Goal: Information Seeking & Learning: Learn about a topic

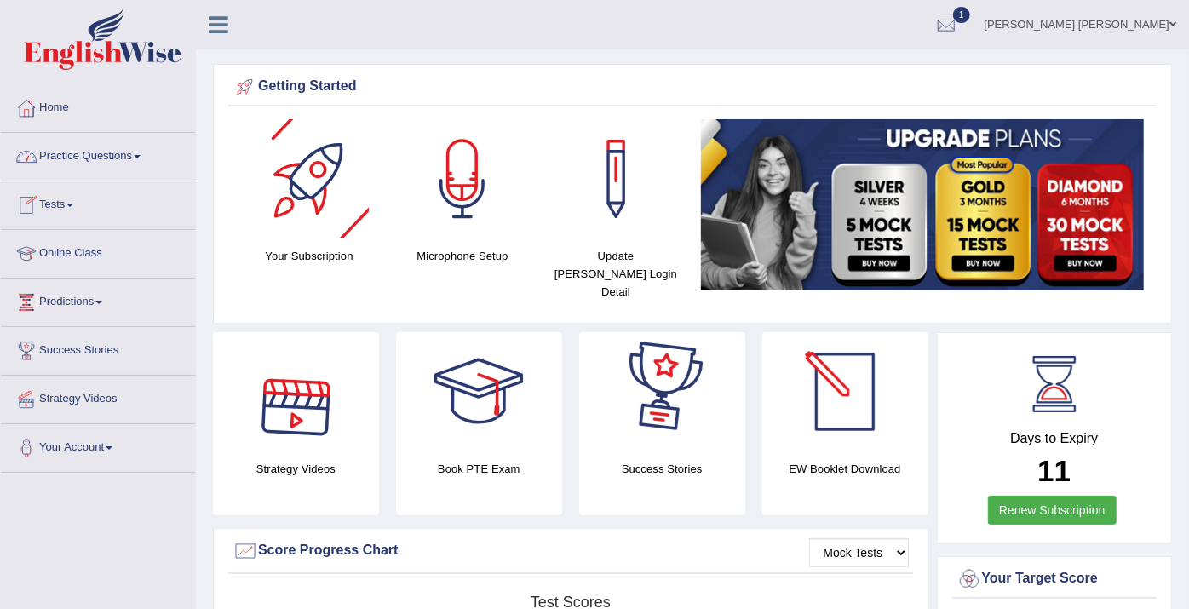
click at [1090, 496] on link "Renew Subscription" at bounding box center [1052, 510] width 129 height 29
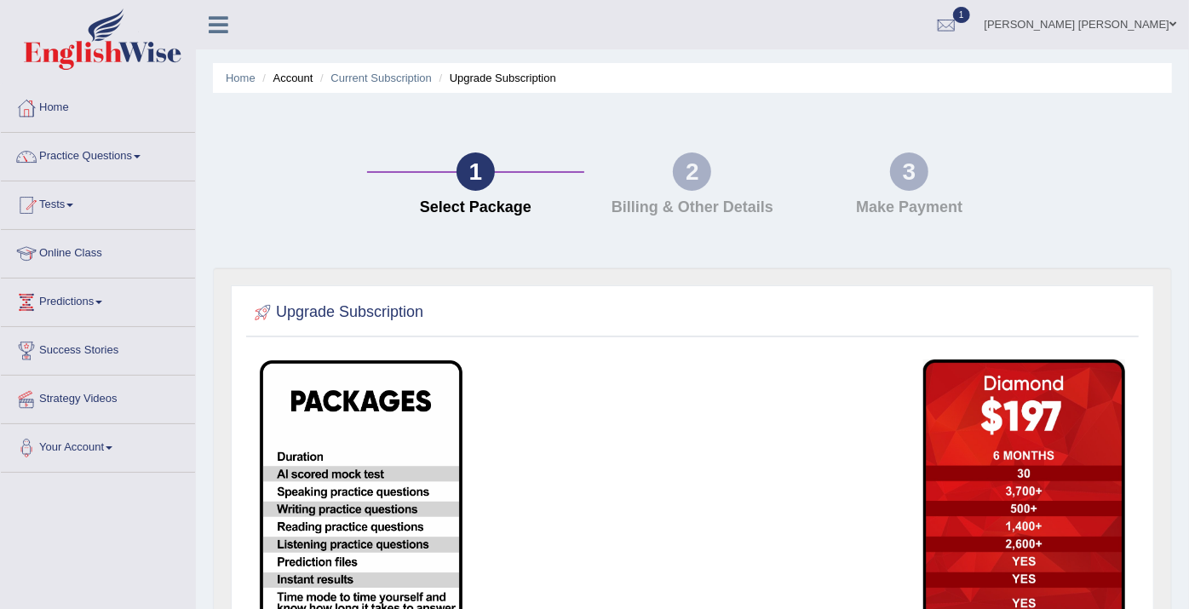
click at [704, 177] on div "2" at bounding box center [692, 171] width 38 height 38
click at [70, 256] on link "Online Class" at bounding box center [98, 251] width 194 height 43
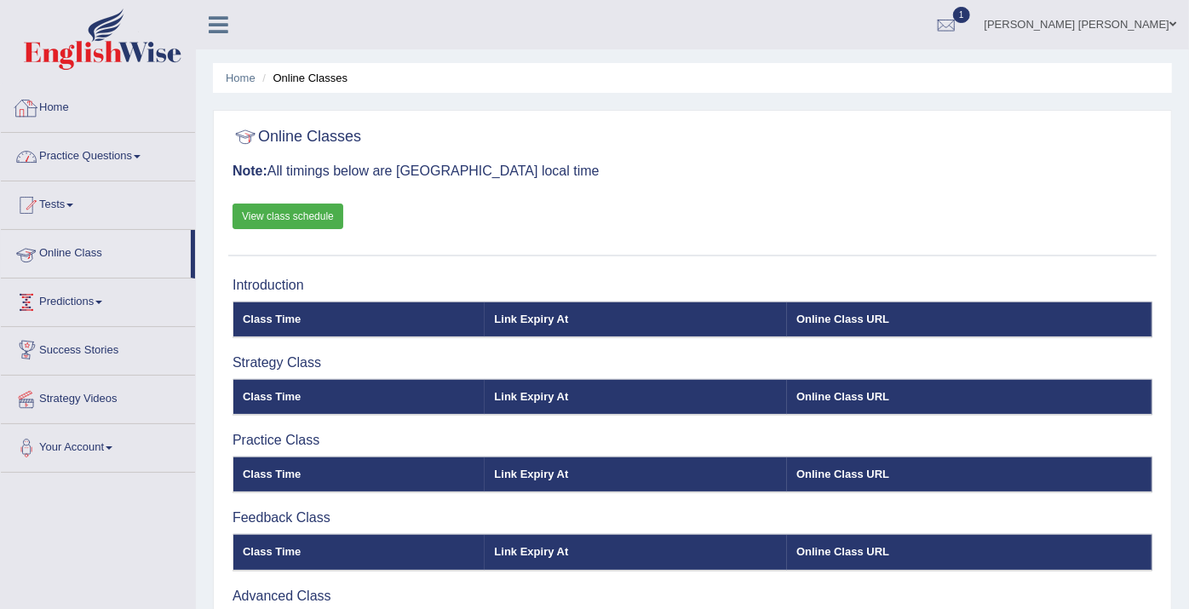
click at [93, 152] on link "Practice Questions" at bounding box center [98, 154] width 194 height 43
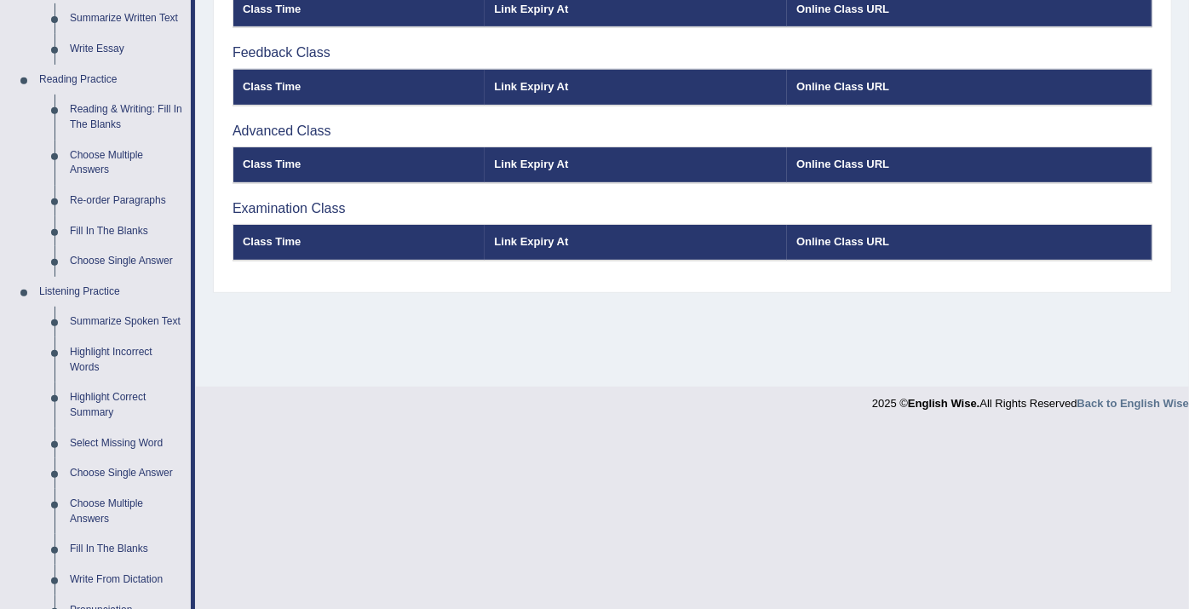
scroll to position [473, 0]
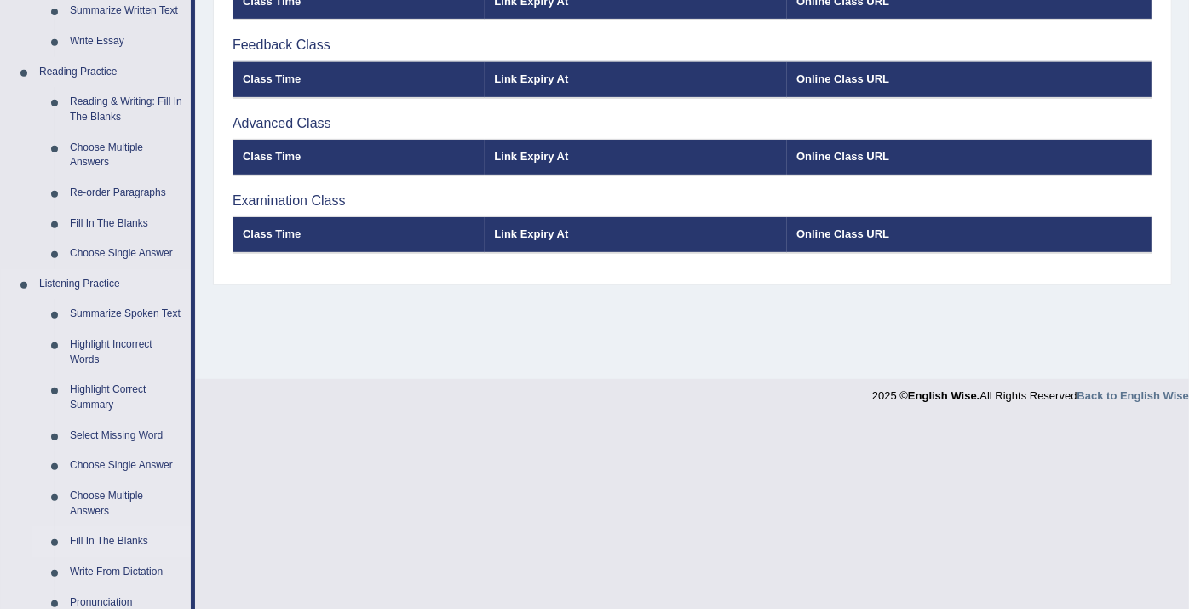
click at [141, 545] on link "Fill In The Blanks" at bounding box center [126, 541] width 129 height 31
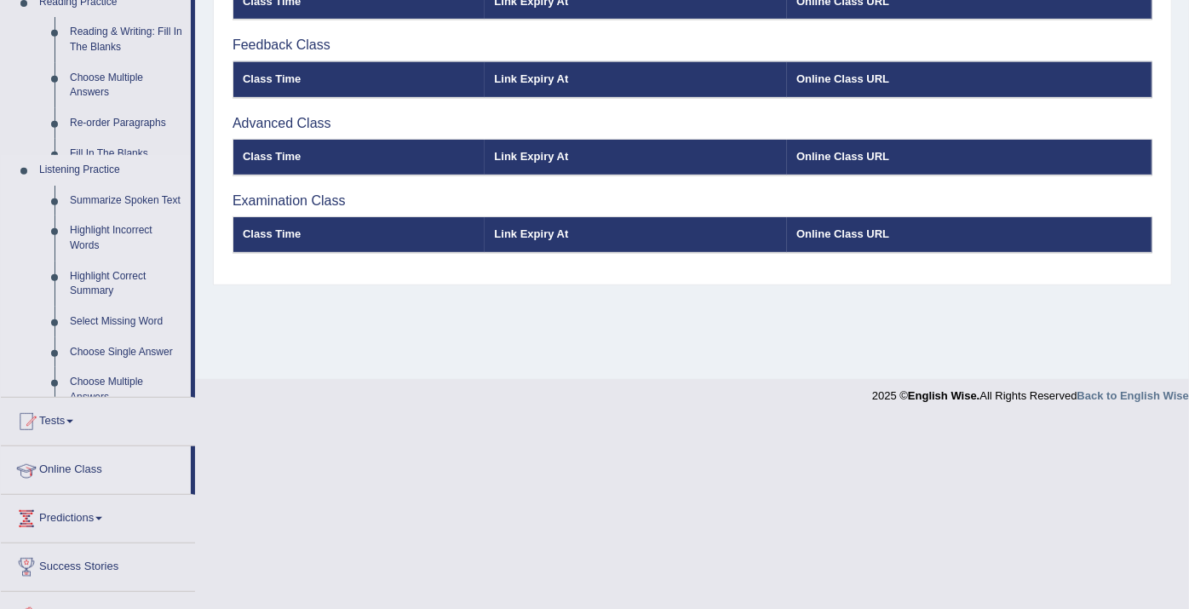
scroll to position [285, 0]
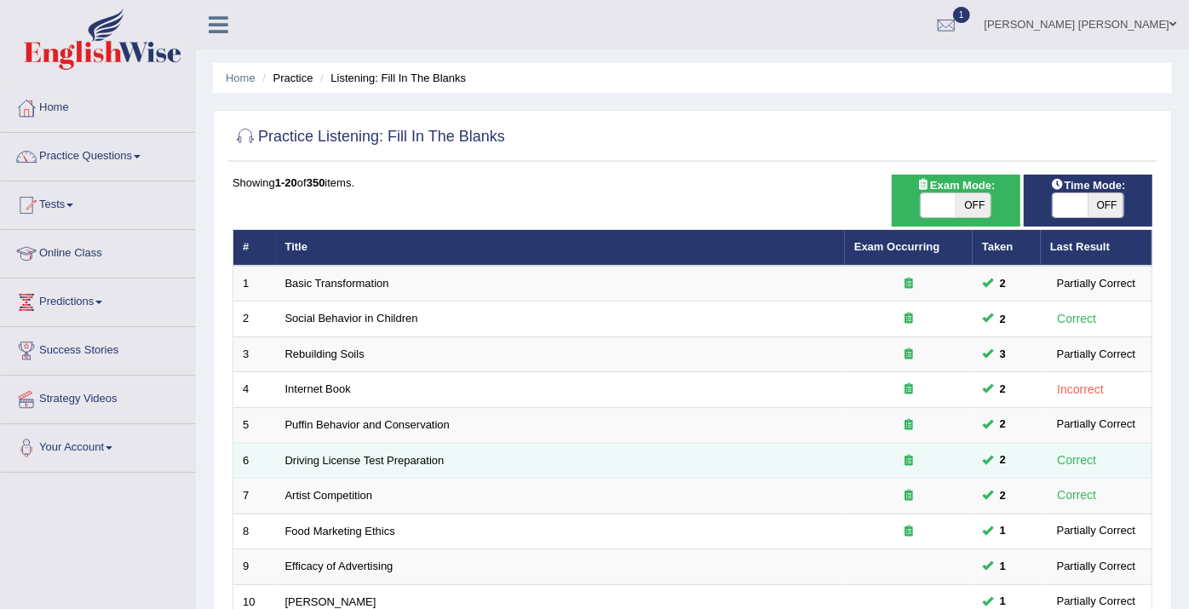
scroll to position [378, 0]
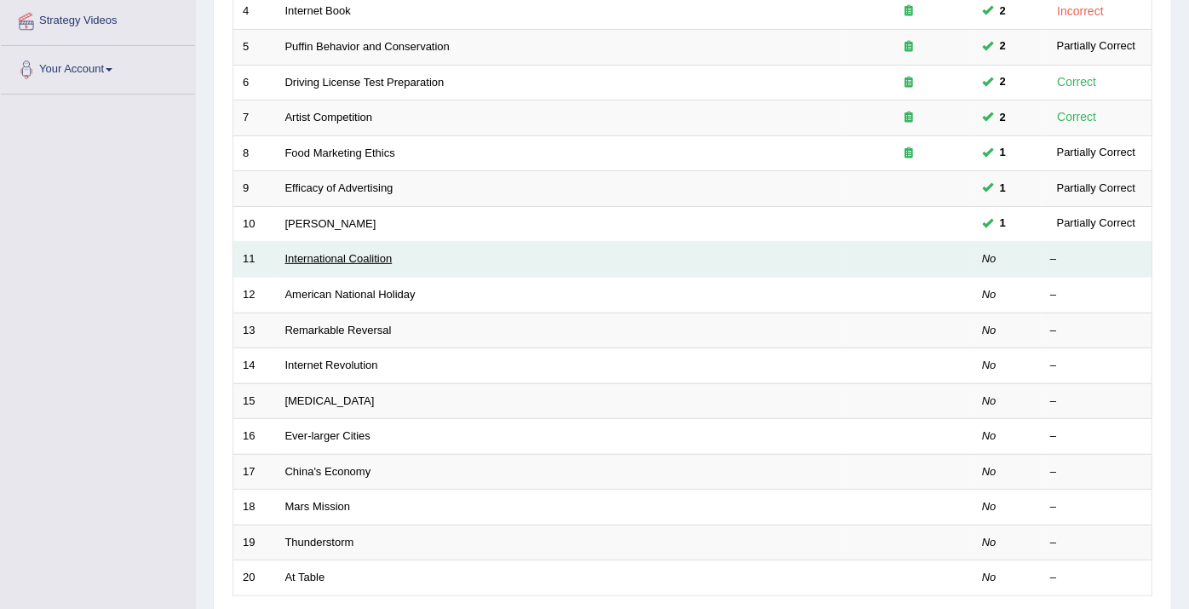
click at [330, 255] on link "International Coalition" at bounding box center [338, 258] width 107 height 13
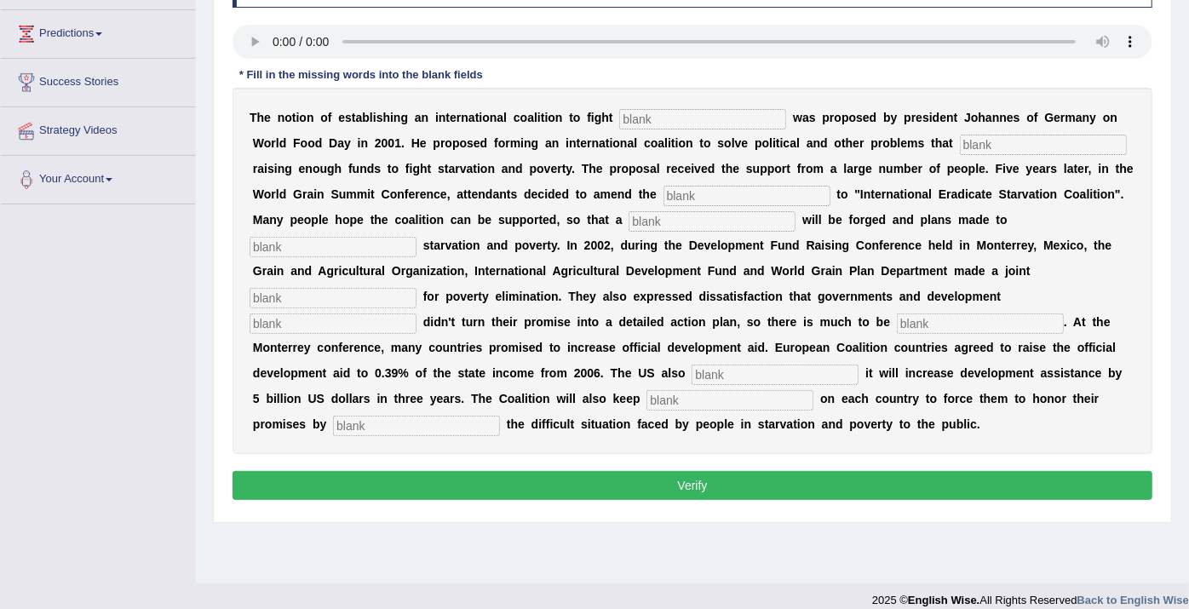
scroll to position [284, 0]
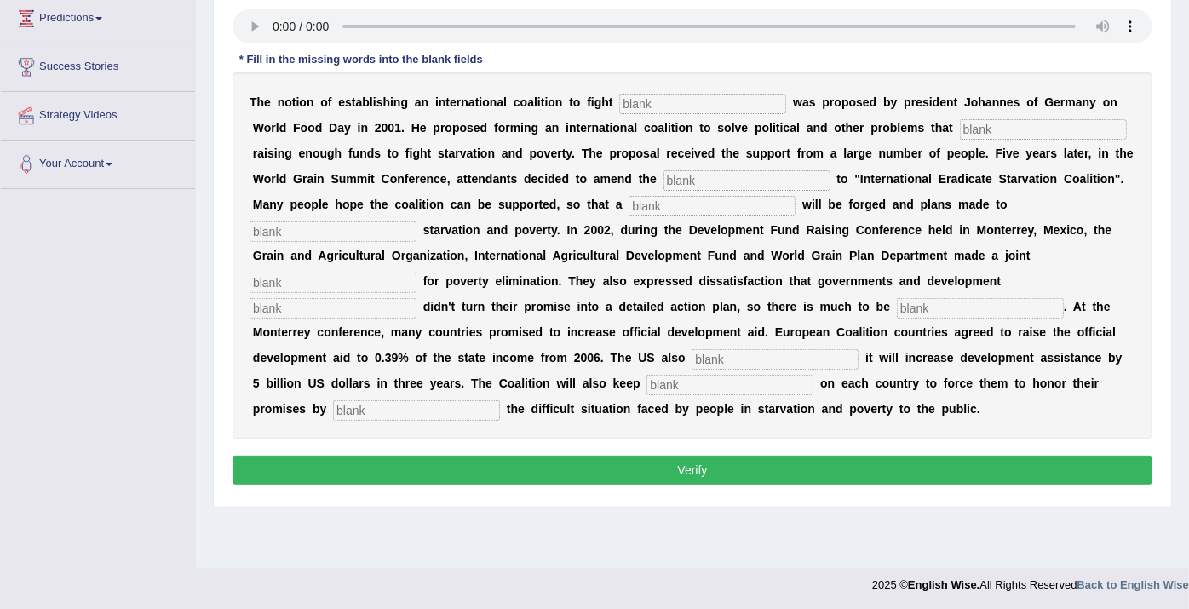
click at [676, 99] on input "text" at bounding box center [702, 104] width 167 height 20
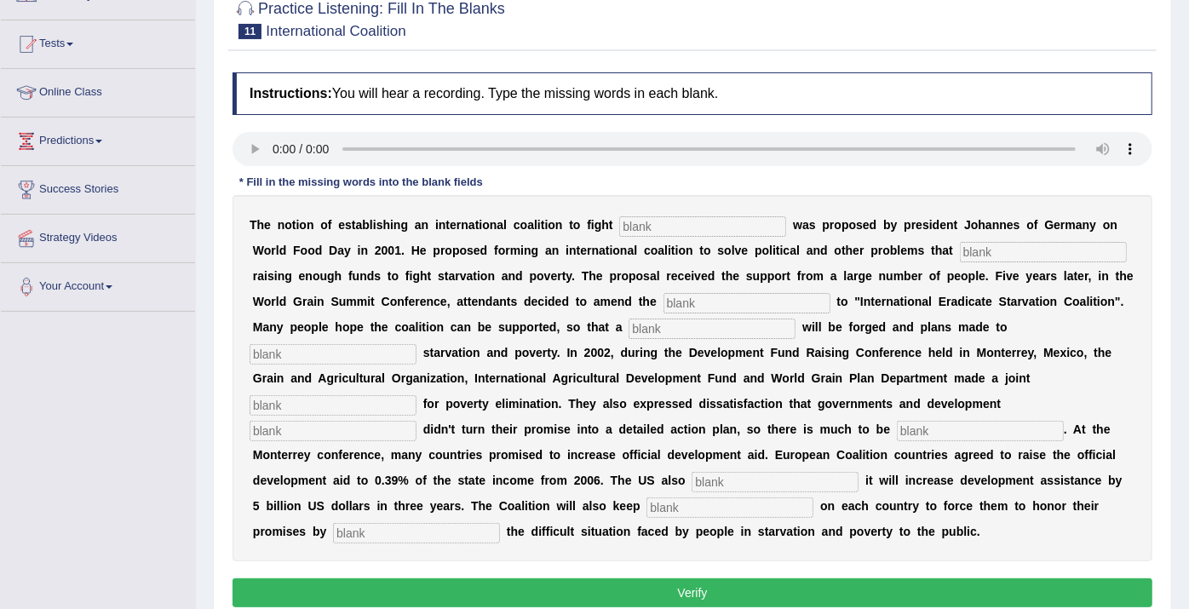
scroll to position [0, 0]
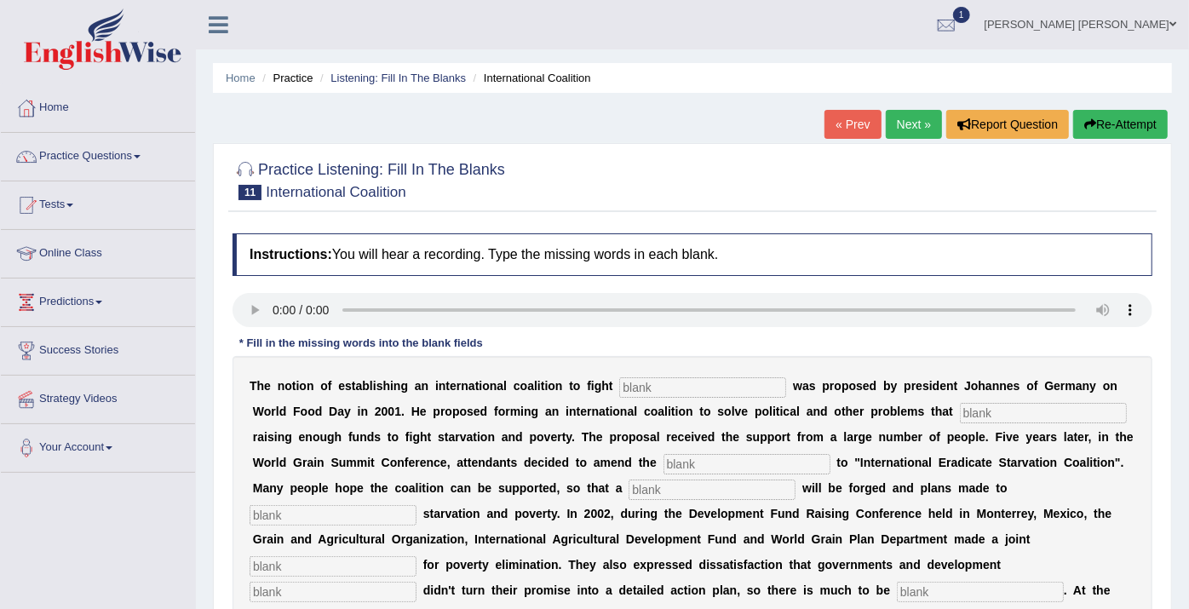
click at [71, 209] on link "Tests" at bounding box center [98, 202] width 194 height 43
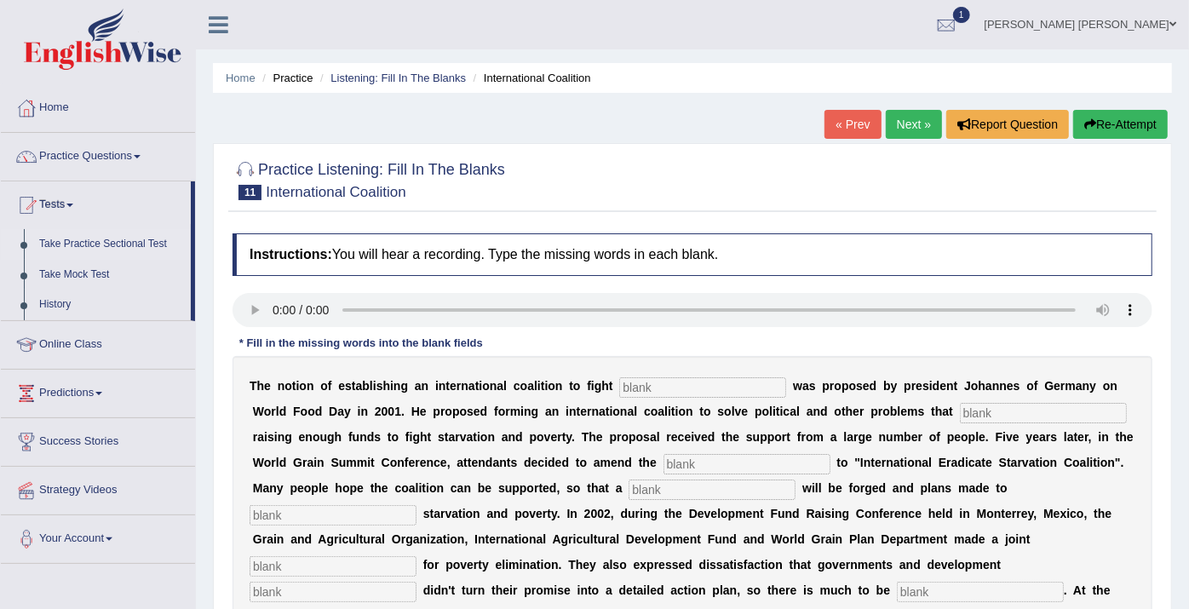
click at [99, 238] on link "Take Practice Sectional Test" at bounding box center [111, 244] width 159 height 31
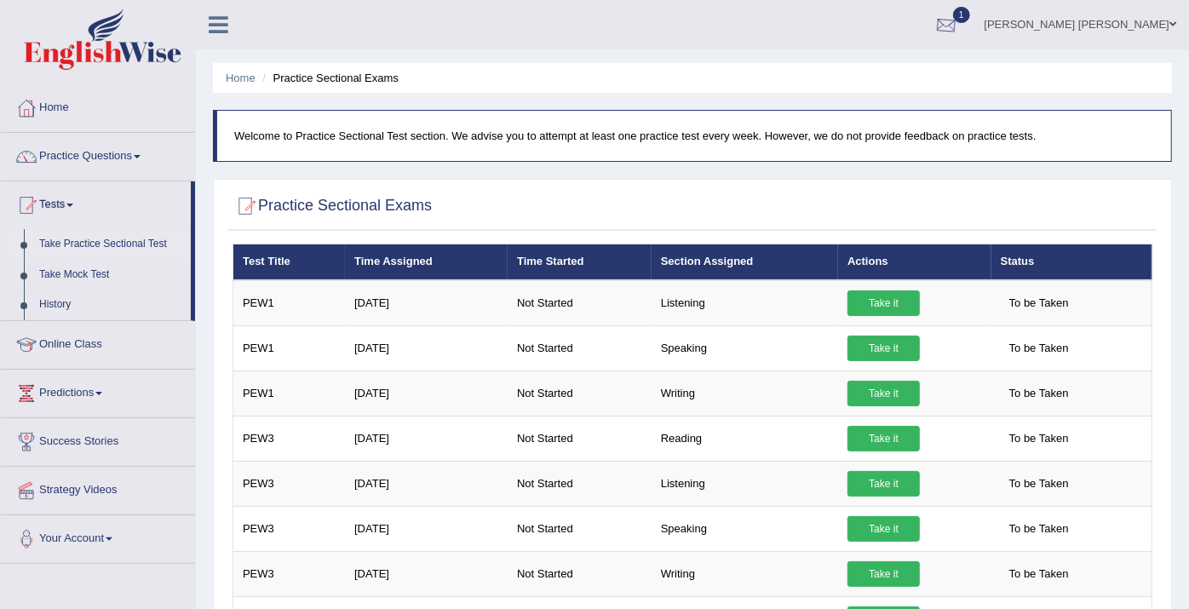
click at [972, 42] on link "1" at bounding box center [946, 22] width 51 height 44
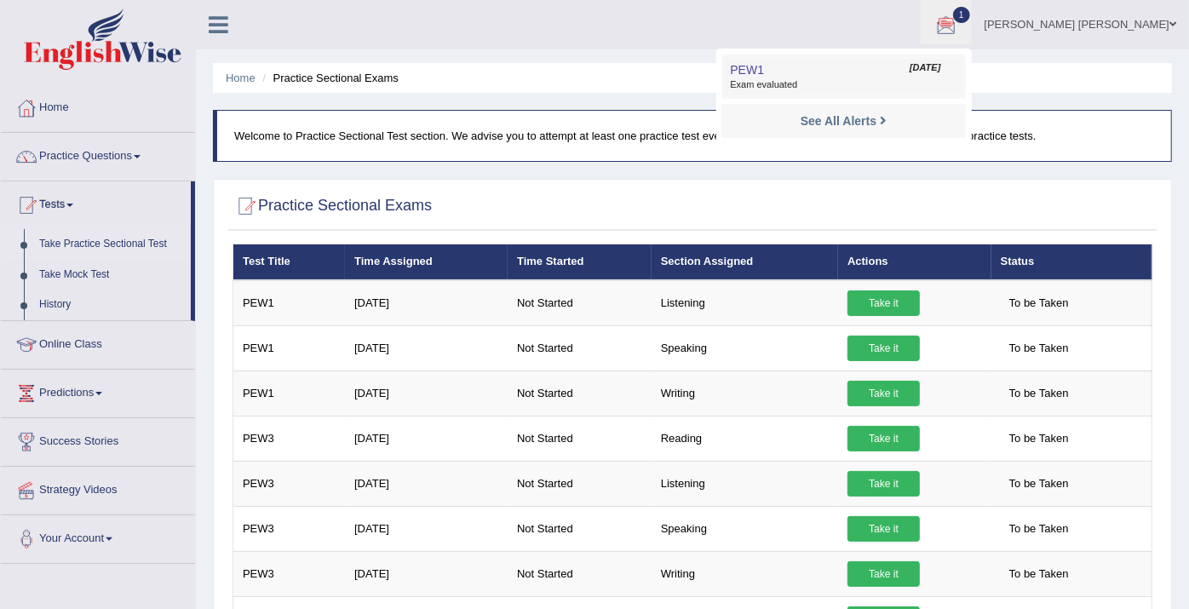
click at [875, 85] on span "Exam evaluated" at bounding box center [843, 85] width 227 height 14
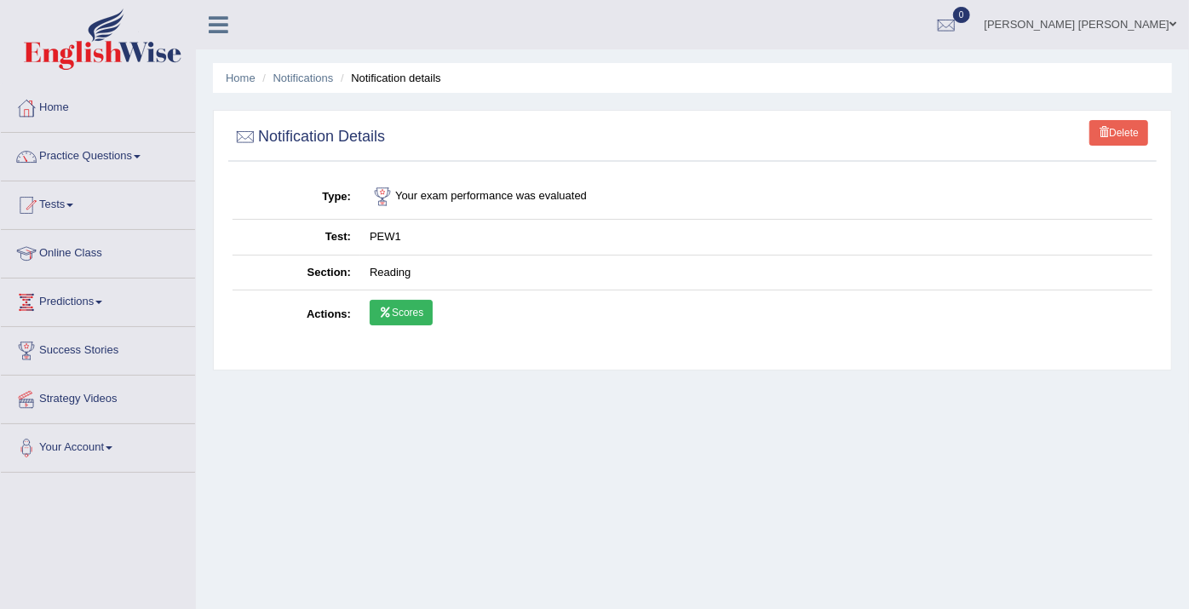
click at [418, 314] on link "Scores" at bounding box center [401, 313] width 63 height 26
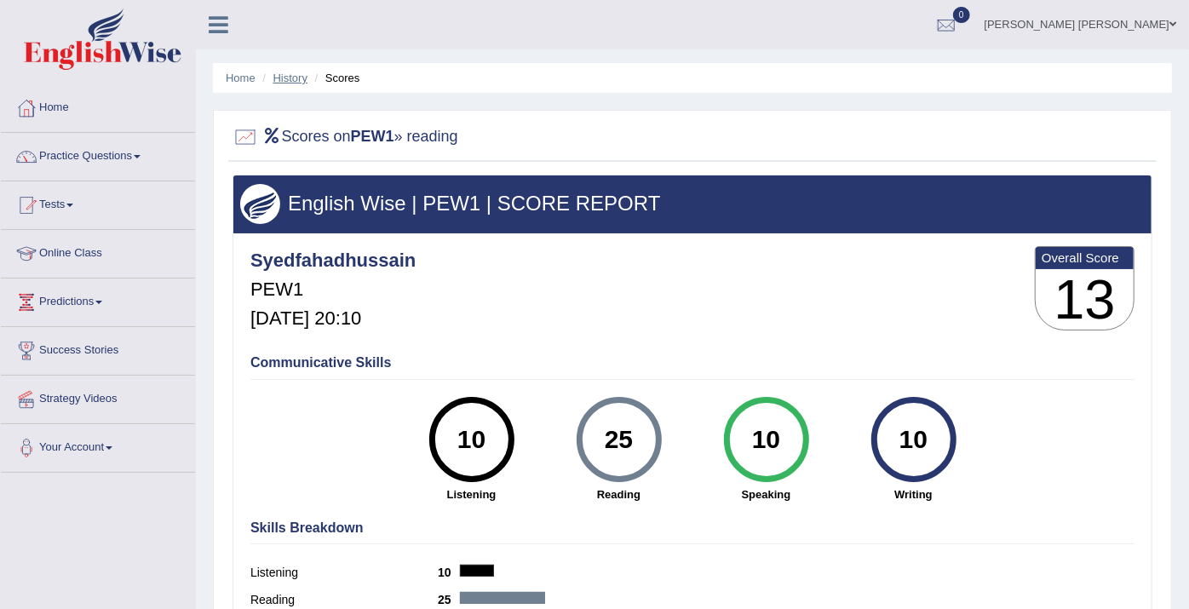
click at [299, 78] on link "History" at bounding box center [290, 78] width 34 height 13
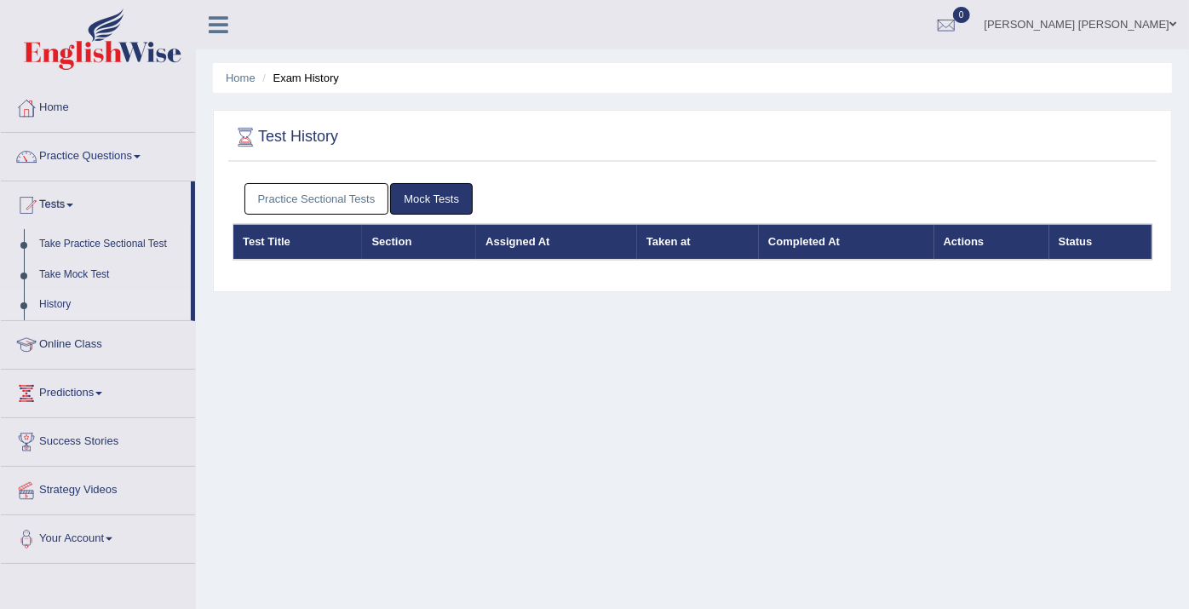
click at [342, 203] on link "Practice Sectional Tests" at bounding box center [316, 199] width 145 height 32
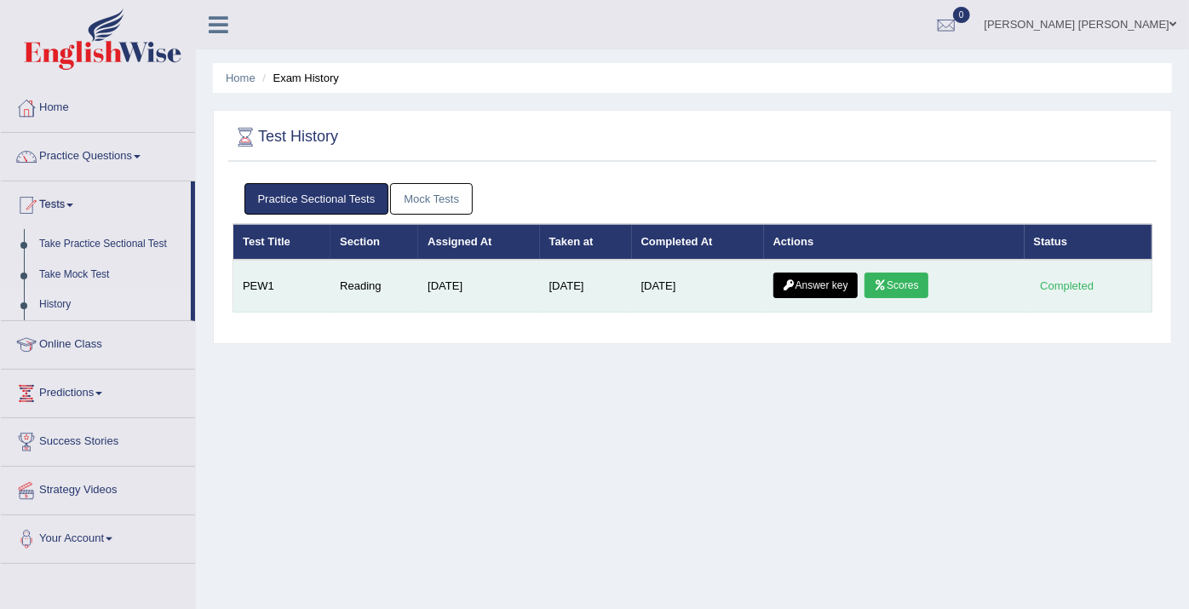
click at [843, 282] on link "Answer key" at bounding box center [816, 286] width 84 height 26
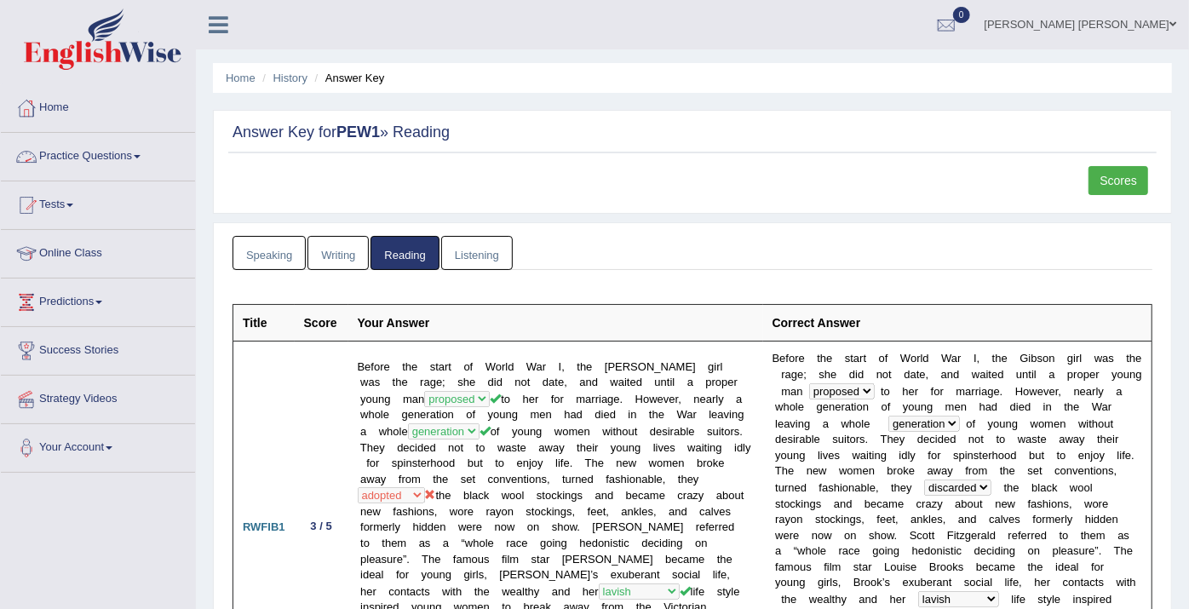
click at [140, 165] on link "Practice Questions" at bounding box center [98, 154] width 194 height 43
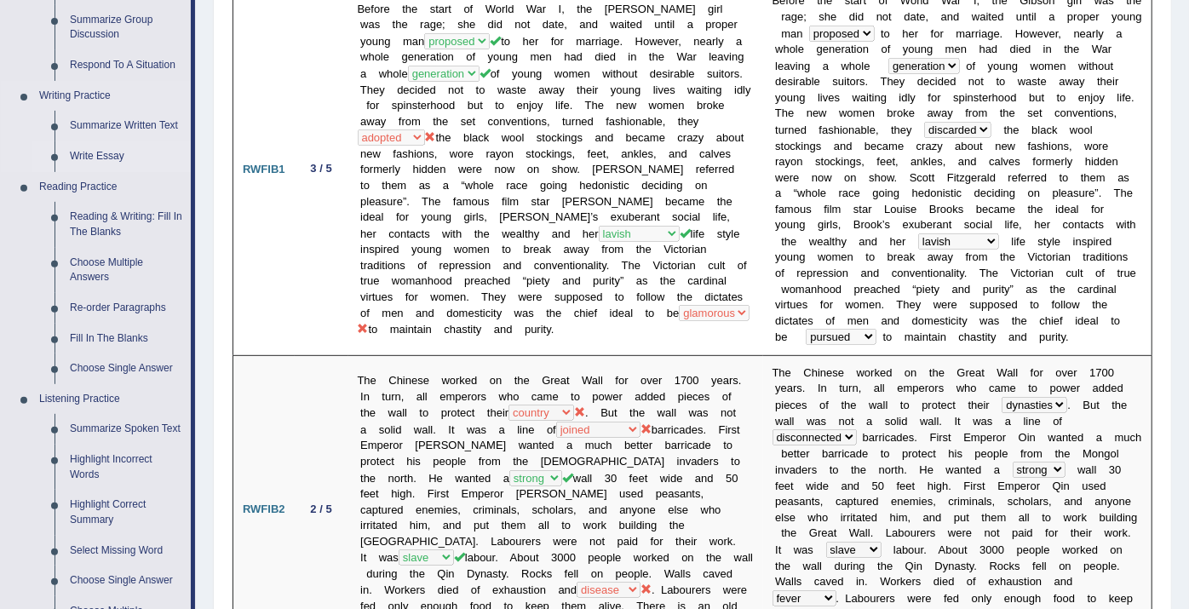
scroll to position [378, 0]
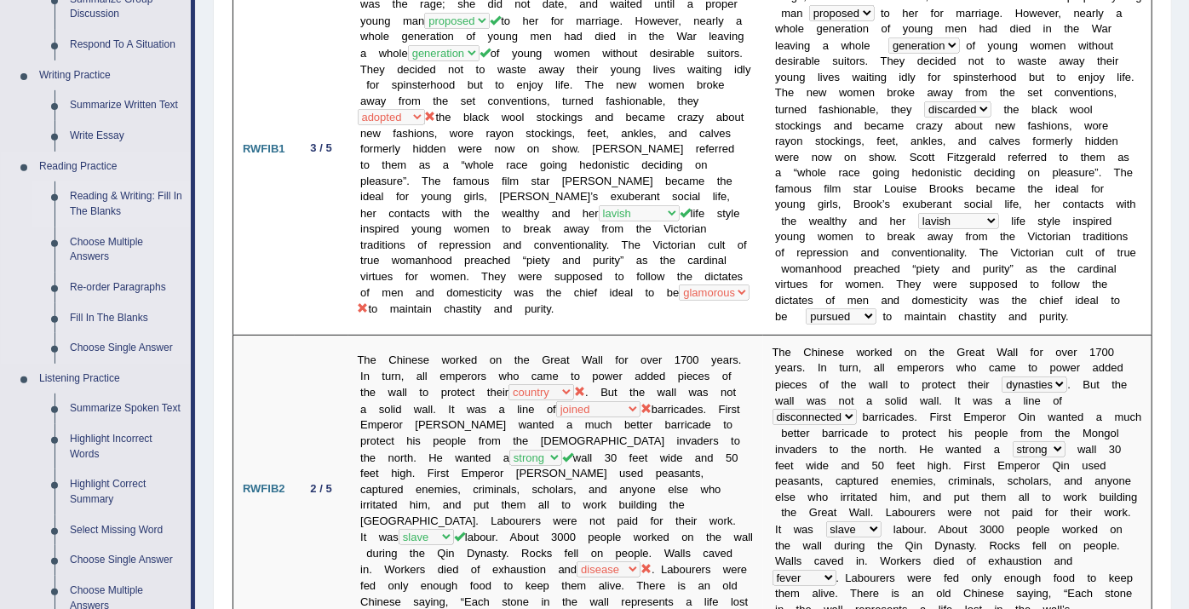
click at [106, 204] on link "Reading & Writing: Fill In The Blanks" at bounding box center [126, 203] width 129 height 45
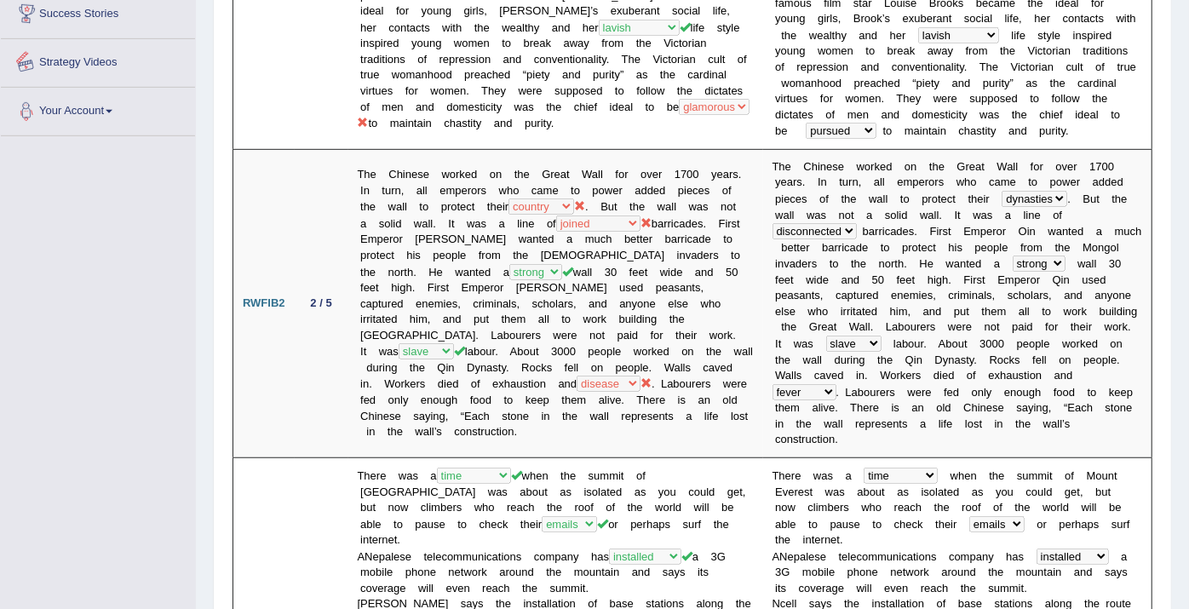
scroll to position [647, 0]
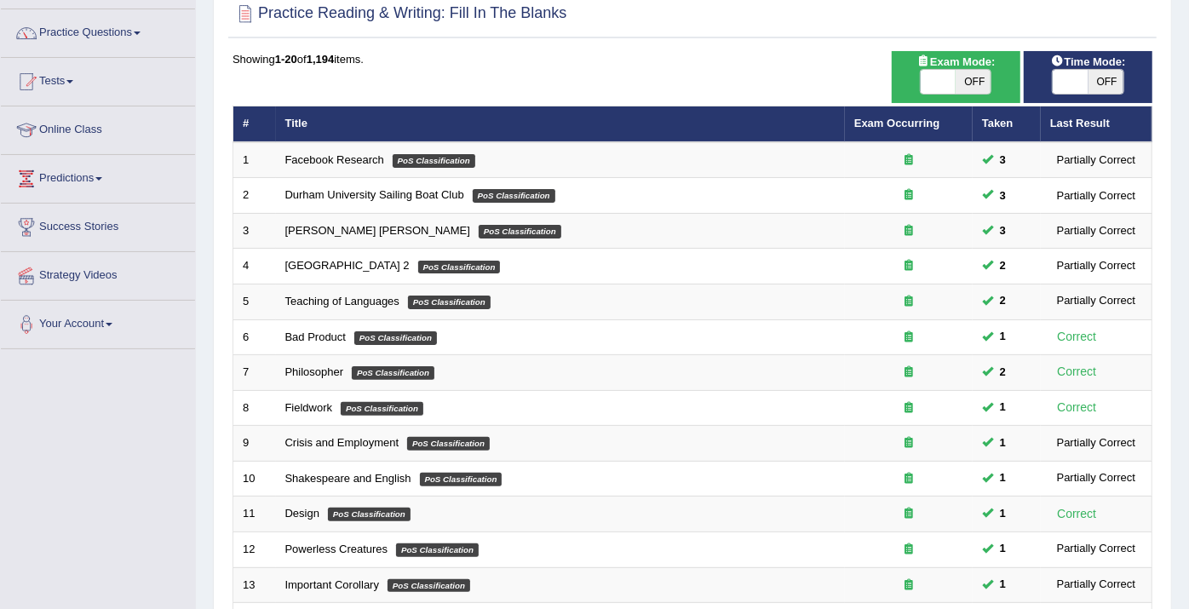
scroll to position [95, 0]
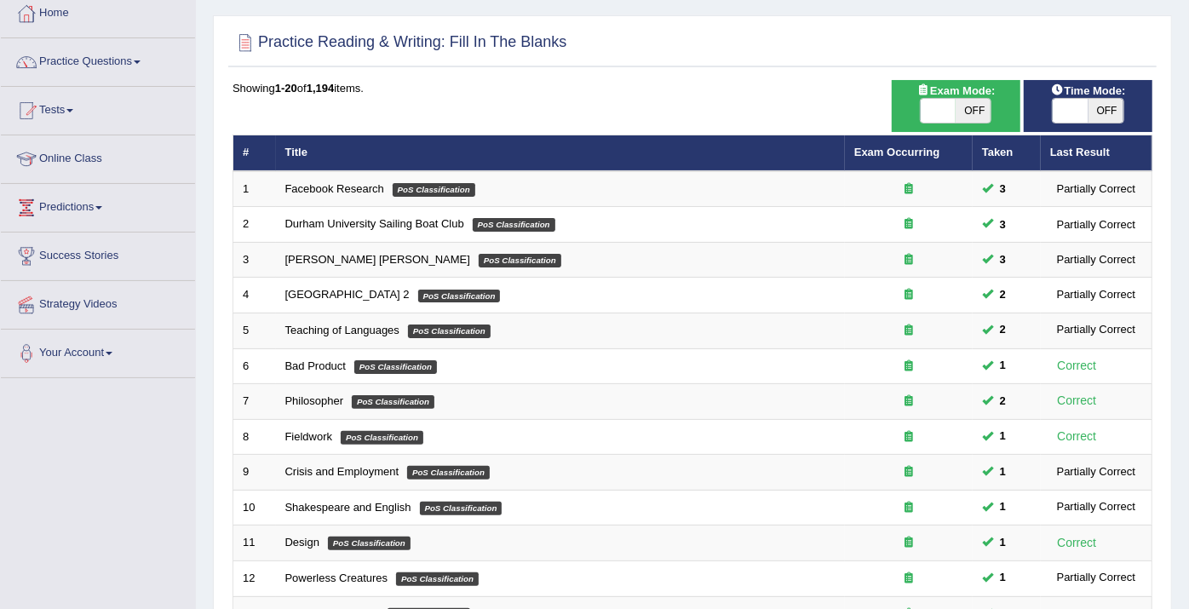
click at [957, 118] on span "OFF" at bounding box center [973, 111] width 35 height 24
checkbox input "true"
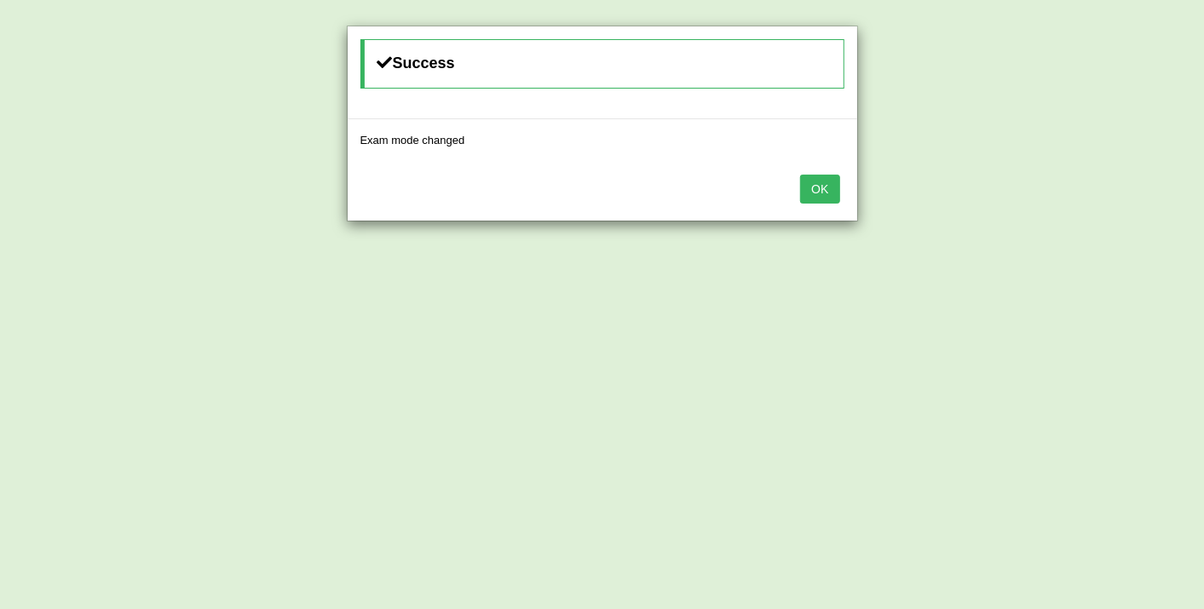
click at [815, 177] on button "OK" at bounding box center [819, 189] width 39 height 29
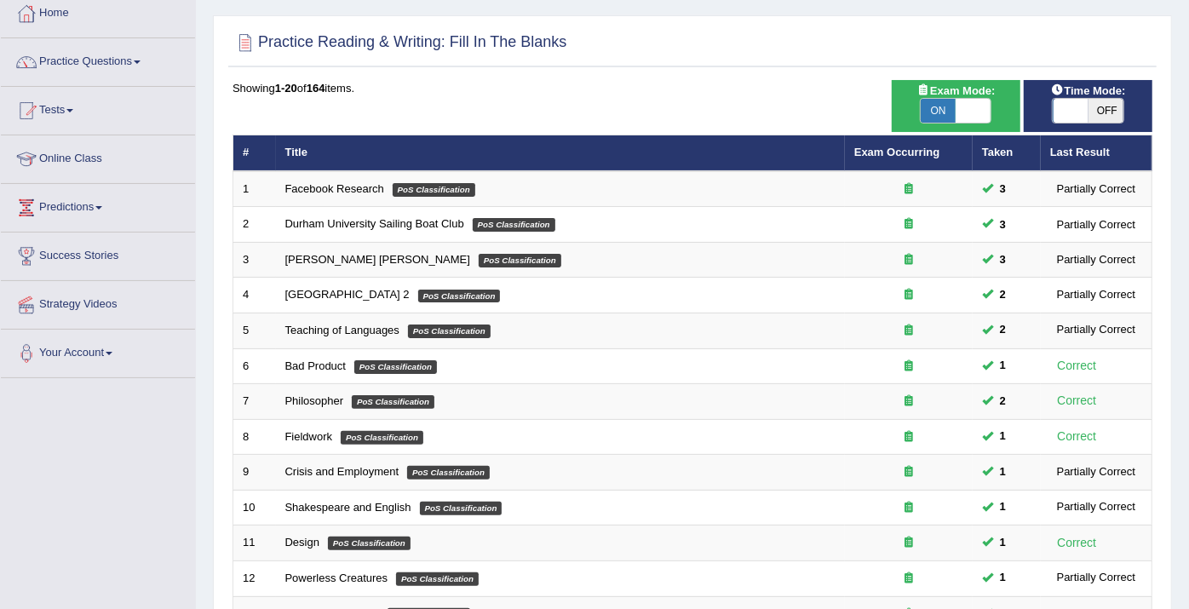
click at [1090, 98] on div "Time Mode: ON OFF" at bounding box center [1088, 106] width 129 height 52
drag, startPoint x: 1090, startPoint y: 98, endPoint x: 1085, endPoint y: 112, distance: 14.3
click at [1085, 112] on span at bounding box center [1072, 111] width 35 height 24
click at [1080, 118] on span at bounding box center [1070, 111] width 35 height 24
checkbox input "true"
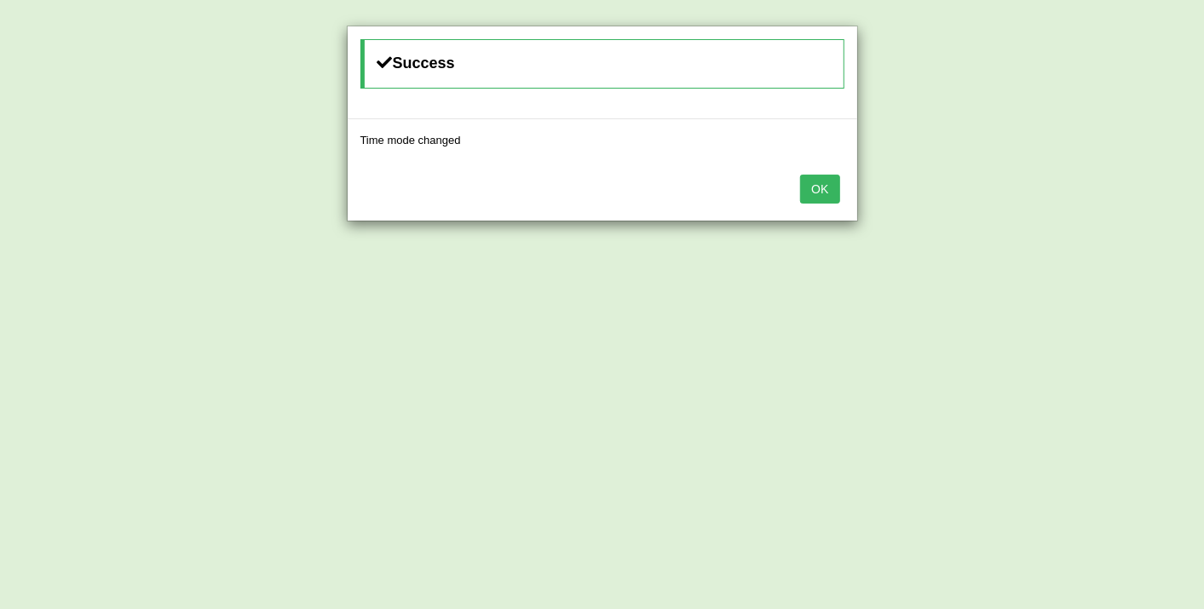
click at [810, 194] on button "OK" at bounding box center [819, 189] width 39 height 29
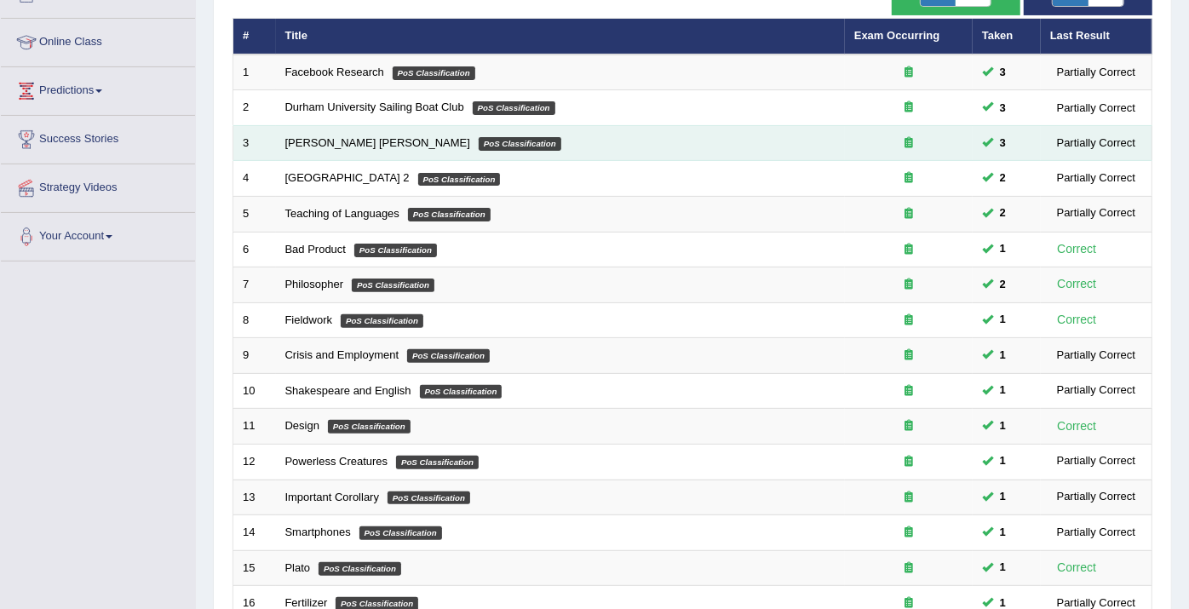
scroll to position [511, 0]
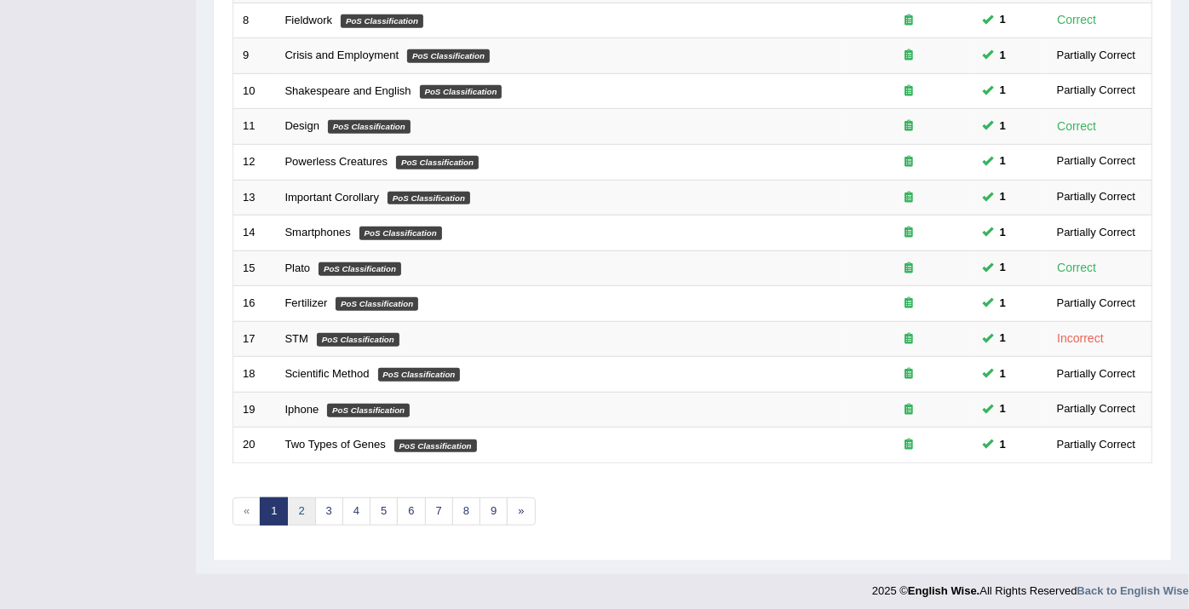
click at [297, 503] on link "2" at bounding box center [301, 512] width 28 height 28
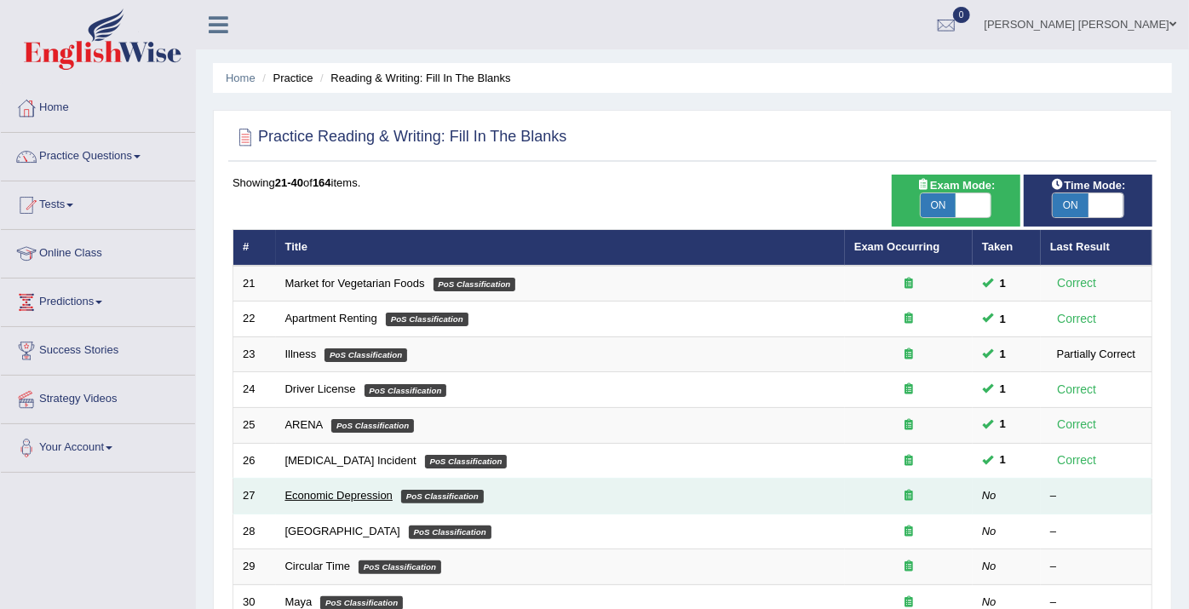
click at [297, 492] on link "Economic Depression" at bounding box center [338, 495] width 107 height 13
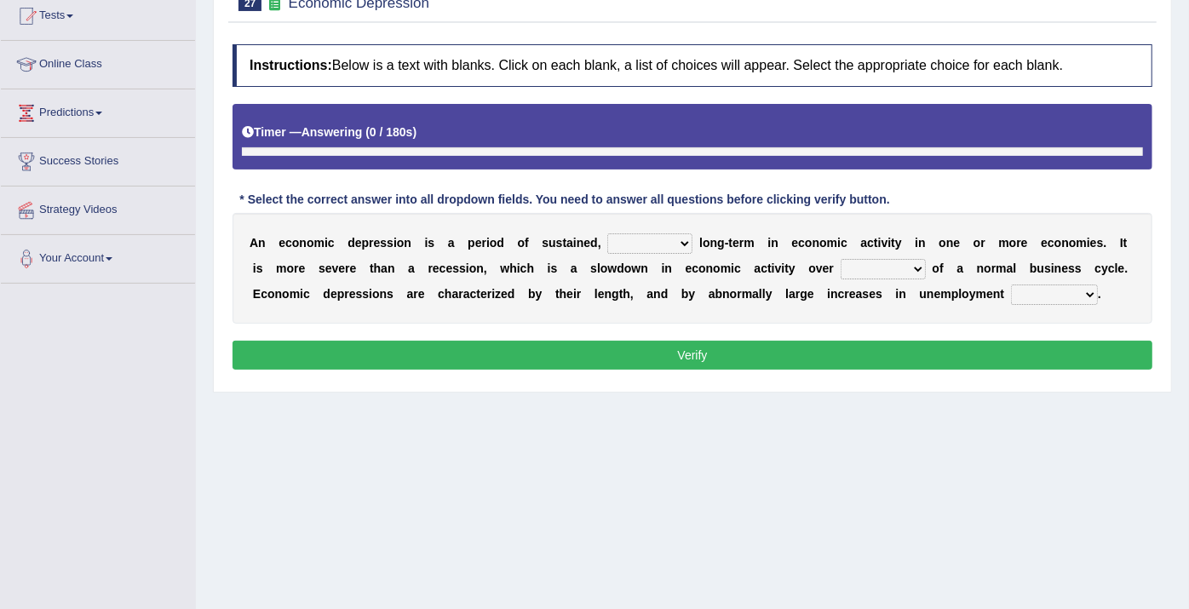
scroll to position [207, 0]
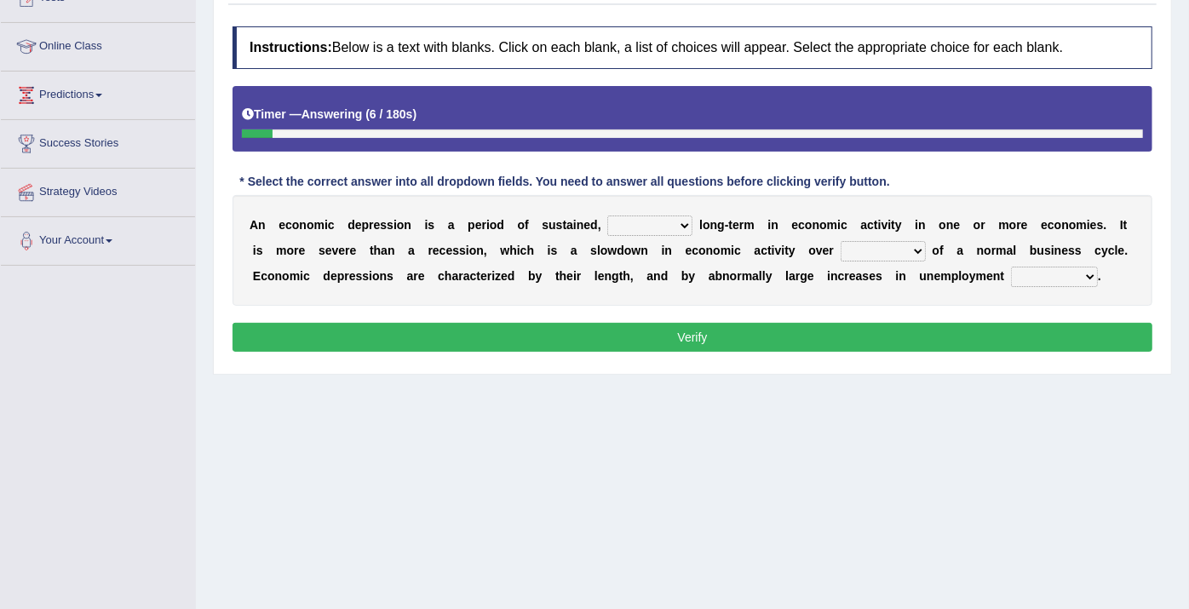
click at [613, 221] on select "variation promotion downturn reduction" at bounding box center [649, 226] width 85 height 20
select select "downturn"
click at [607, 216] on select "variation promotion downturn reduction" at bounding box center [649, 226] width 85 height 20
click at [841, 246] on select "an era the course a tally the year" at bounding box center [883, 251] width 85 height 20
select select "the year"
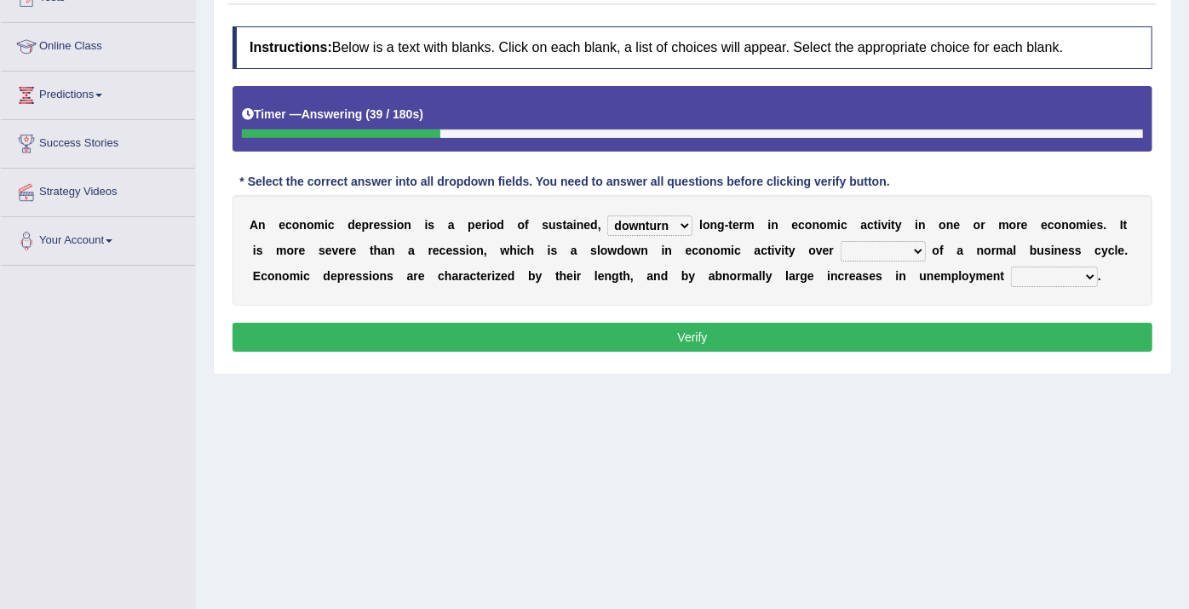
click at [841, 241] on select "an era the course a tally the year" at bounding box center [883, 251] width 85 height 20
click at [1011, 270] on select "calculation bias ratio rate" at bounding box center [1054, 277] width 87 height 20
select select "ratio"
click at [1011, 267] on select "calculation bias ratio rate" at bounding box center [1054, 277] width 87 height 20
click at [865, 334] on button "Verify" at bounding box center [693, 337] width 920 height 29
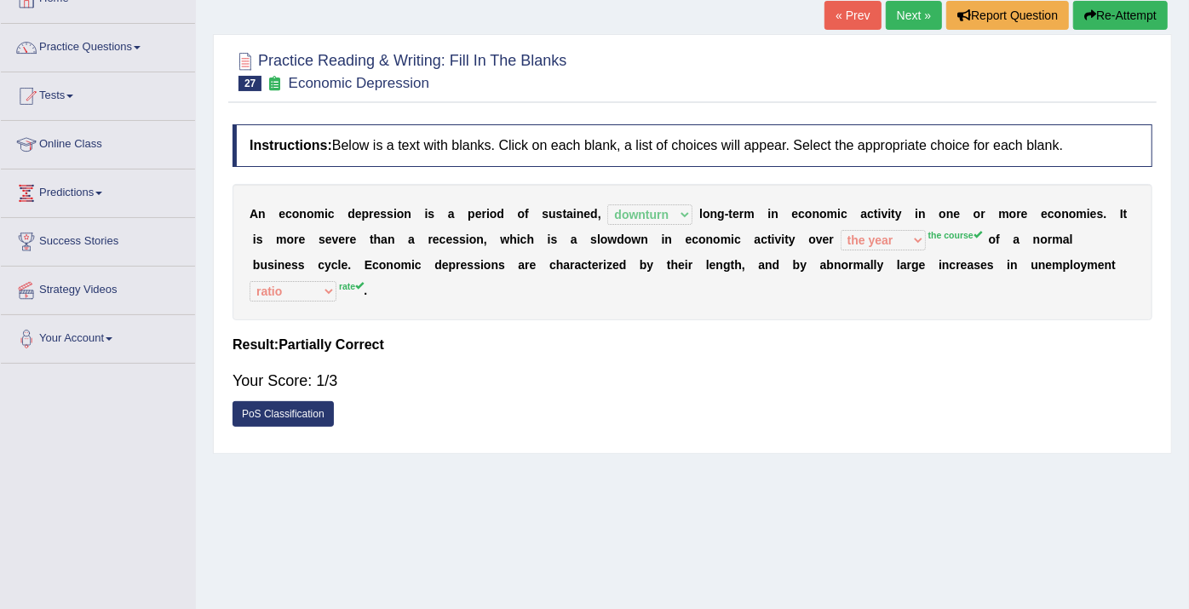
scroll to position [0, 0]
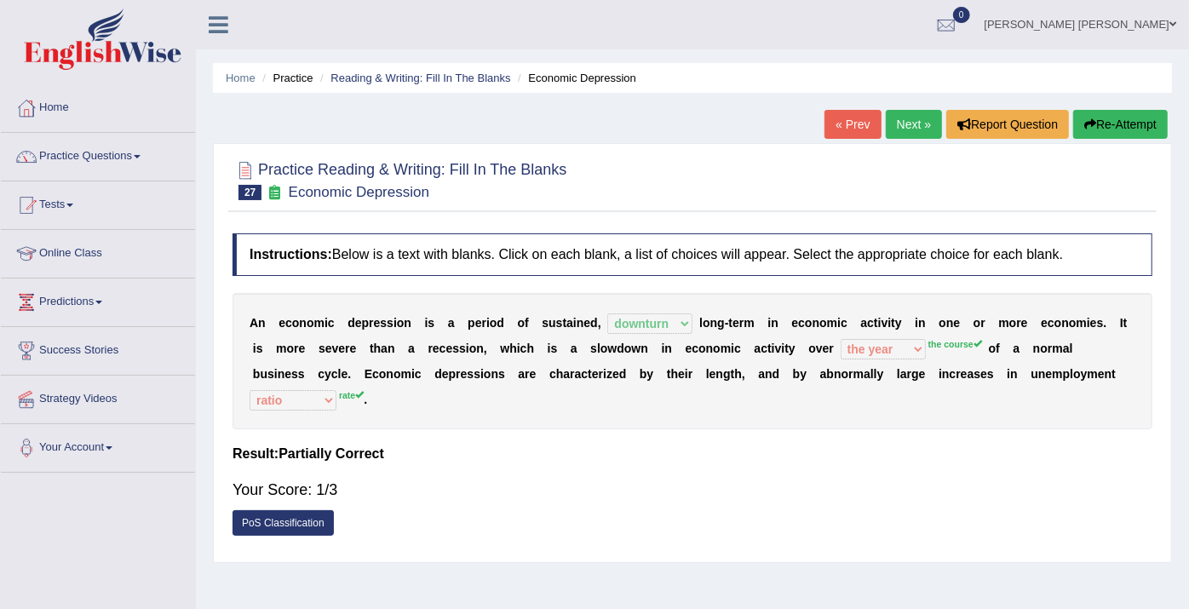
click at [929, 130] on link "Next »" at bounding box center [914, 124] width 56 height 29
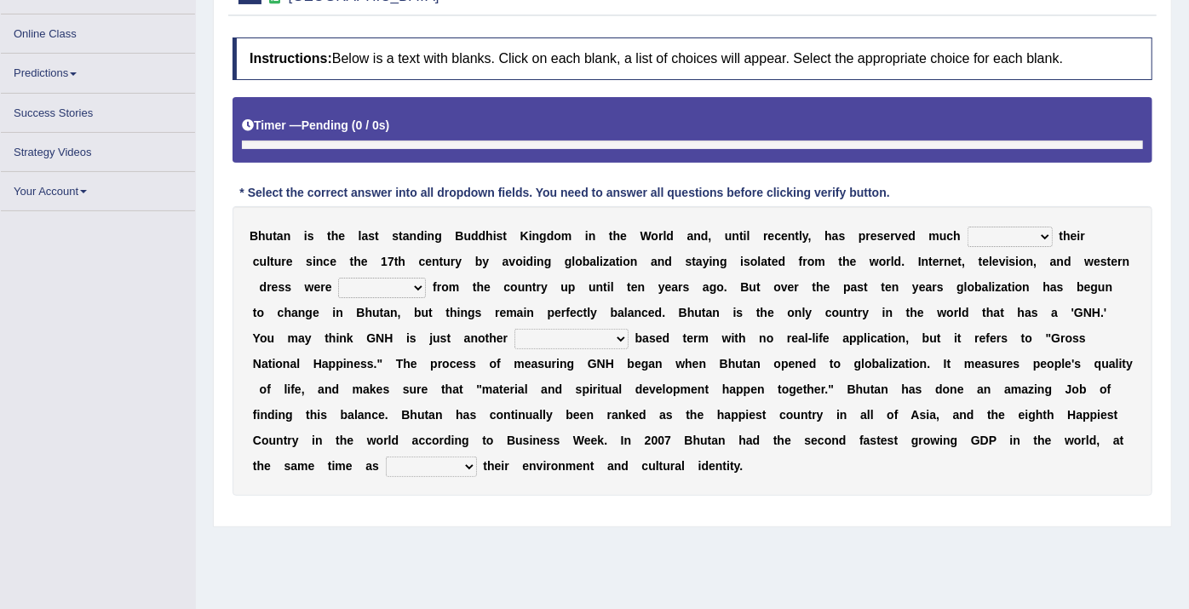
scroll to position [189, 0]
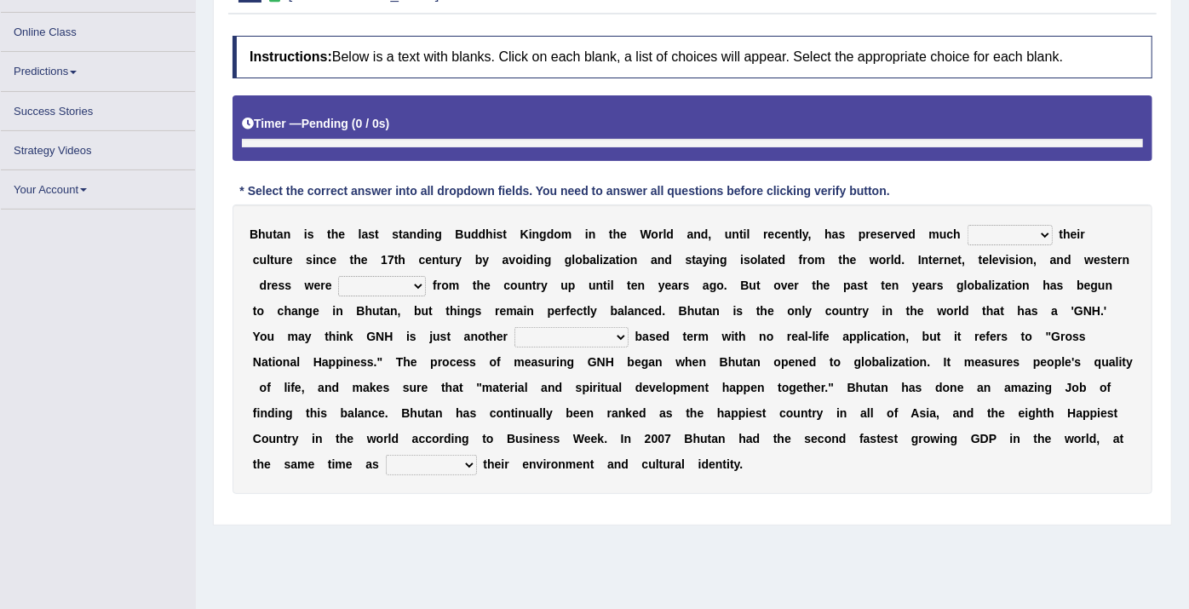
click at [968, 235] on select "of about to for" at bounding box center [1010, 235] width 85 height 20
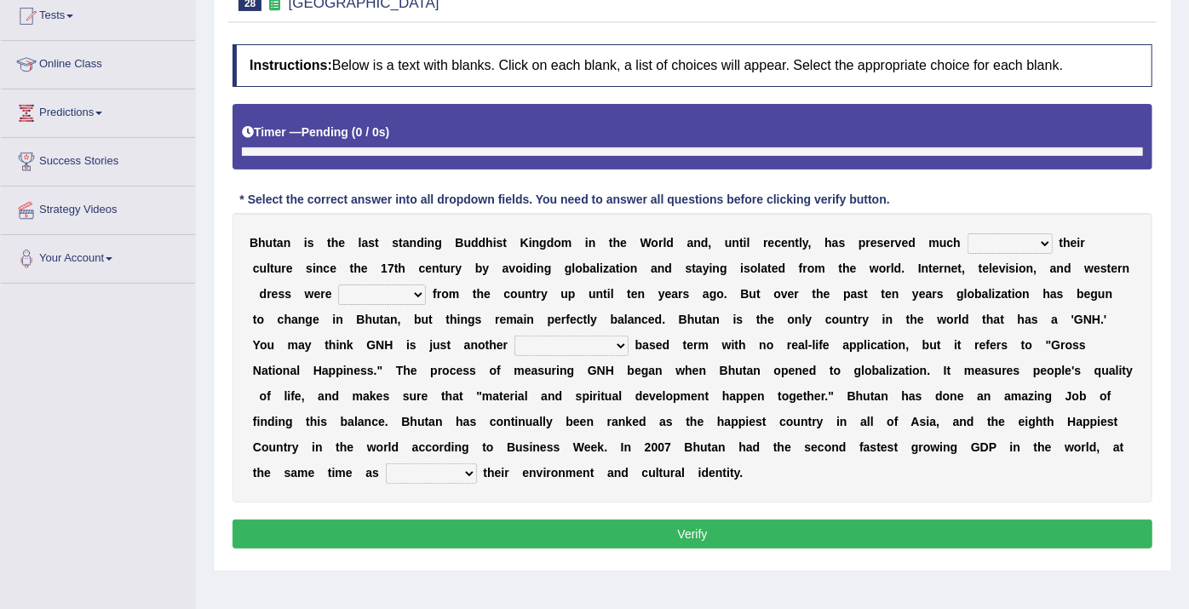
scroll to position [207, 0]
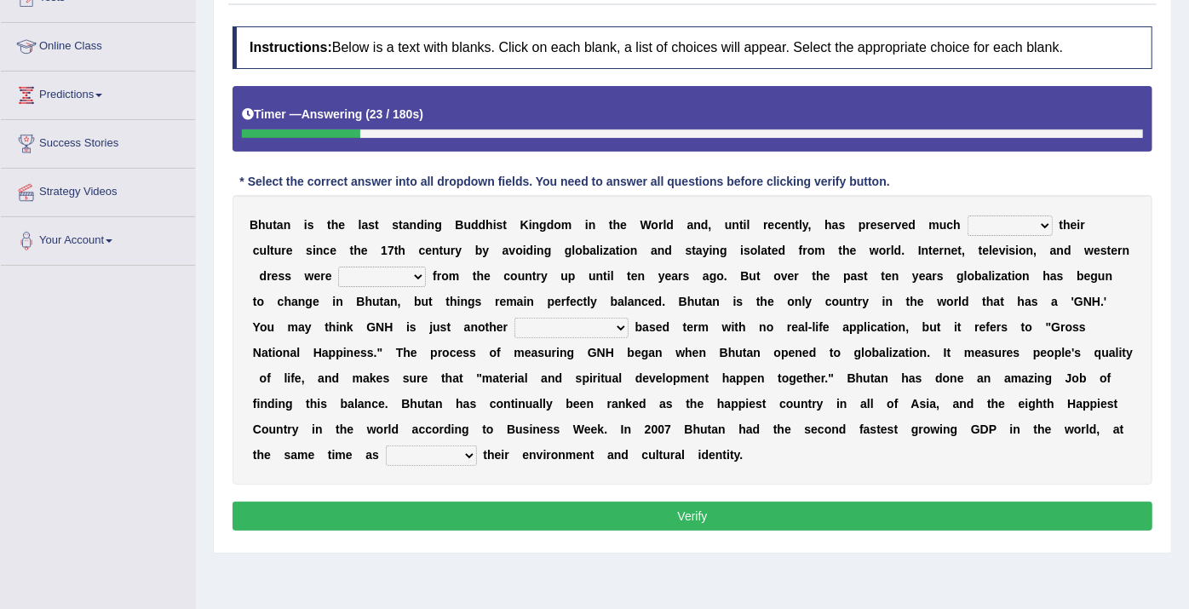
select select "about"
click at [968, 216] on select "of about to for" at bounding box center [1010, 226] width 85 height 20
click at [338, 271] on select "summoned observed displayed banned" at bounding box center [382, 277] width 88 height 20
select select "banned"
click at [338, 267] on select "summoned observed displayed banned" at bounding box center [382, 277] width 88 height 20
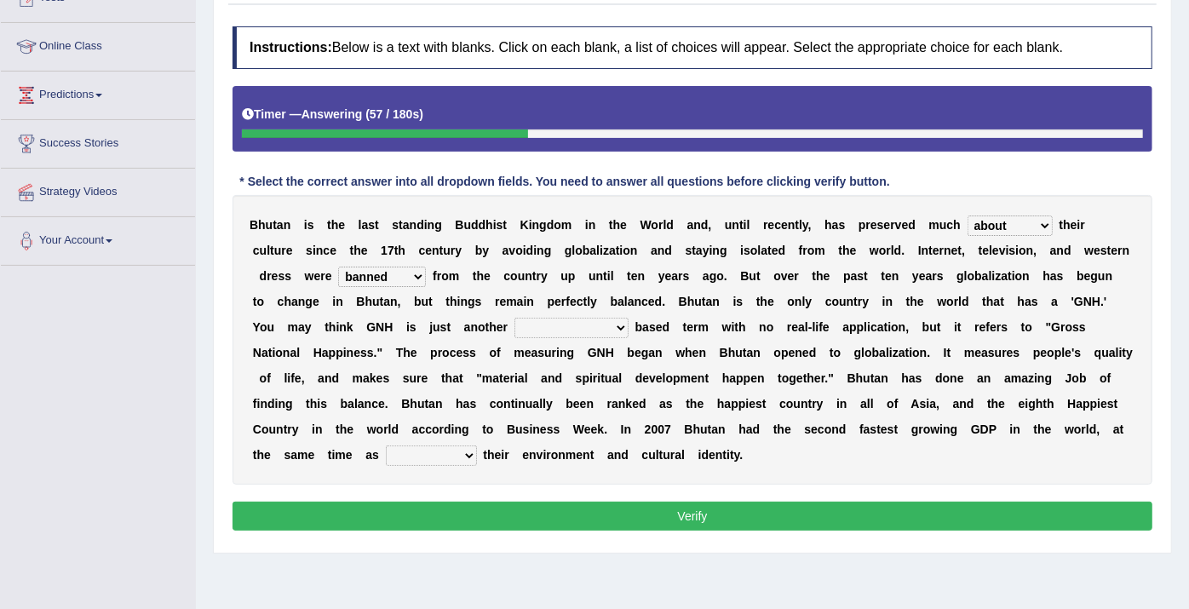
click at [515, 324] on select "statistically barely overwhelmingly roughly" at bounding box center [572, 328] width 114 height 20
select select "statistically"
click at [515, 318] on select "statistically barely overwhelmingly roughly" at bounding box center [572, 328] width 114 height 20
click at [477, 446] on select "demeaning intruding maintaining mourning" at bounding box center [431, 456] width 91 height 20
select select "maintaining"
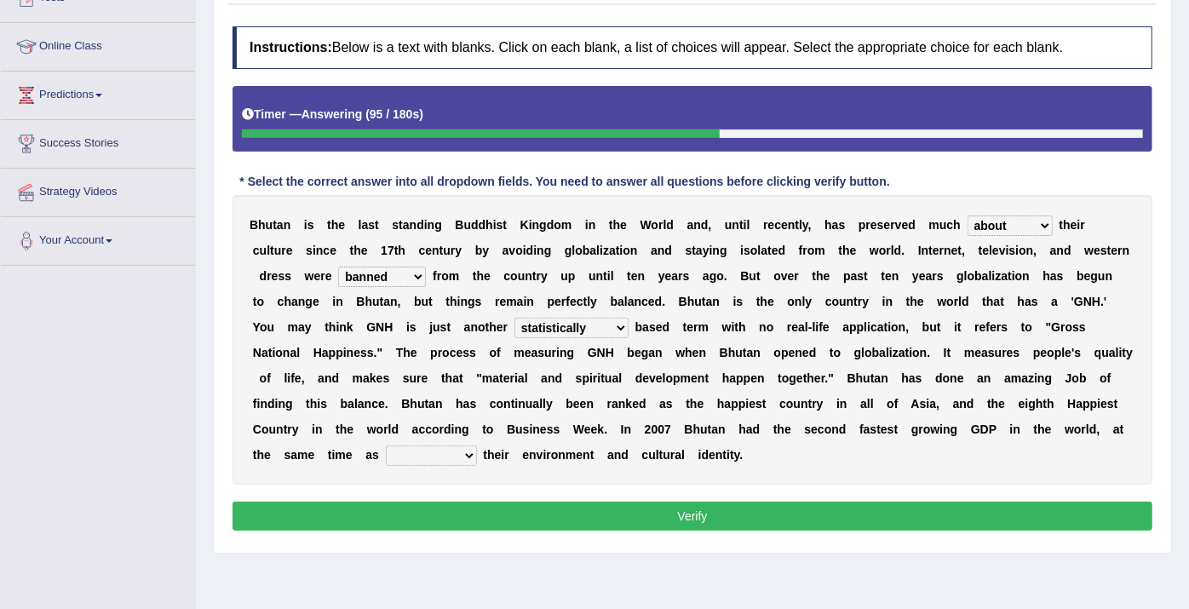
click at [477, 446] on select "demeaning intruding maintaining mourning" at bounding box center [431, 456] width 91 height 20
click at [762, 502] on button "Verify" at bounding box center [693, 516] width 920 height 29
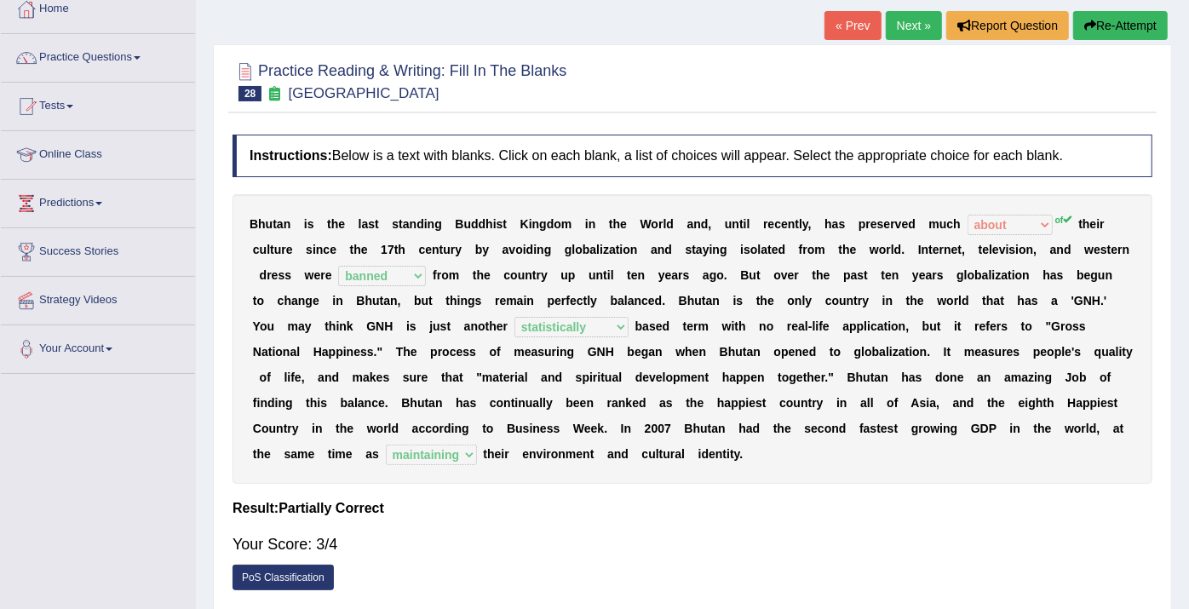
scroll to position [0, 0]
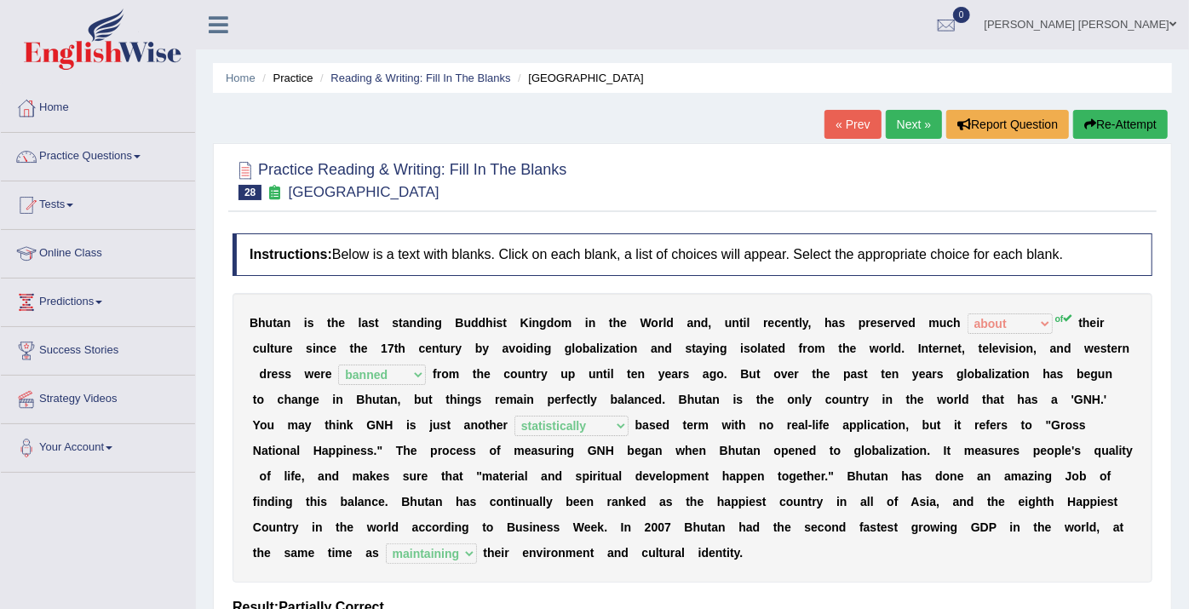
click at [919, 123] on link "Next »" at bounding box center [914, 124] width 56 height 29
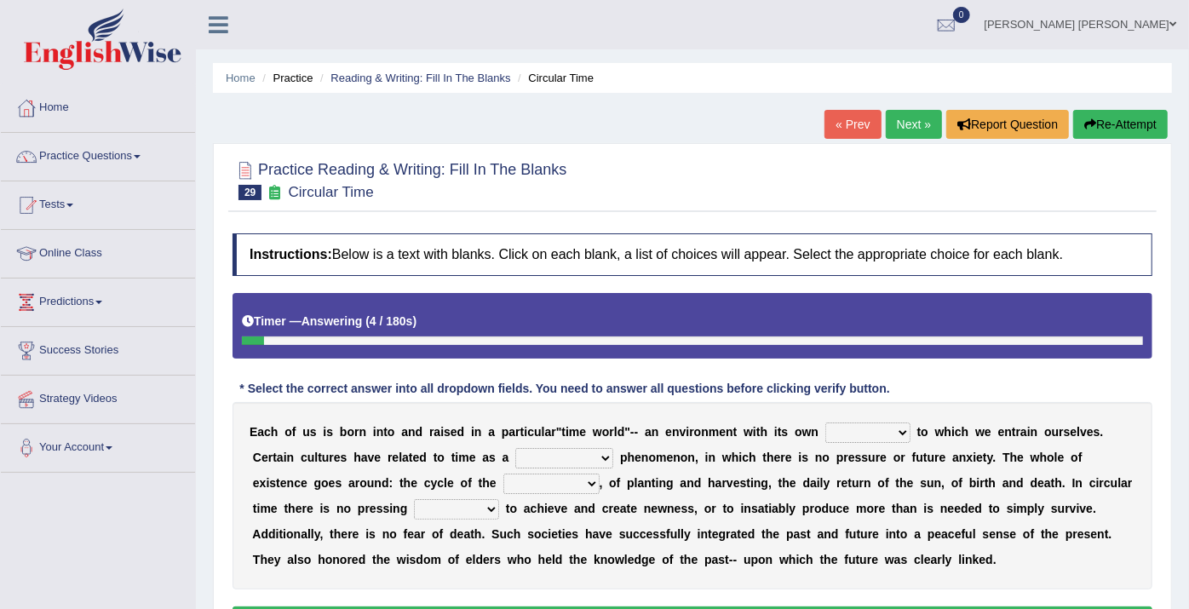
click at [825, 424] on select "area shape rhythm inclination" at bounding box center [867, 433] width 85 height 20
select select "area"
click at [825, 423] on select "area shape rhythm inclination" at bounding box center [867, 433] width 85 height 20
click at [515, 458] on select "cyclical conventional recycling cylindrical" at bounding box center [564, 458] width 98 height 20
select select "recycling"
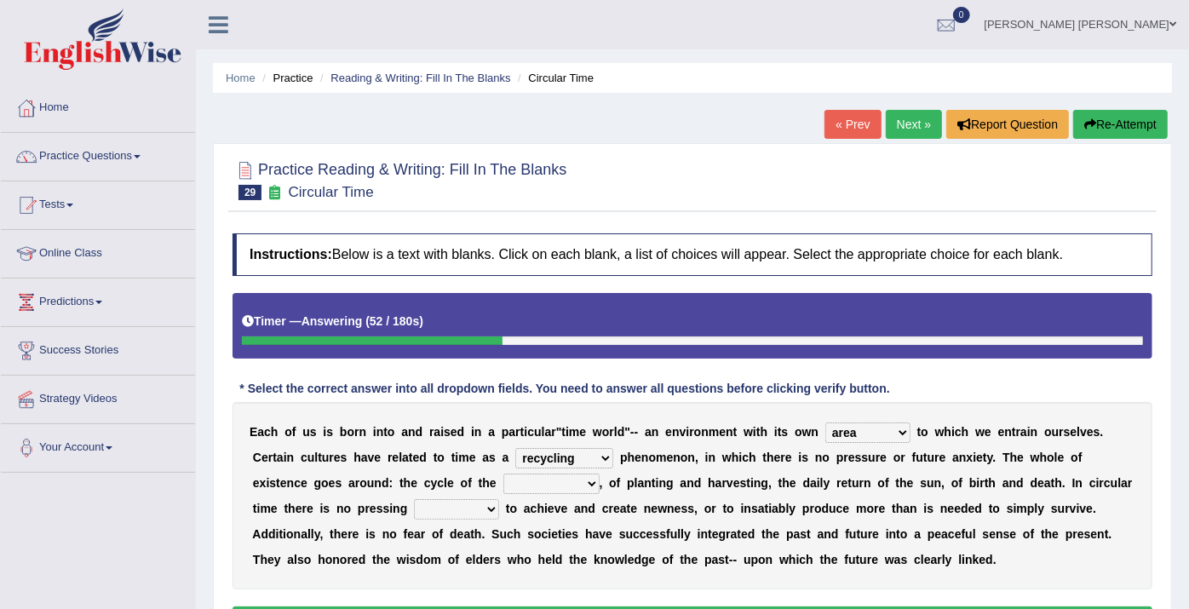
click at [515, 448] on select "cyclical conventional recycling cylindrical" at bounding box center [564, 458] width 98 height 20
click at [503, 481] on select "days seasons arrangement periods" at bounding box center [551, 484] width 96 height 20
select select "seasons"
click at [503, 474] on select "days seasons arrangement periods" at bounding box center [551, 484] width 96 height 20
click at [414, 513] on select "issue point cause need" at bounding box center [456, 509] width 85 height 20
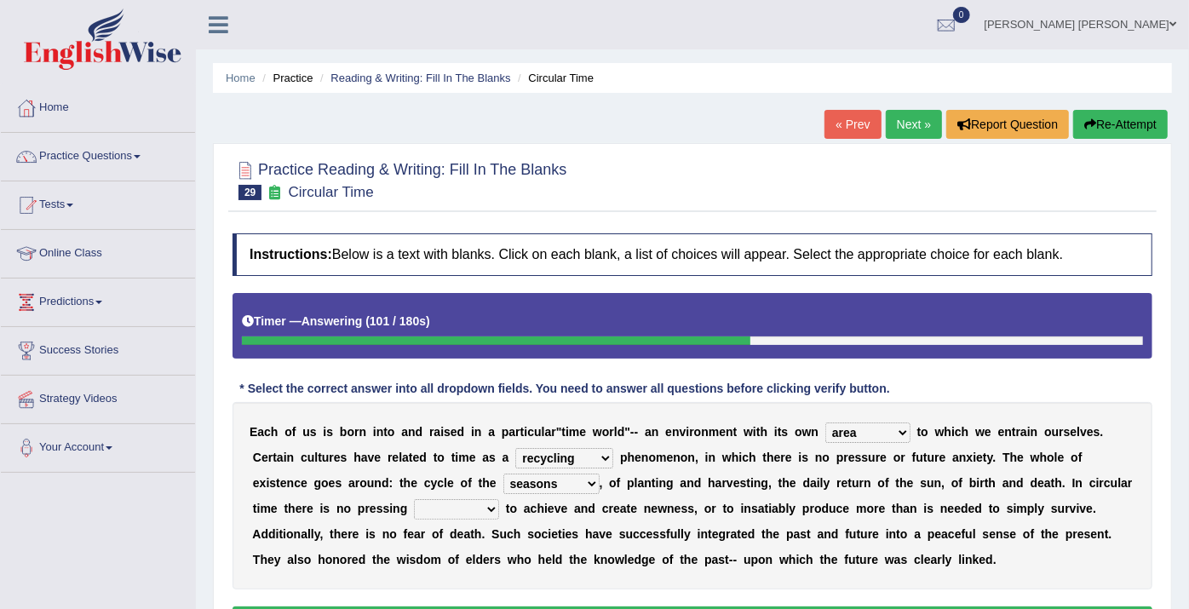
click at [684, 527] on b "y" at bounding box center [687, 534] width 7 height 14
click at [414, 501] on select "issue point cause need" at bounding box center [456, 509] width 85 height 20
select select "need"
click at [414, 499] on select "issue point cause need" at bounding box center [456, 509] width 85 height 20
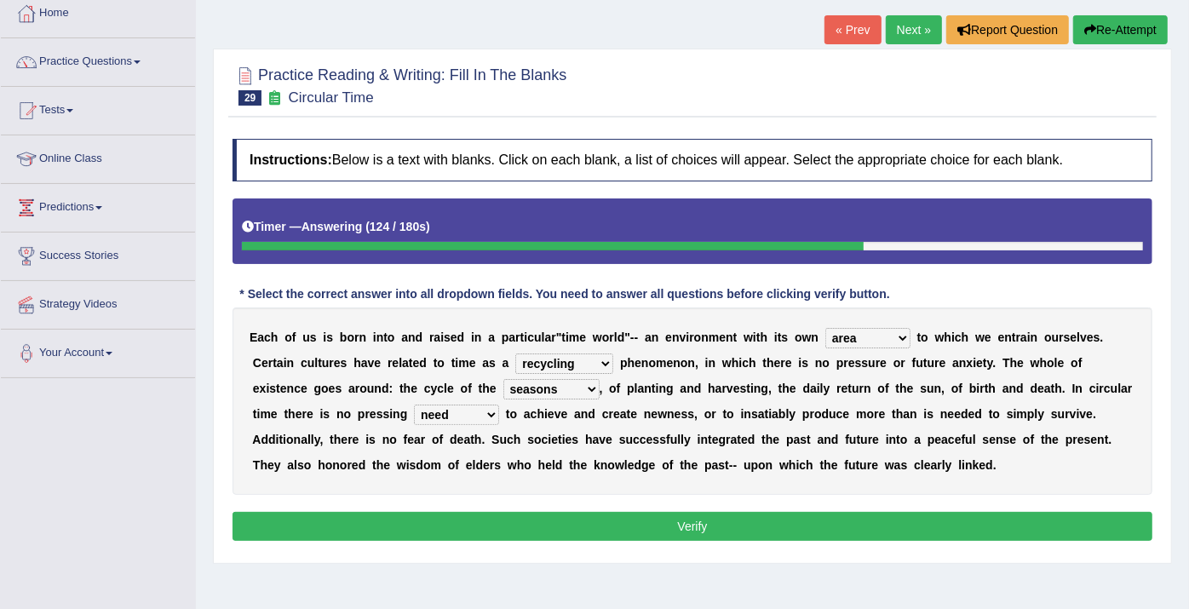
click at [389, 518] on button "Verify" at bounding box center [693, 526] width 920 height 29
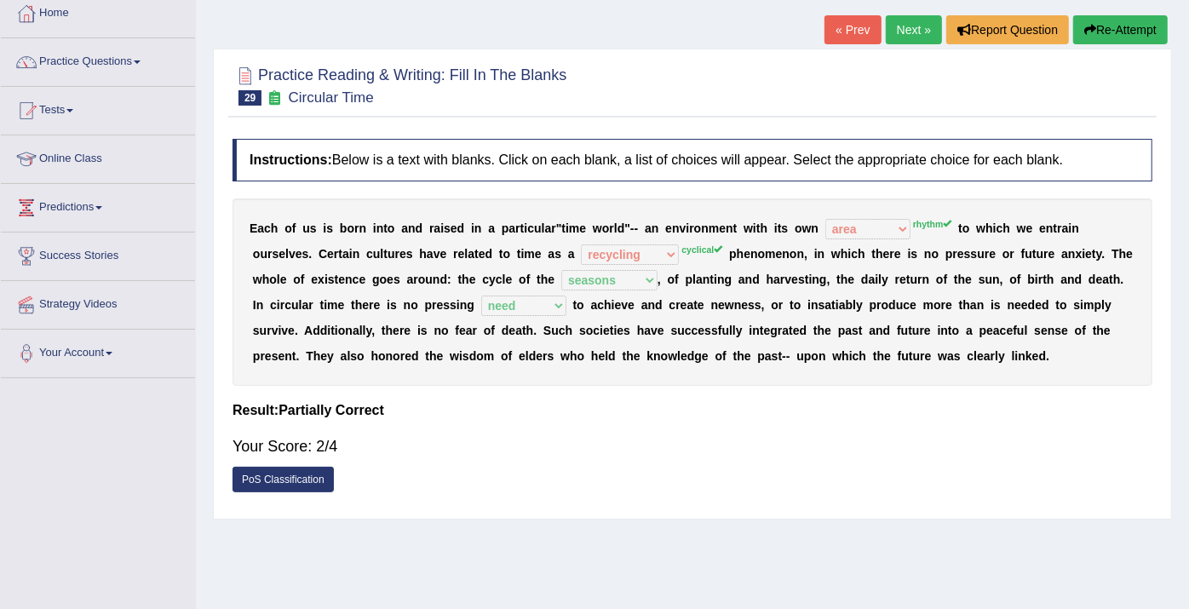
click at [923, 26] on link "Next »" at bounding box center [914, 29] width 56 height 29
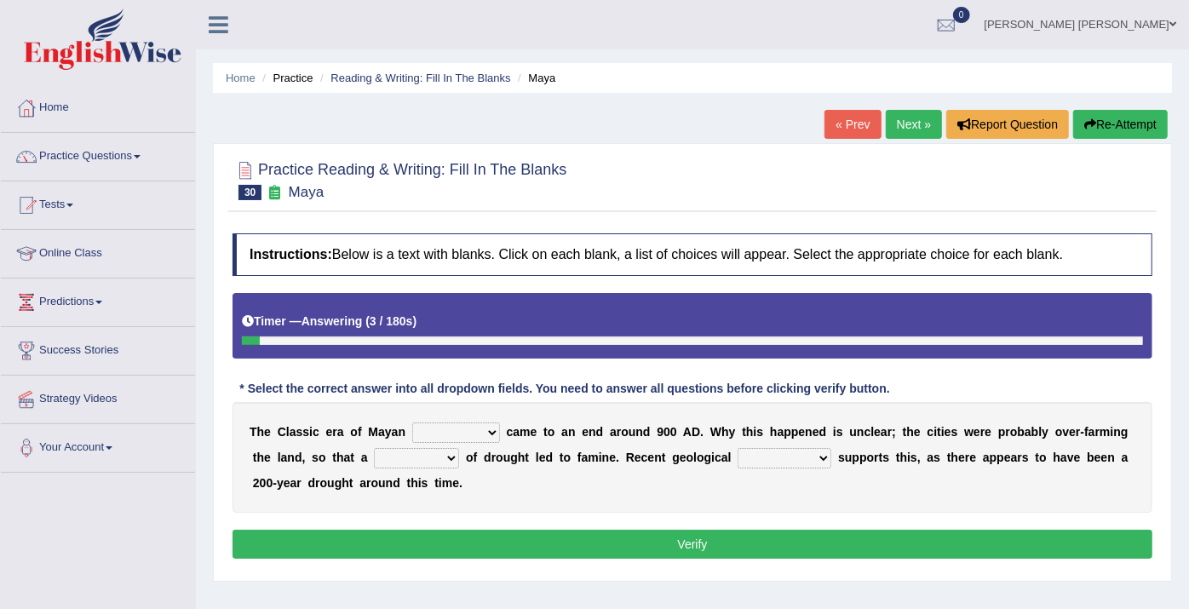
click at [469, 429] on select "community society civilization class" at bounding box center [456, 433] width 88 height 20
select select "civilization"
click at [412, 423] on select "community society civilization class" at bounding box center [456, 433] width 88 height 20
click at [374, 457] on select "time period range phase" at bounding box center [416, 458] width 85 height 20
click at [762, 501] on div "T h e C l a s s i c e r a o f M a y a n community society civilization class c …" at bounding box center [693, 457] width 920 height 111
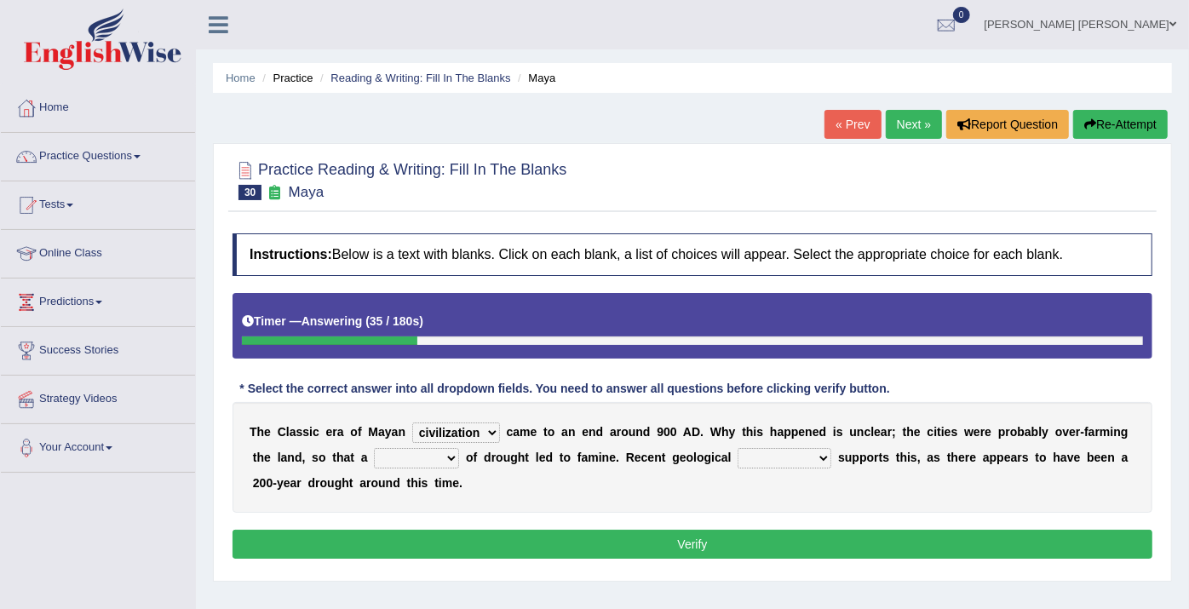
click at [738, 452] on select "research test examination exploitation" at bounding box center [785, 458] width 94 height 20
select select "research"
click at [738, 448] on select "research test examination exploitation" at bounding box center [785, 458] width 94 height 20
click at [374, 463] on select "time period range phase" at bounding box center [416, 458] width 85 height 20
select select "phase"
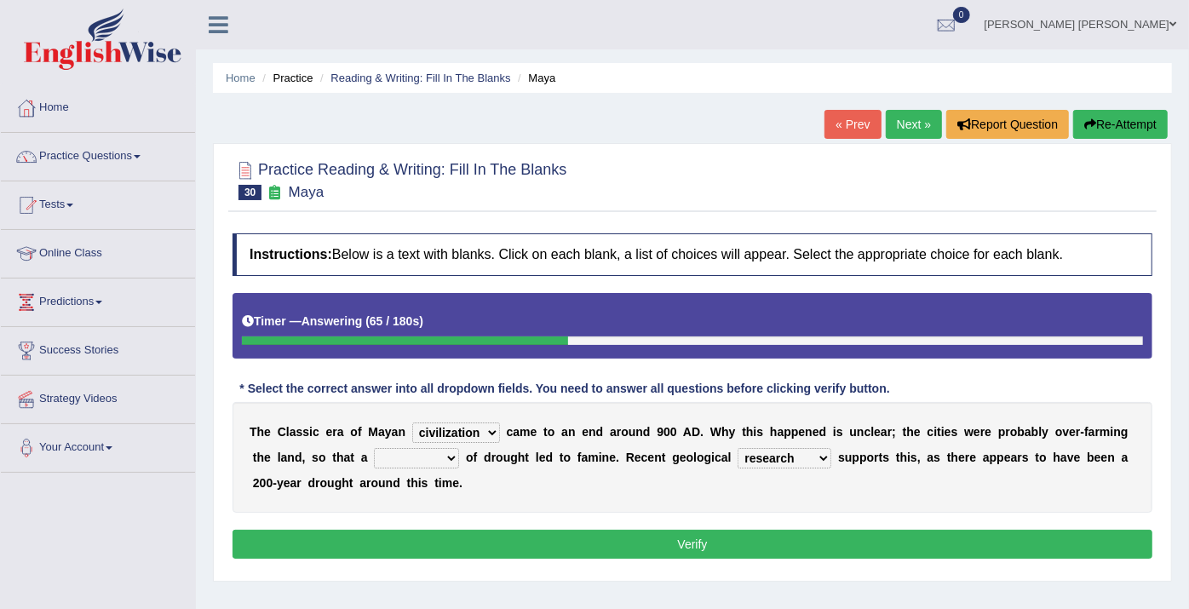
click at [374, 448] on select "time period range phase" at bounding box center [416, 458] width 85 height 20
click at [431, 540] on button "Verify" at bounding box center [693, 544] width 920 height 29
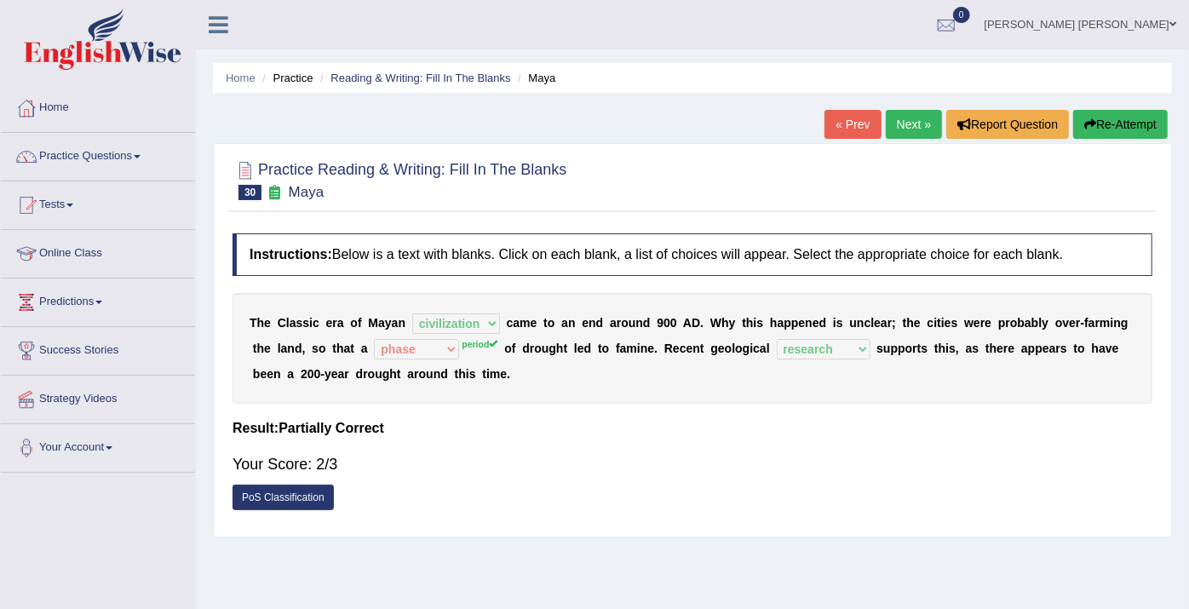
click at [901, 123] on link "Next »" at bounding box center [914, 124] width 56 height 29
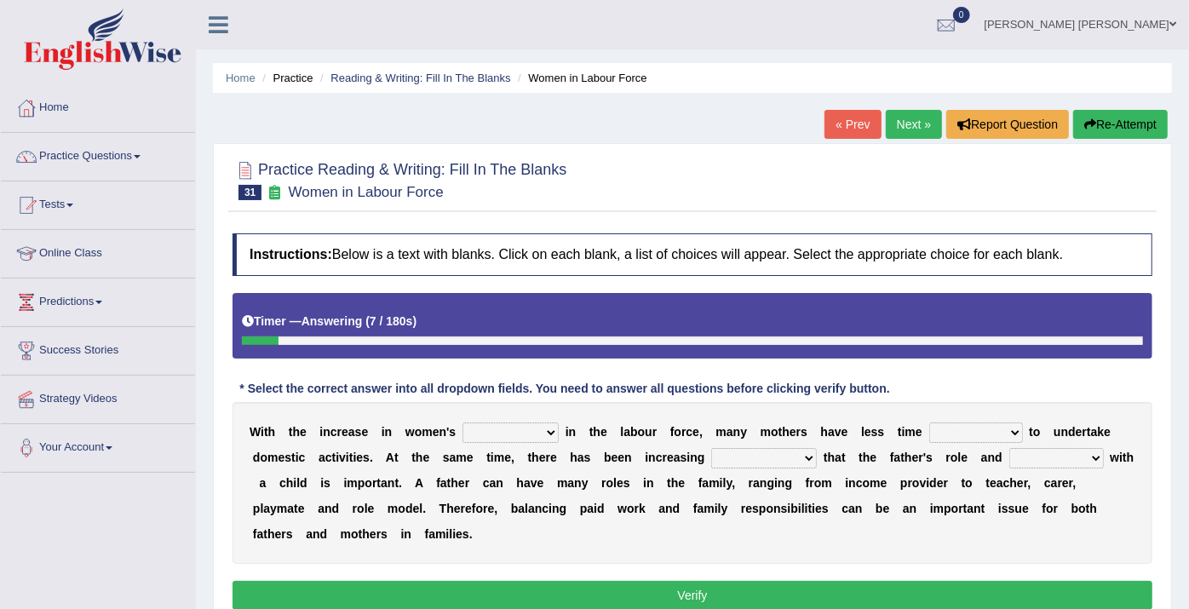
click at [532, 424] on select "attendance substitution participation definition" at bounding box center [511, 433] width 96 height 20
click at [931, 428] on select "available related consumable useful" at bounding box center [976, 433] width 94 height 20
select select "available"
click at [929, 423] on select "available related consumable useful" at bounding box center [976, 433] width 94 height 20
click at [509, 430] on select "attendance substitution participation definition" at bounding box center [511, 433] width 96 height 20
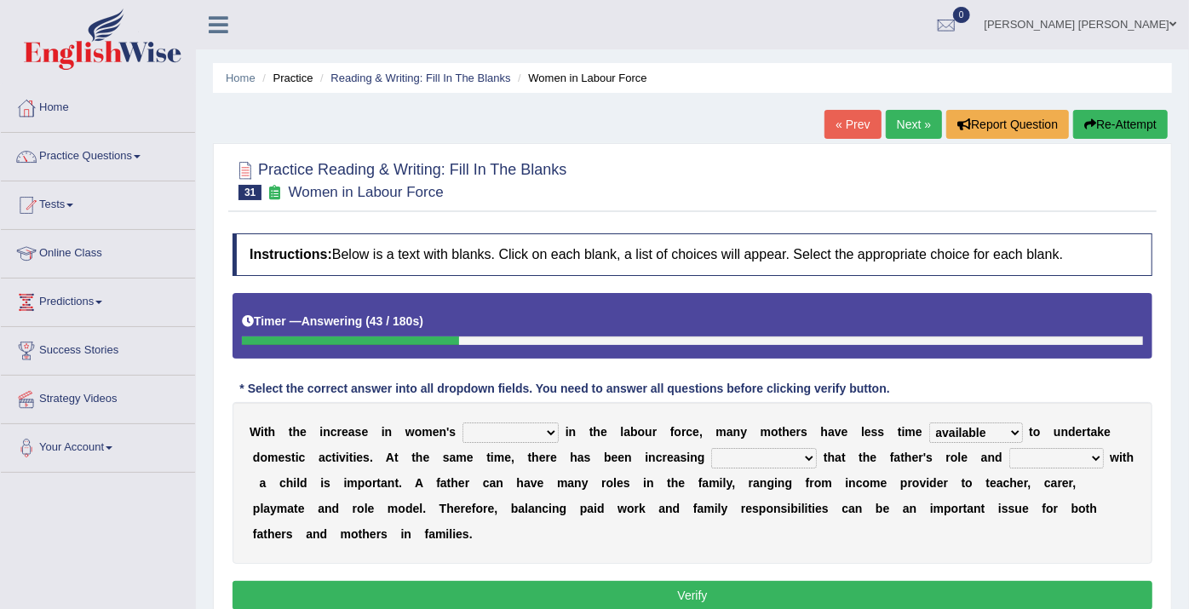
select select "participation"
click at [463, 423] on select "attendance substitution participation definition" at bounding box center [511, 433] width 96 height 20
click at [711, 454] on select "recognition discrimination resolution recreation" at bounding box center [764, 458] width 106 height 20
click at [1009, 462] on select "scholarship realtionship worship employment" at bounding box center [1056, 458] width 95 height 20
click at [998, 502] on b "i" at bounding box center [999, 509] width 3 height 14
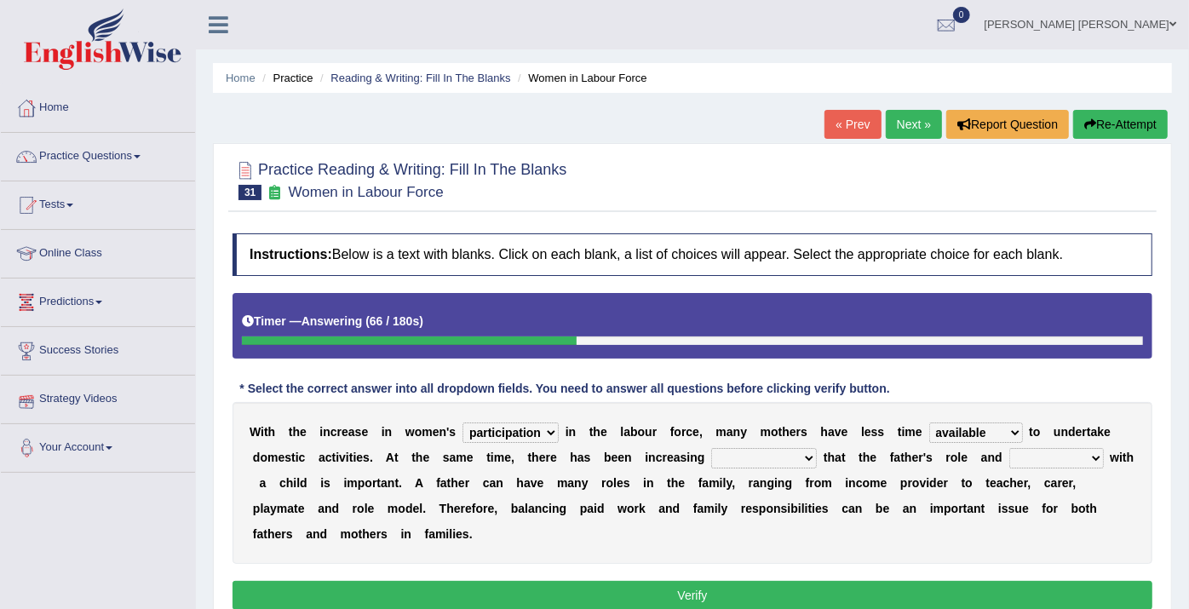
click at [687, 445] on div "W i t h t h e i n c r e a s e i n w o m e n ' s attendance substitution partici…" at bounding box center [693, 483] width 920 height 162
click at [711, 463] on select "recognition discrimination resolution recreation" at bounding box center [764, 458] width 106 height 20
select select "recognition"
click at [711, 448] on select "recognition discrimination resolution recreation" at bounding box center [764, 458] width 106 height 20
click at [992, 464] on div "W i t h t h e i n c r e a s e i n w o m e n ' s attendance substitution partici…" at bounding box center [693, 483] width 920 height 162
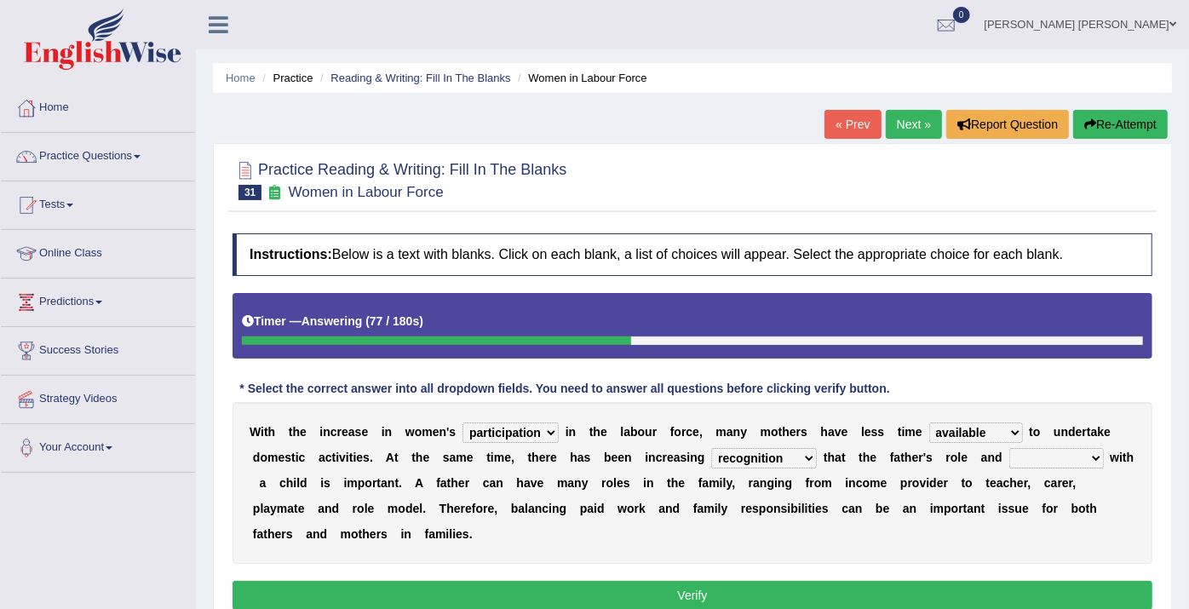
click at [1009, 455] on select "scholarship realtionship worship employment" at bounding box center [1056, 458] width 95 height 20
select select "realtionship"
click at [1009, 448] on select "scholarship realtionship worship employment" at bounding box center [1056, 458] width 95 height 20
click at [933, 581] on button "Verify" at bounding box center [693, 595] width 920 height 29
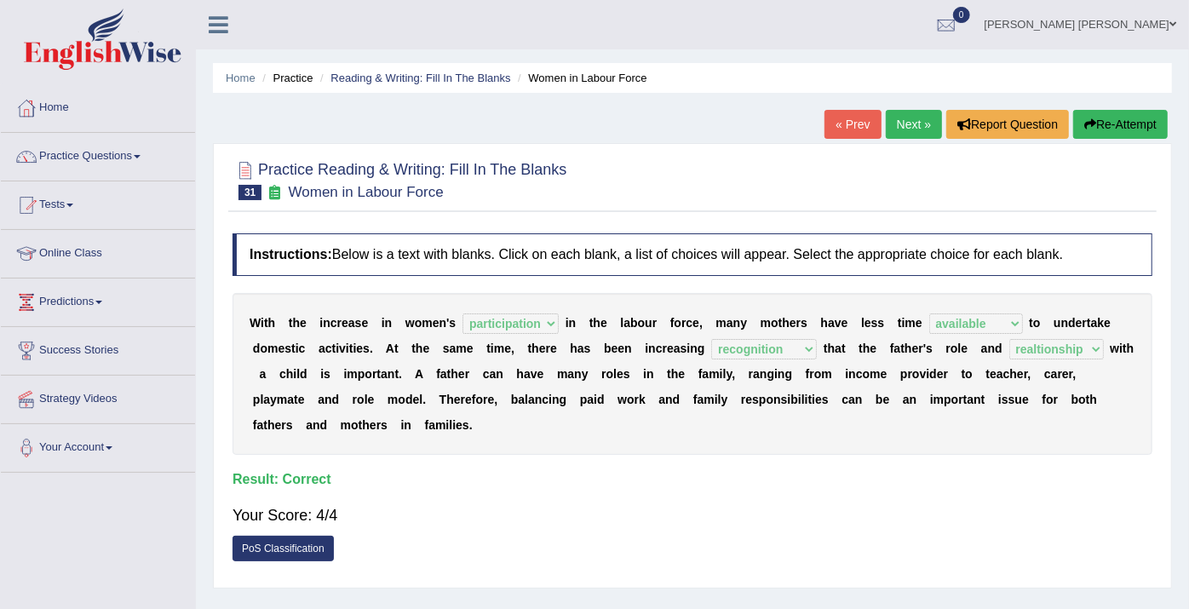
click at [906, 123] on link "Next »" at bounding box center [914, 124] width 56 height 29
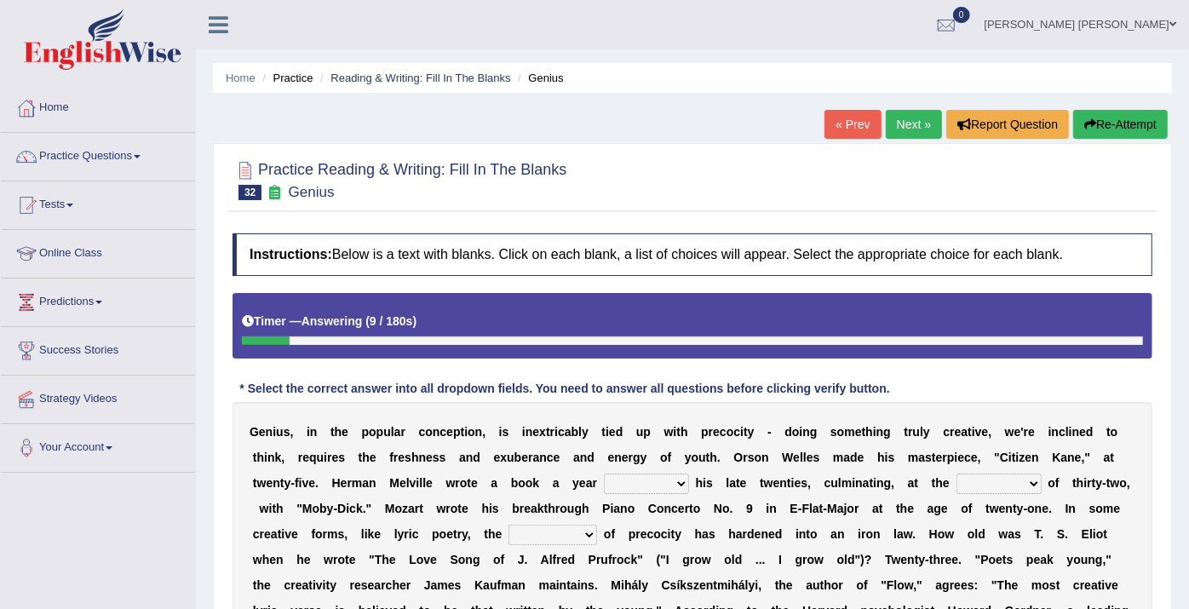
click at [604, 487] on select "on without through over" at bounding box center [646, 484] width 85 height 20
select select "on"
click at [604, 474] on select "on without through over" at bounding box center [646, 484] width 85 height 20
click at [957, 478] on select "proportion rate age cost" at bounding box center [999, 484] width 85 height 20
select select "age"
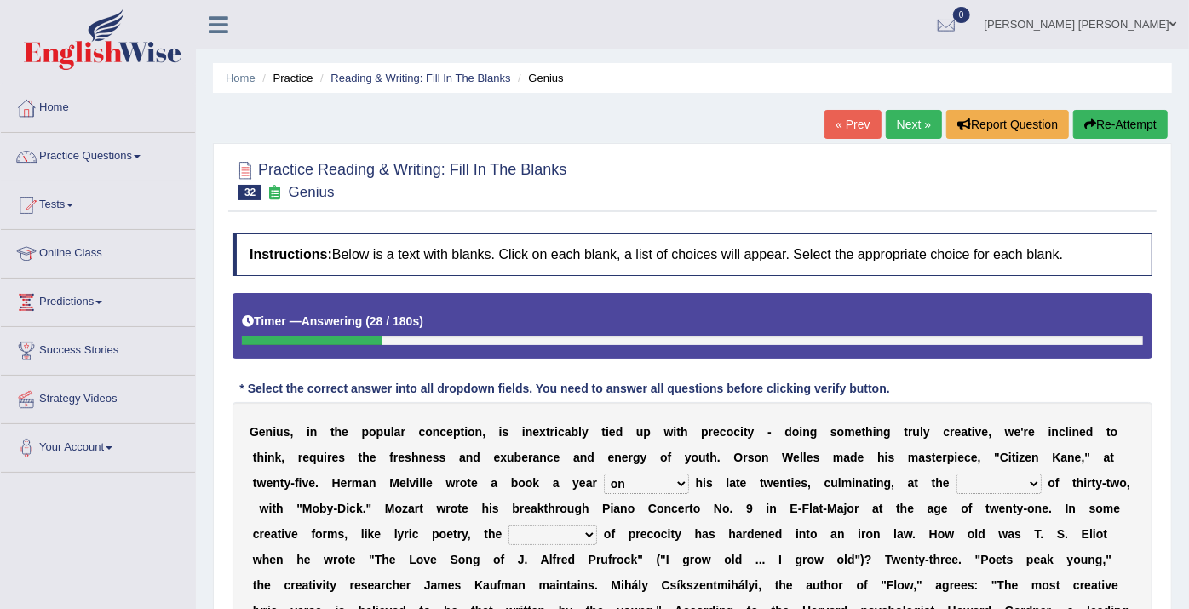
click at [957, 474] on select "proportion rate age cost" at bounding box center [999, 484] width 85 height 20
click at [509, 529] on select "junction importance structure inferiority" at bounding box center [553, 535] width 89 height 20
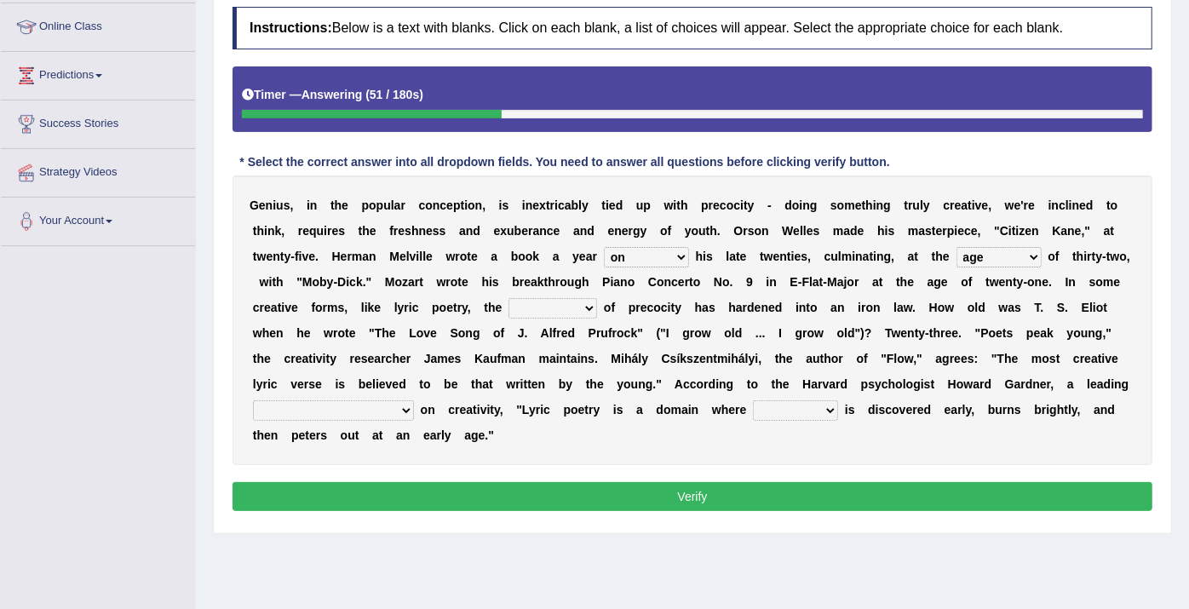
scroll to position [284, 0]
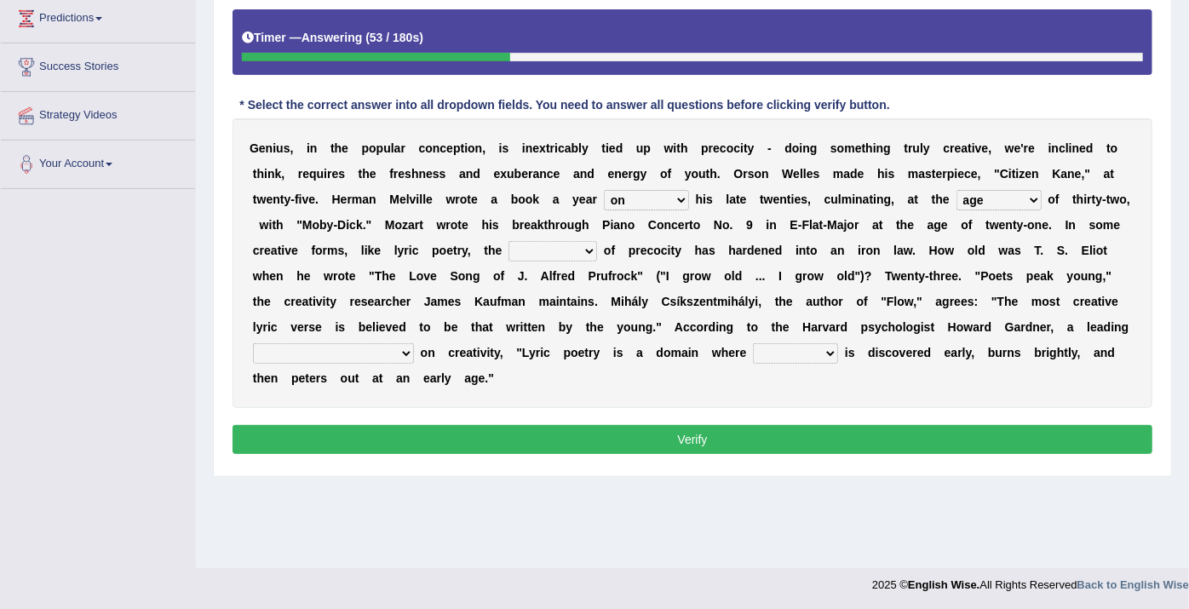
click at [509, 242] on select "junction importance structure inferiority" at bounding box center [553, 251] width 89 height 20
select select "importance"
click at [509, 241] on select "junction importance structure inferiority" at bounding box center [553, 251] width 89 height 20
click at [414, 343] on select "master supremacy authority atheist" at bounding box center [333, 353] width 161 height 20
select select "supremacy"
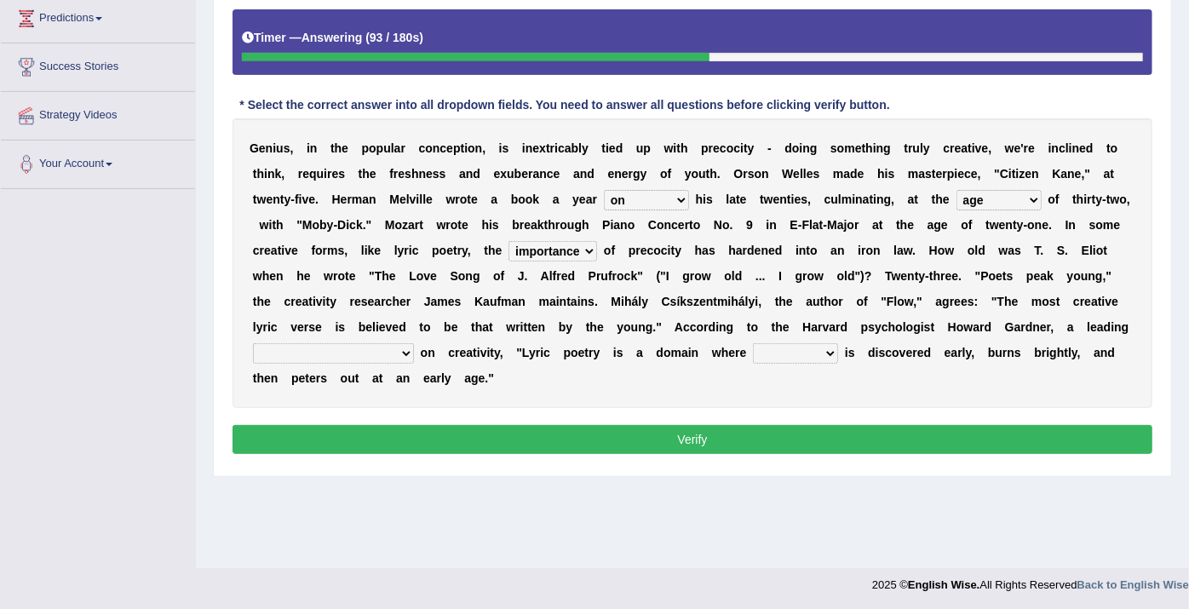
click at [414, 343] on select "master supremacy authority atheist" at bounding box center [333, 353] width 161 height 20
click at [753, 354] on select "fire derk offender talent" at bounding box center [795, 353] width 85 height 20
select select "fire"
click at [753, 343] on select "fire derk offender talent" at bounding box center [795, 353] width 85 height 20
click at [479, 425] on button "Verify" at bounding box center [693, 439] width 920 height 29
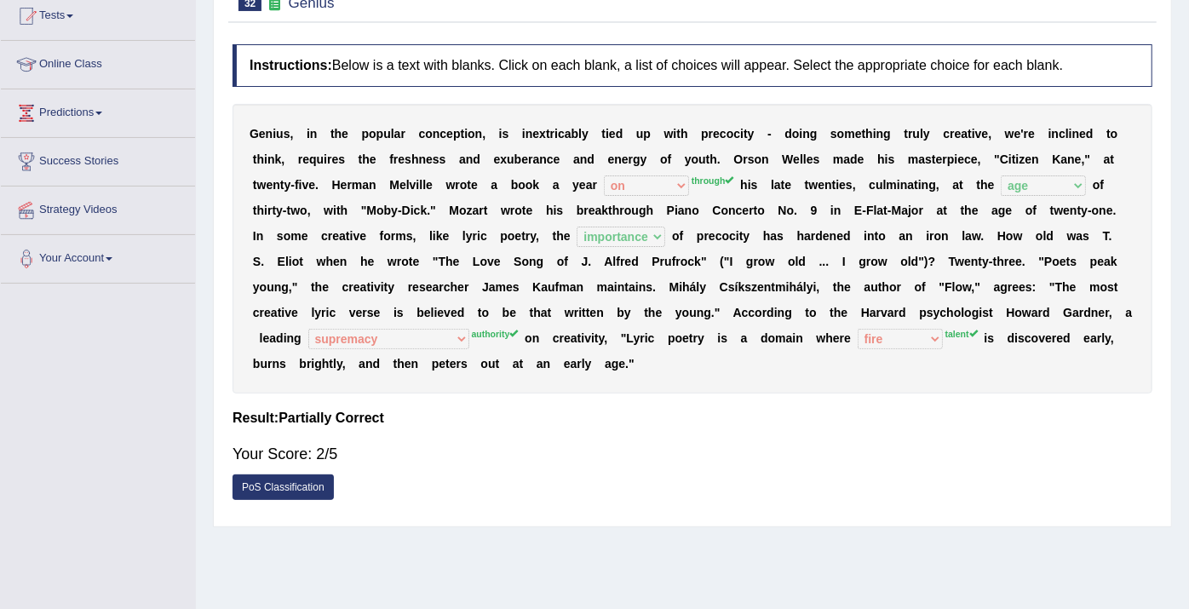
scroll to position [0, 0]
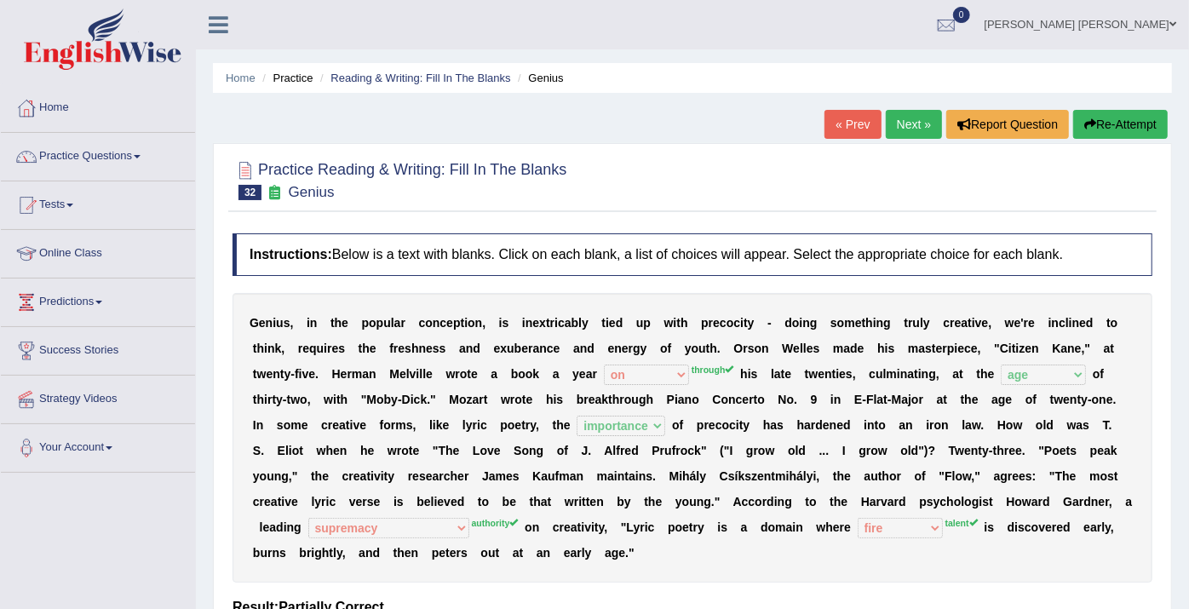
click at [903, 118] on link "Next »" at bounding box center [914, 124] width 56 height 29
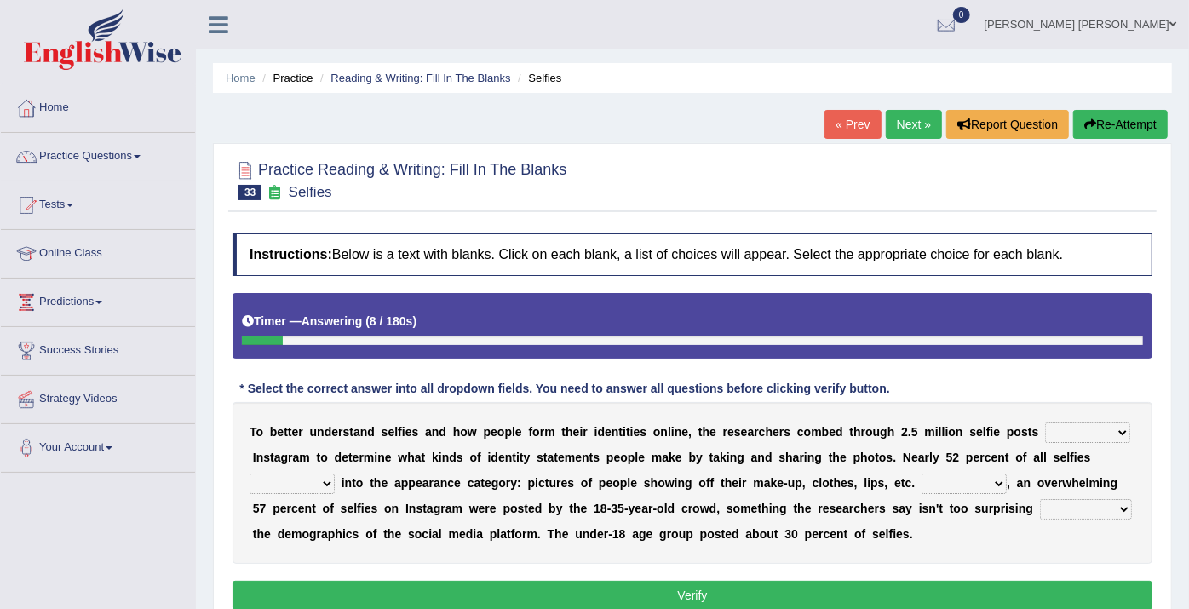
click at [1045, 428] on select "of in above on" at bounding box center [1087, 433] width 85 height 20
click at [1045, 432] on select "of in above on" at bounding box center [1087, 433] width 85 height 20
select select "on"
click at [1045, 423] on select "of in above on" at bounding box center [1087, 433] width 85 height 20
click at [335, 474] on select "fall fallen fell falls" at bounding box center [292, 484] width 85 height 20
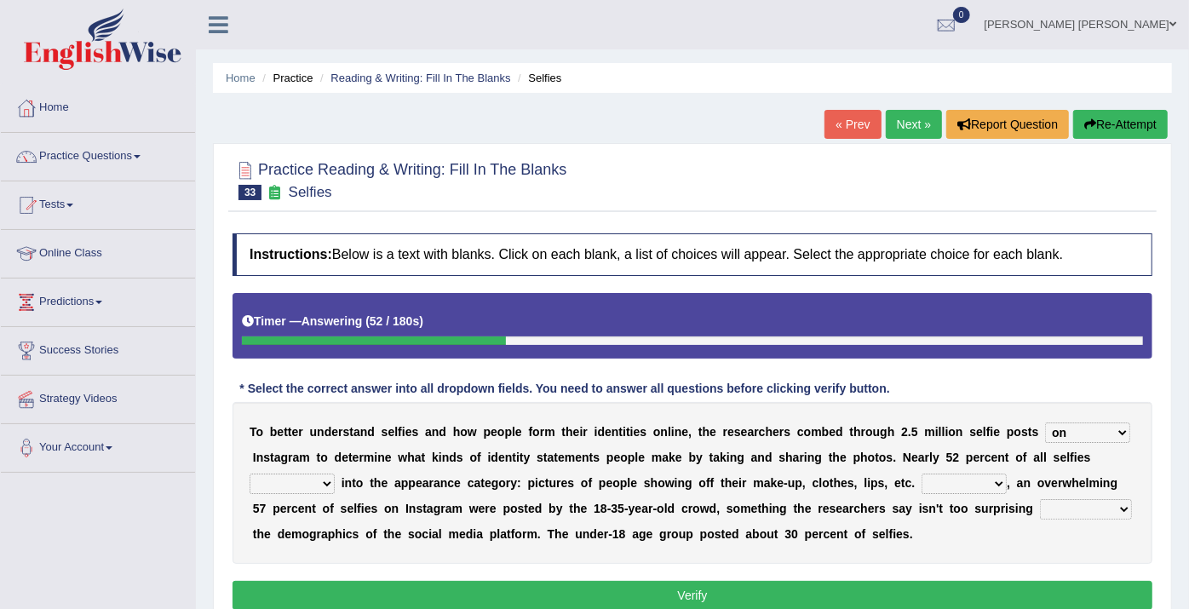
select select "fall"
click at [335, 474] on select "fall fallen fell falls" at bounding box center [292, 484] width 85 height 20
click at [922, 481] on select "Along with Although Overall However" at bounding box center [964, 484] width 85 height 20
select select "Overall"
click at [922, 474] on select "Along with Although Overall However" at bounding box center [964, 484] width 85 height 20
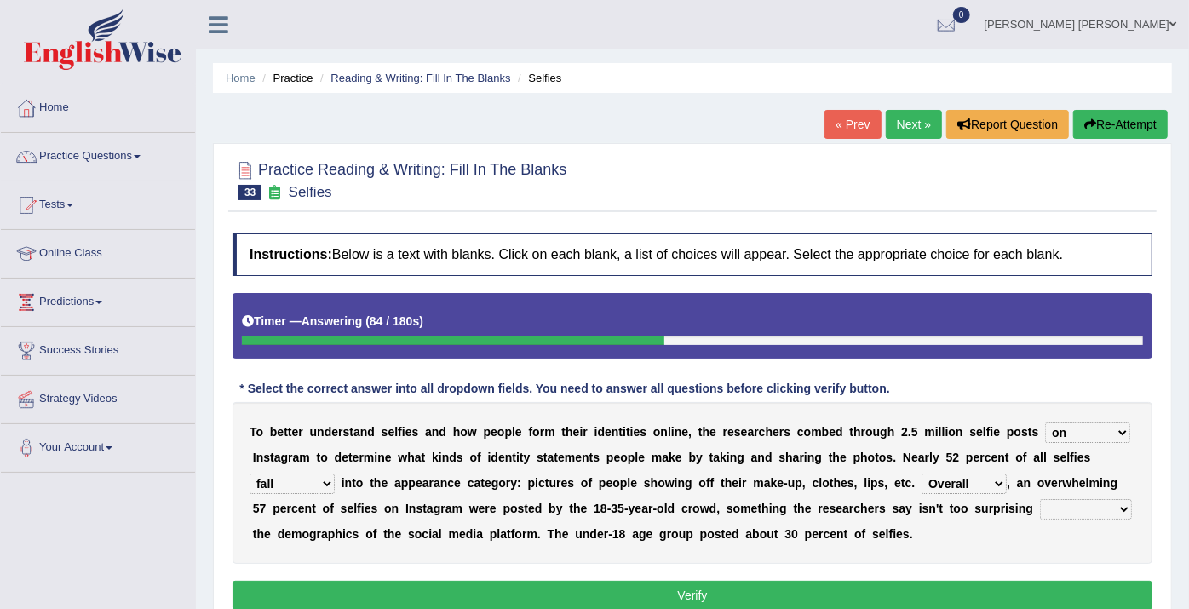
click at [1040, 509] on select "consider considered considering to consider" at bounding box center [1086, 509] width 92 height 20
select select "to consider"
click at [1040, 499] on select "consider considered considering to consider" at bounding box center [1086, 509] width 92 height 20
click at [880, 594] on button "Verify" at bounding box center [693, 595] width 920 height 29
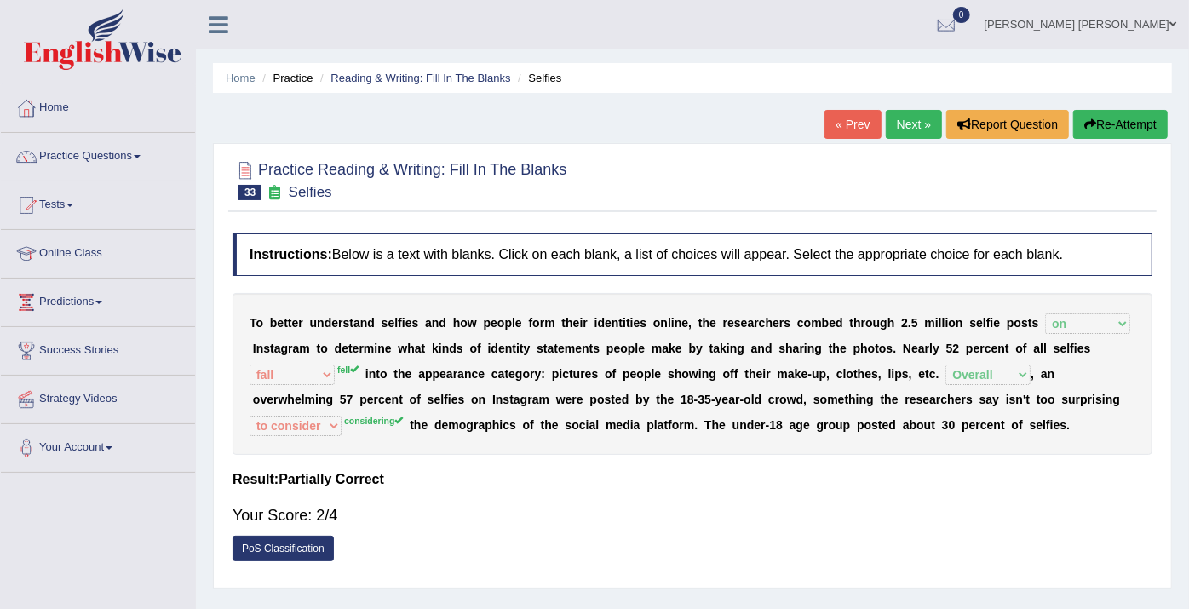
click at [907, 127] on link "Next »" at bounding box center [914, 124] width 56 height 29
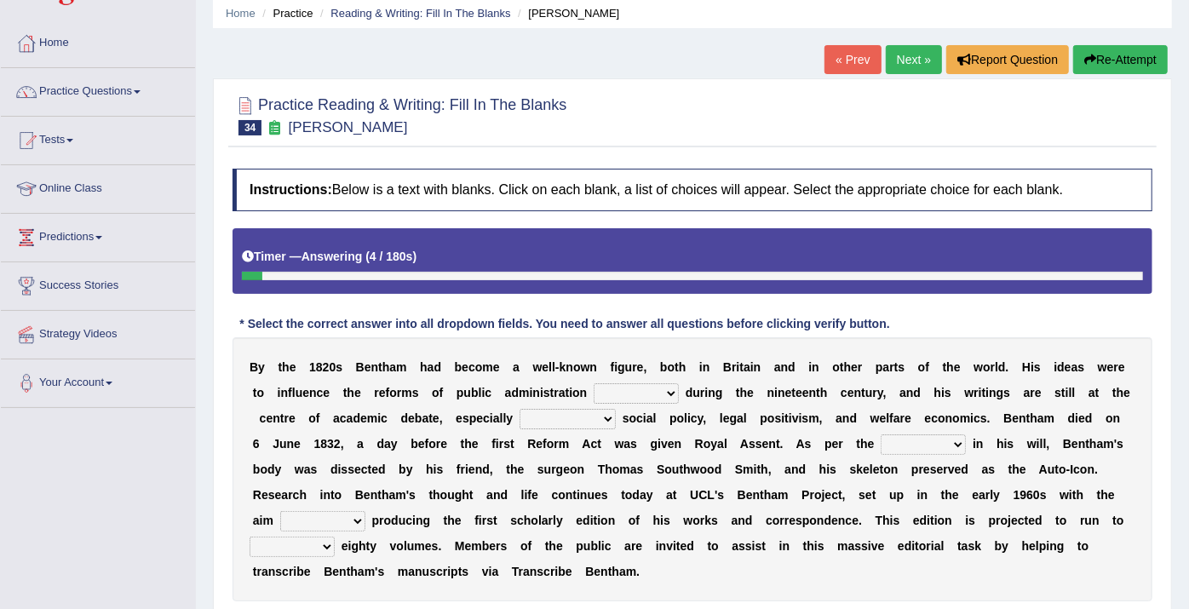
scroll to position [95, 0]
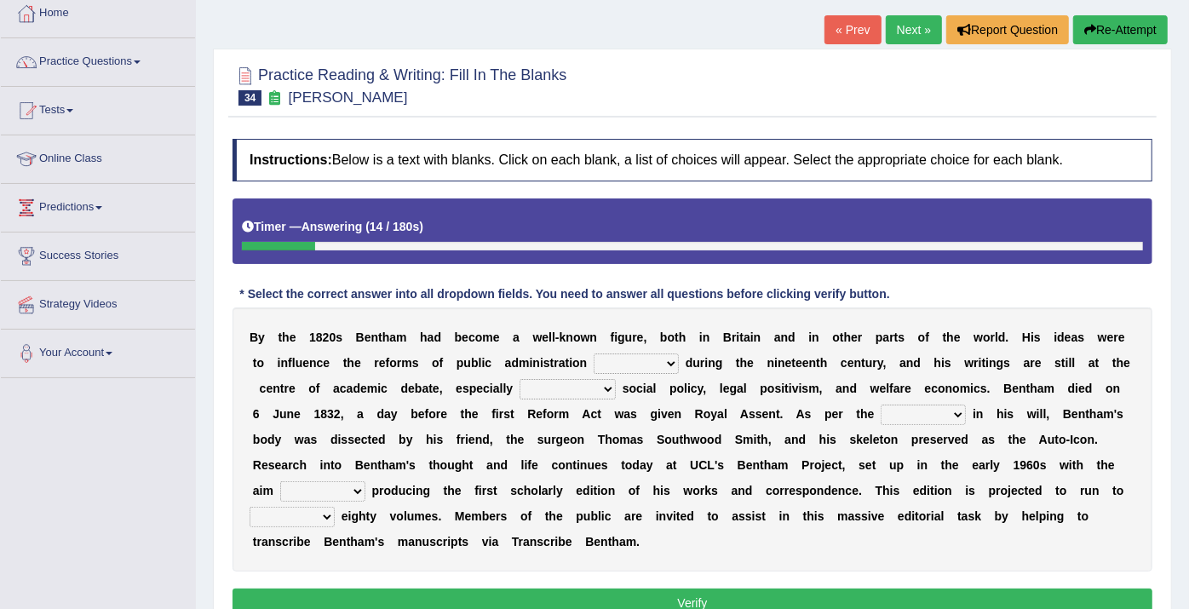
click at [601, 363] on select "made caused taken happened" at bounding box center [636, 364] width 85 height 20
select select "taken"
click at [594, 354] on select "made caused taken happened" at bounding box center [636, 364] width 85 height 20
click at [520, 381] on select "as regards compared to as long as in case of" at bounding box center [568, 389] width 96 height 20
click at [355, 458] on b at bounding box center [351, 465] width 7 height 14
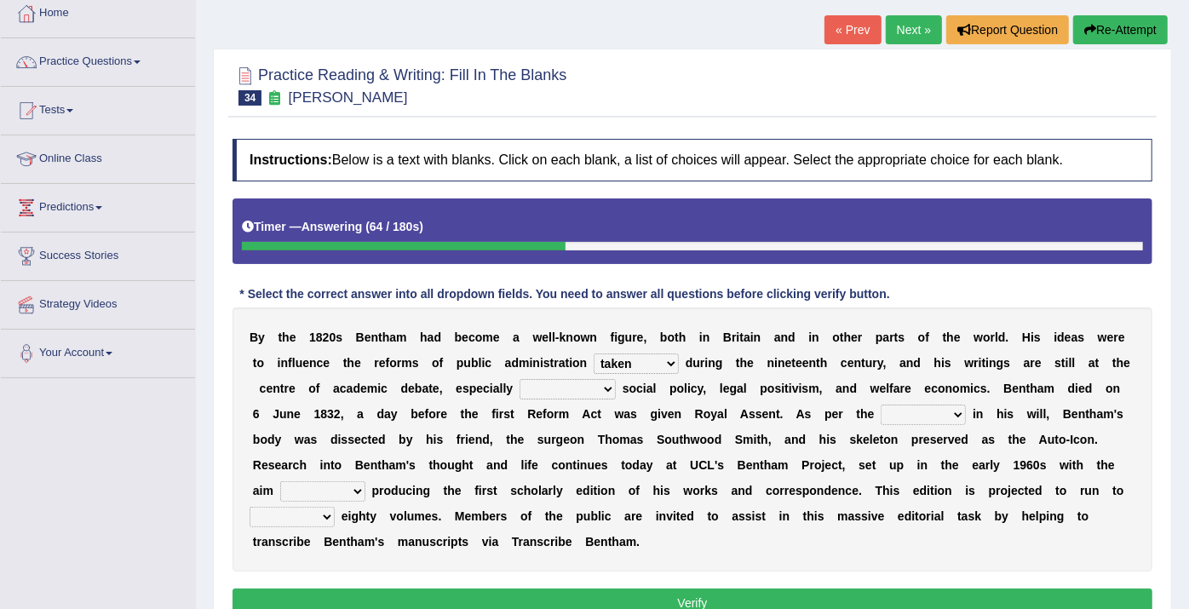
click at [520, 394] on select "as regards compared to as long as in case of" at bounding box center [568, 389] width 96 height 20
select select "in case of"
click at [520, 379] on select "as regards compared to as long as in case of" at bounding box center [568, 389] width 96 height 20
click at [881, 411] on select "directions parts categories levels" at bounding box center [923, 415] width 85 height 20
select select "directions"
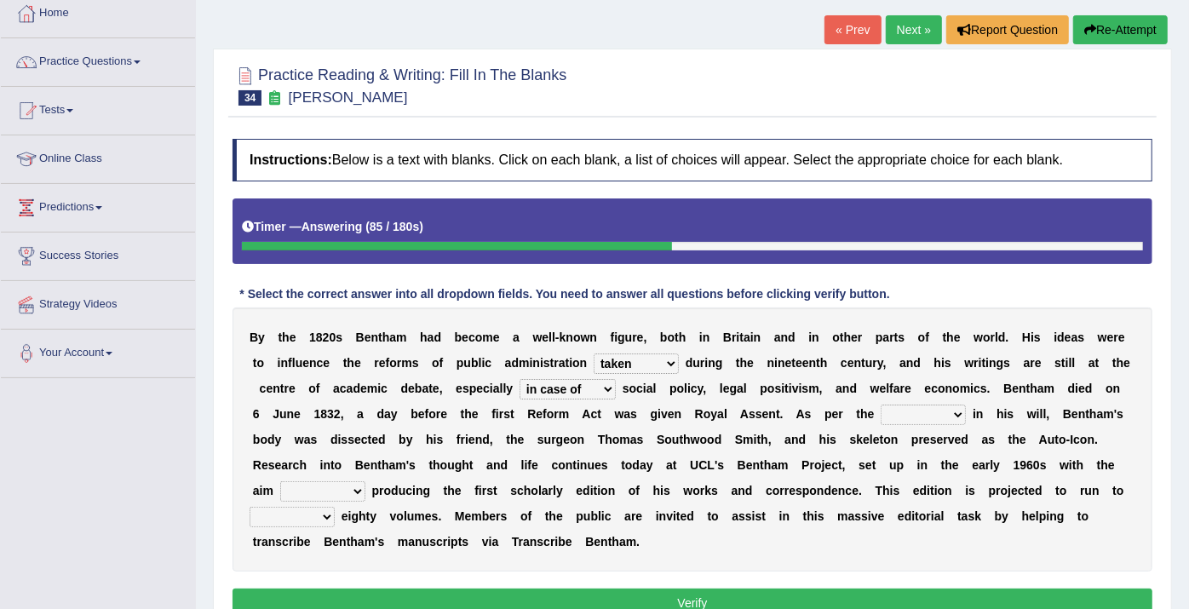
click at [881, 405] on select "directions parts categories levels" at bounding box center [923, 415] width 85 height 20
click at [365, 481] on select "for about as of" at bounding box center [322, 491] width 85 height 20
select select "of"
click at [365, 481] on select "for about as of" at bounding box center [322, 491] width 85 height 20
click at [335, 507] on select "mostly almost just some" at bounding box center [292, 517] width 85 height 20
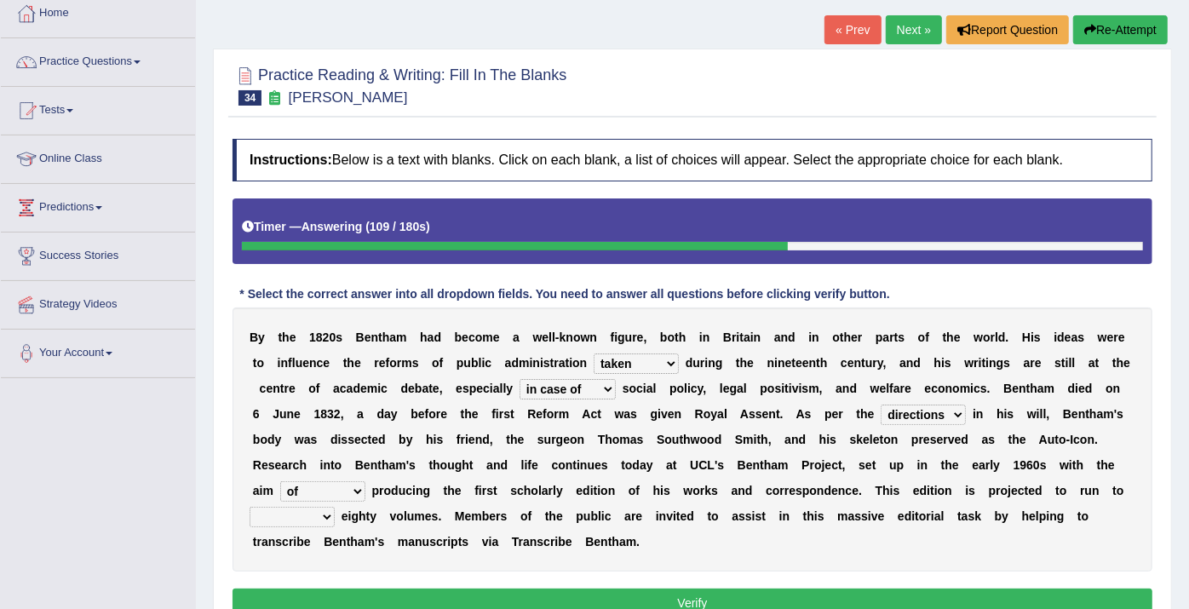
select select "mostly"
click at [335, 507] on select "mostly almost just some" at bounding box center [292, 517] width 85 height 20
click at [802, 589] on button "Verify" at bounding box center [693, 603] width 920 height 29
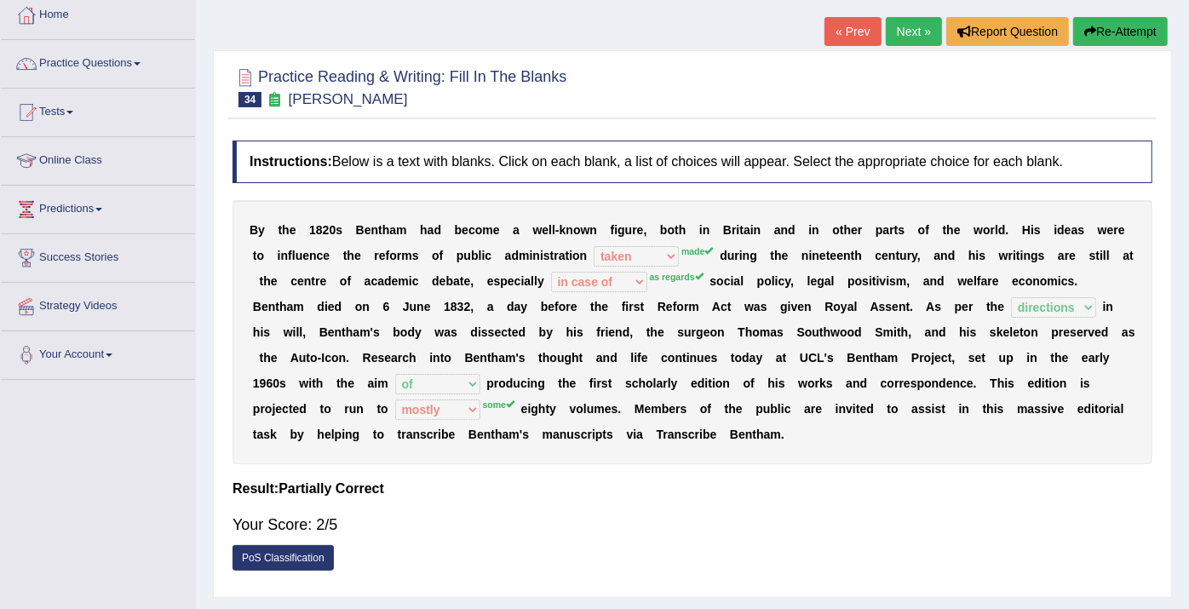
scroll to position [0, 0]
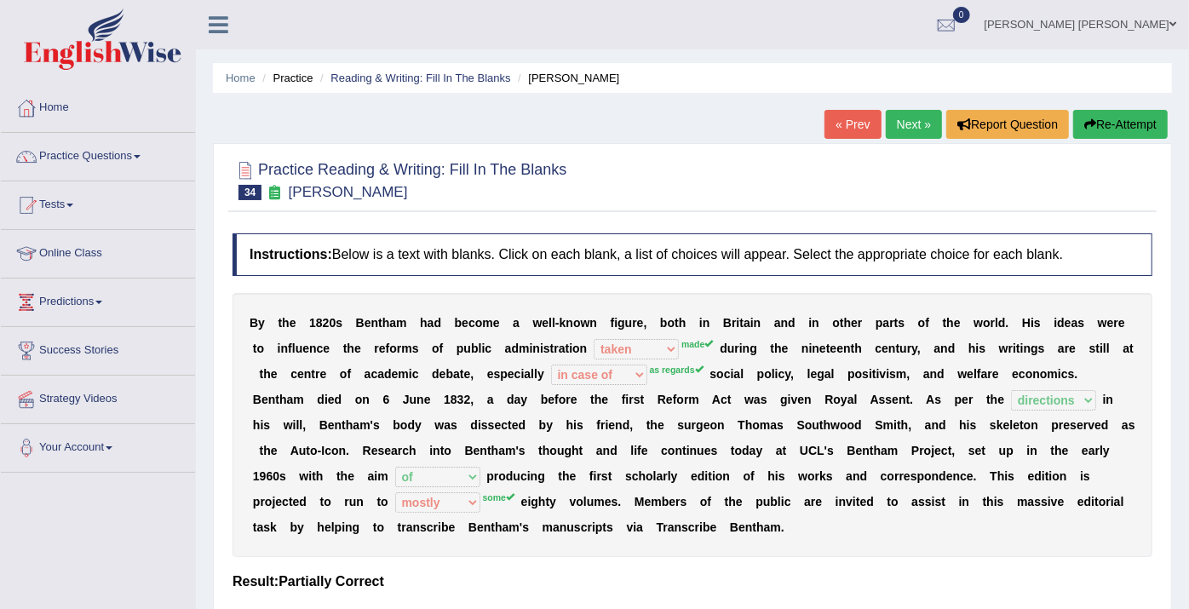
click at [898, 124] on link "Next »" at bounding box center [914, 124] width 56 height 29
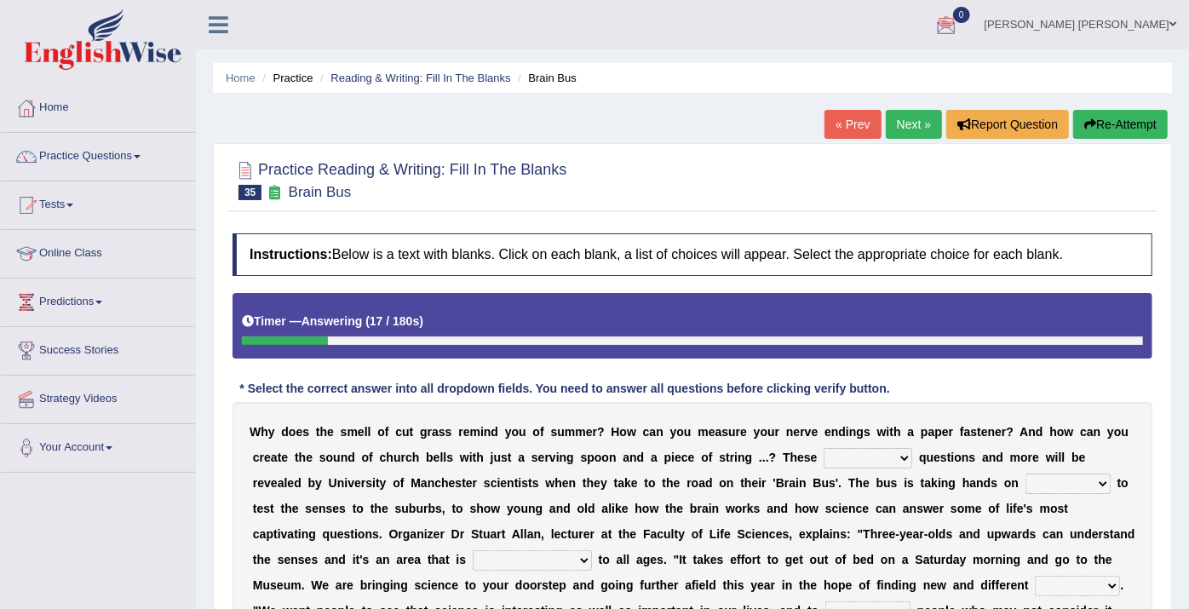
click at [824, 455] on select "fascinating unattended gratuitous underlying" at bounding box center [868, 458] width 89 height 20
select select "unattended"
click at [824, 448] on select "fascinating unattended gratuitous underlying" at bounding box center [868, 458] width 89 height 20
click at [1026, 477] on select "activities mages facets revenues" at bounding box center [1068, 484] width 85 height 20
select select "facets"
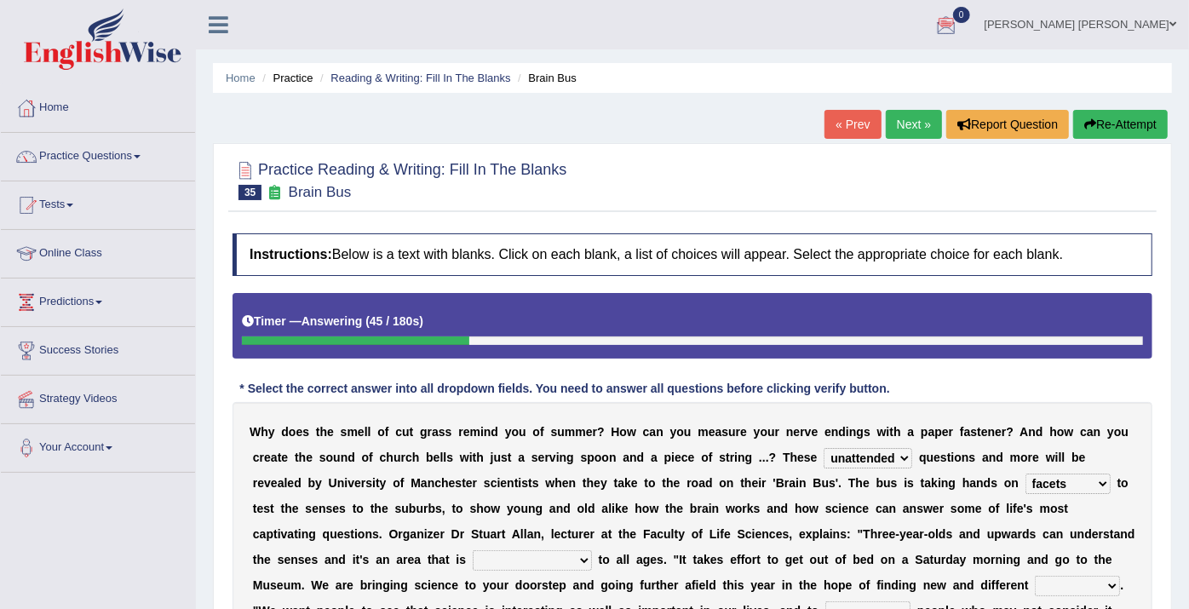
click at [1026, 474] on select "activities mages facets revenues" at bounding box center [1068, 484] width 85 height 20
click at [592, 550] on select "misleading disproportionate intriguing proximal" at bounding box center [532, 560] width 119 height 20
click at [322, 578] on b "W" at bounding box center [316, 585] width 11 height 14
click at [592, 550] on select "misleading disproportionate intriguing proximal" at bounding box center [532, 560] width 119 height 20
select select "proximal"
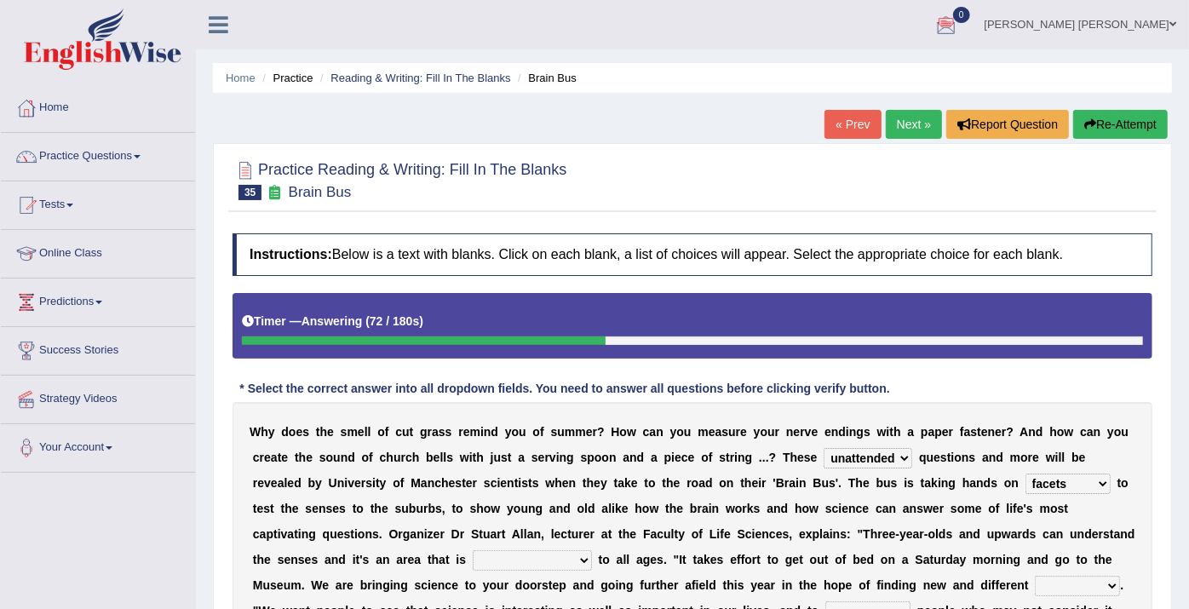
click at [592, 550] on select "misleading disproportionate intriguing proximal" at bounding box center [532, 560] width 119 height 20
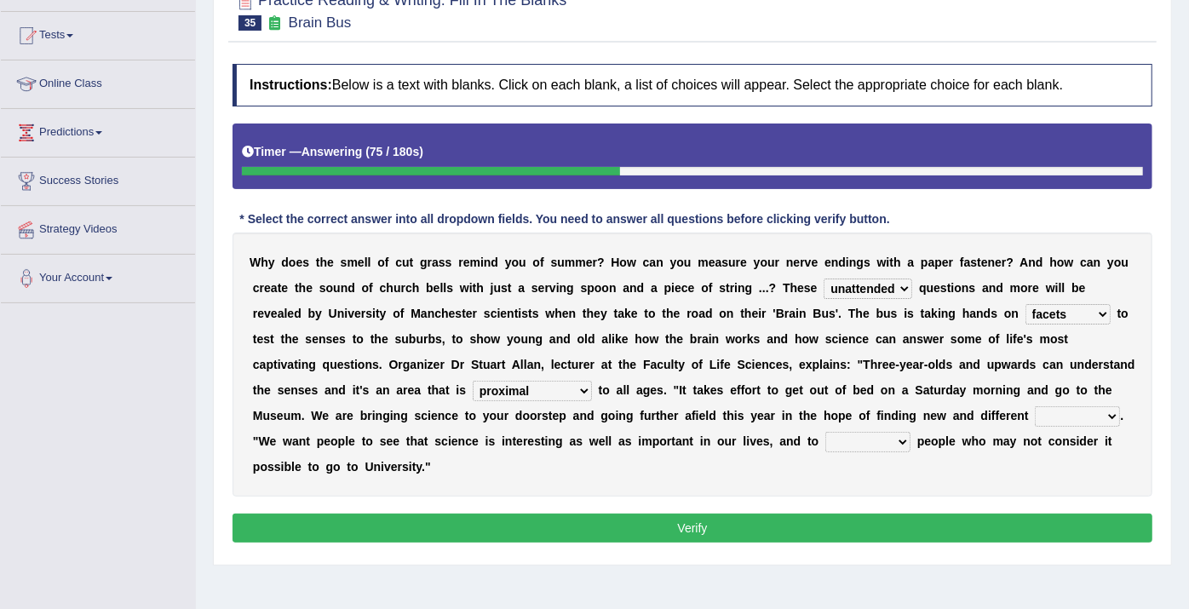
scroll to position [189, 0]
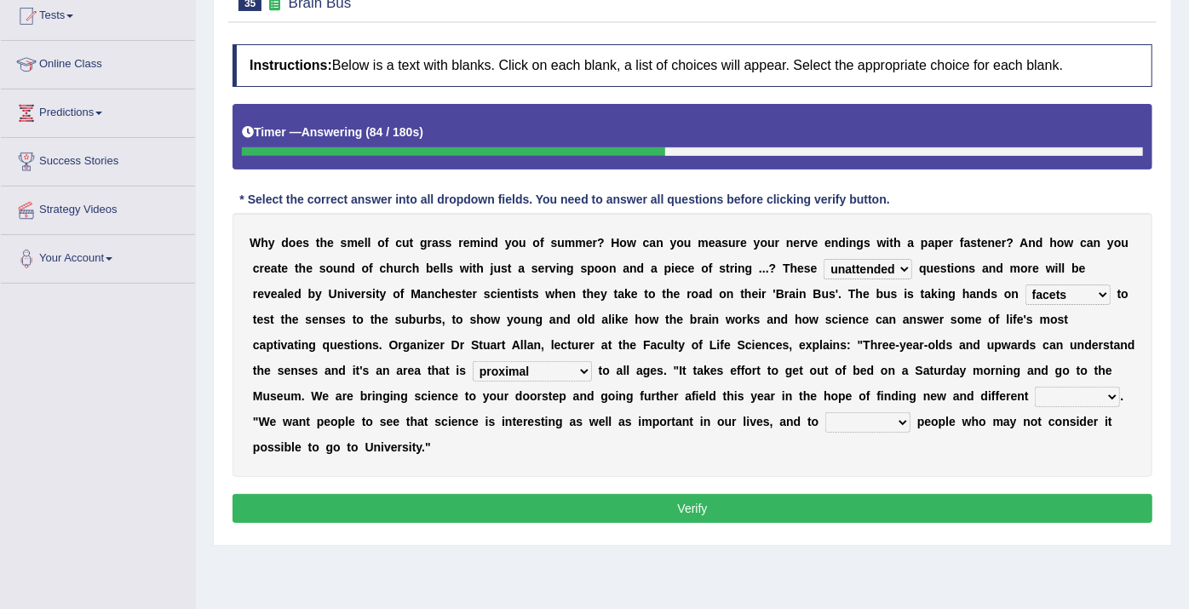
click at [1035, 389] on select "groups mobs auditors audiences" at bounding box center [1077, 397] width 85 height 20
select select "audiences"
click at [1035, 387] on select "groups mobs auditors audiences" at bounding box center [1077, 397] width 85 height 20
click at [825, 419] on select "force plead credit encourage" at bounding box center [867, 422] width 85 height 20
select select "encourage"
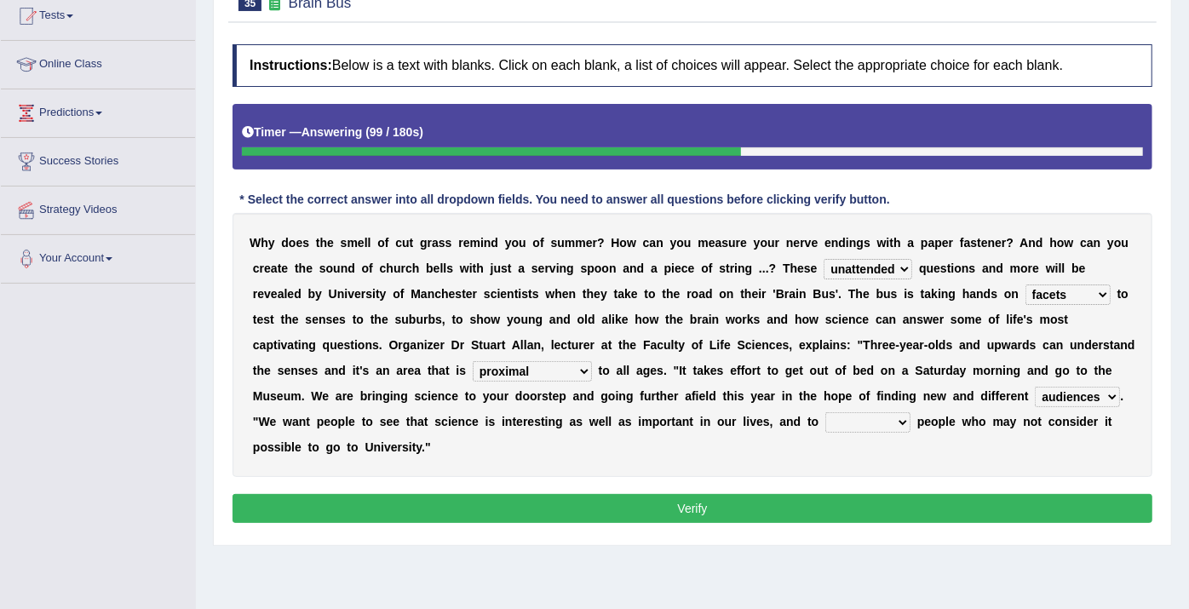
click at [825, 412] on select "force plead credit encourage" at bounding box center [867, 422] width 85 height 20
click at [641, 494] on button "Verify" at bounding box center [693, 508] width 920 height 29
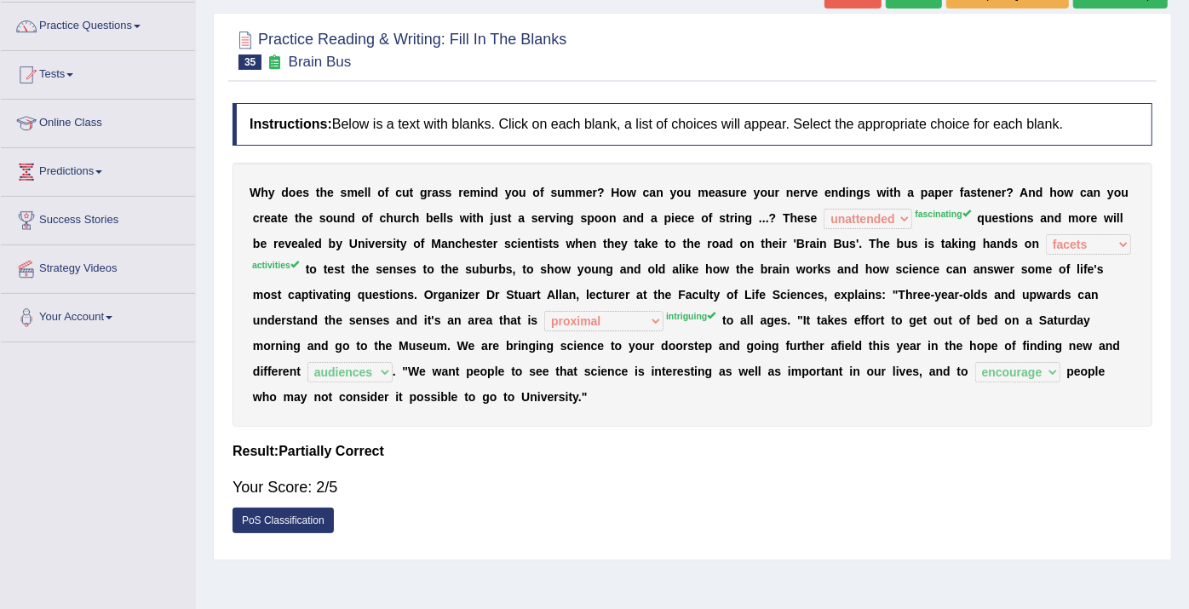
scroll to position [0, 0]
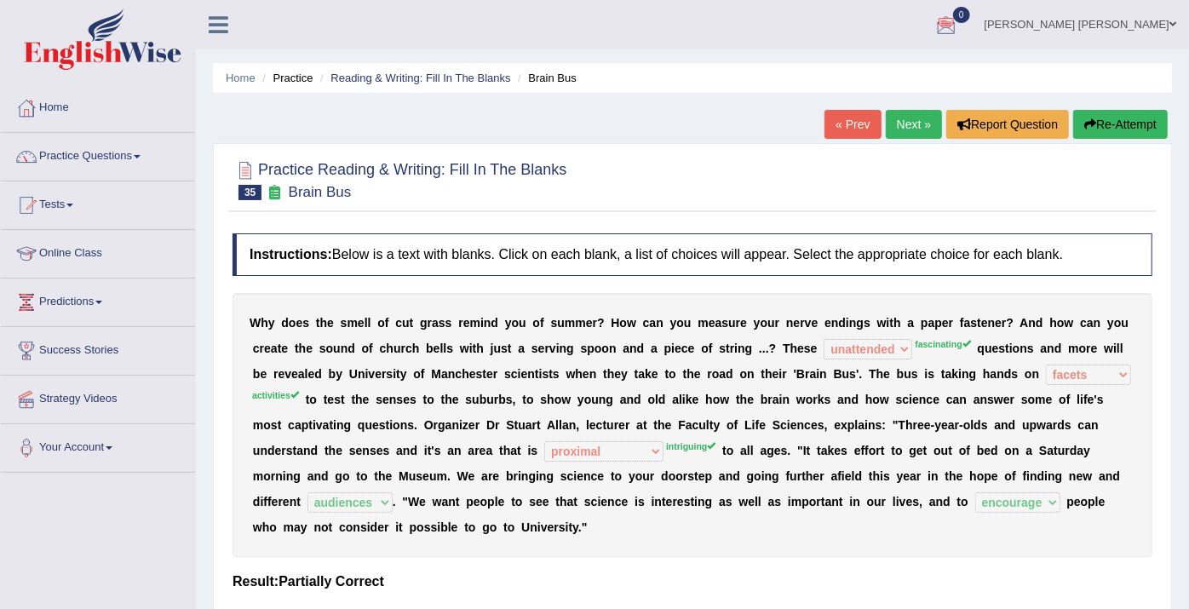
click at [898, 133] on link "Next »" at bounding box center [914, 124] width 56 height 29
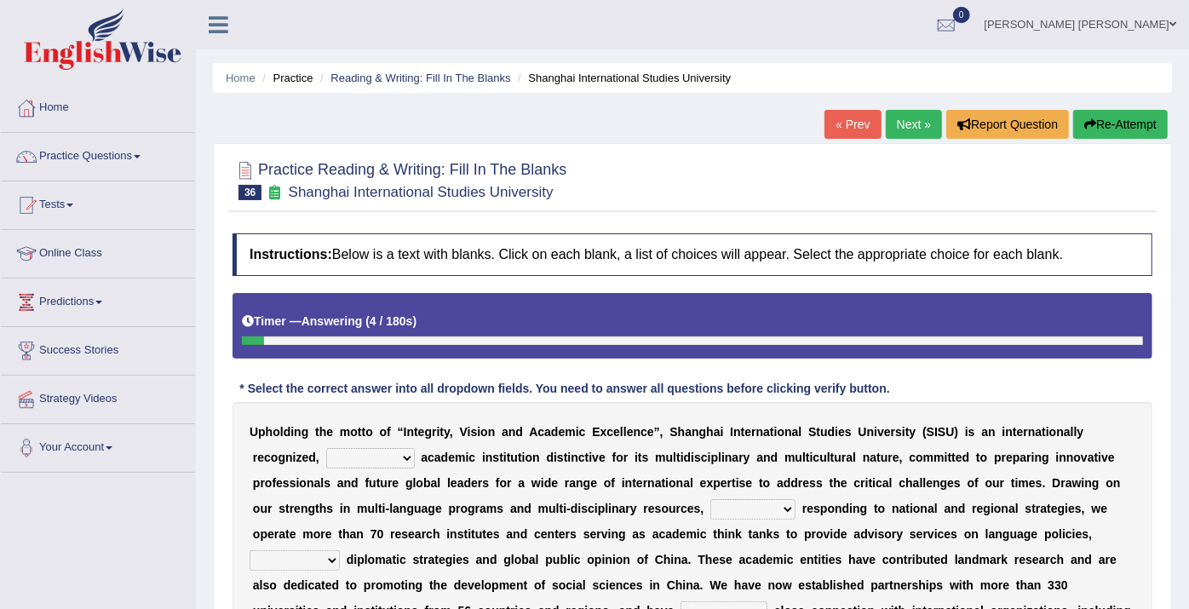
click at [326, 452] on select "universal amiable dishonest prestigious" at bounding box center [370, 458] width 89 height 20
select select "prestigious"
click at [326, 448] on select "universal amiable dishonest prestigious" at bounding box center [370, 458] width 89 height 20
click at [710, 515] on select "of as with while" at bounding box center [752, 509] width 85 height 20
click at [680, 536] on b "e" at bounding box center [683, 534] width 7 height 14
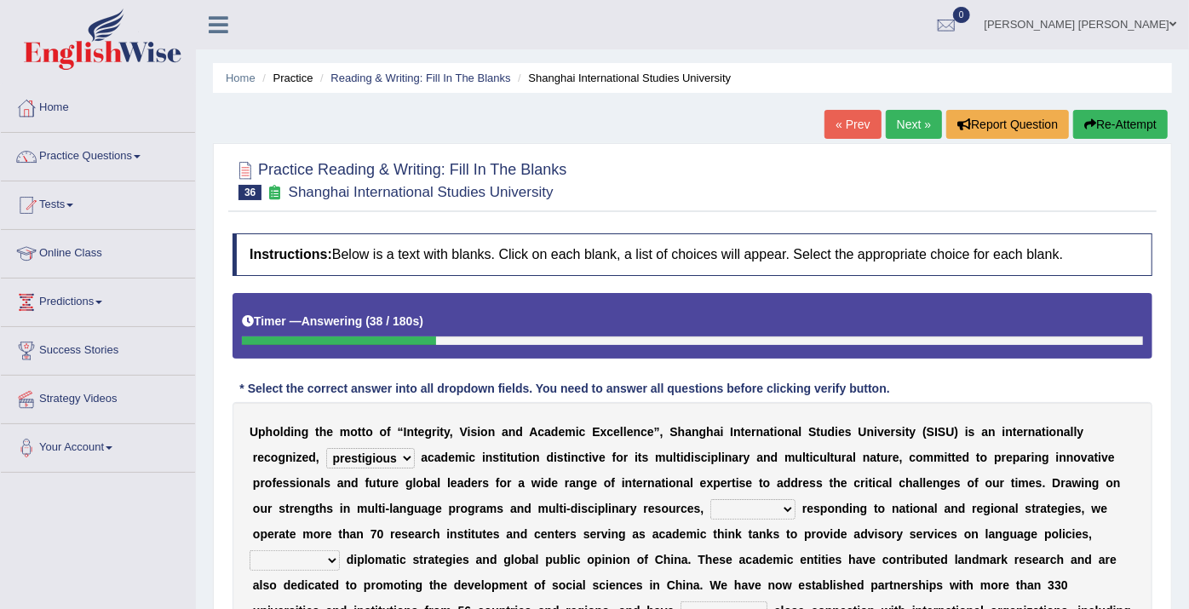
click at [710, 501] on select "of as with while" at bounding box center [752, 509] width 85 height 20
click at [710, 499] on select "of as with while" at bounding box center [752, 509] width 85 height 20
click at [710, 508] on select "of as with while" at bounding box center [752, 509] width 85 height 20
select select "as"
click at [710, 499] on select "of as with while" at bounding box center [752, 509] width 85 height 20
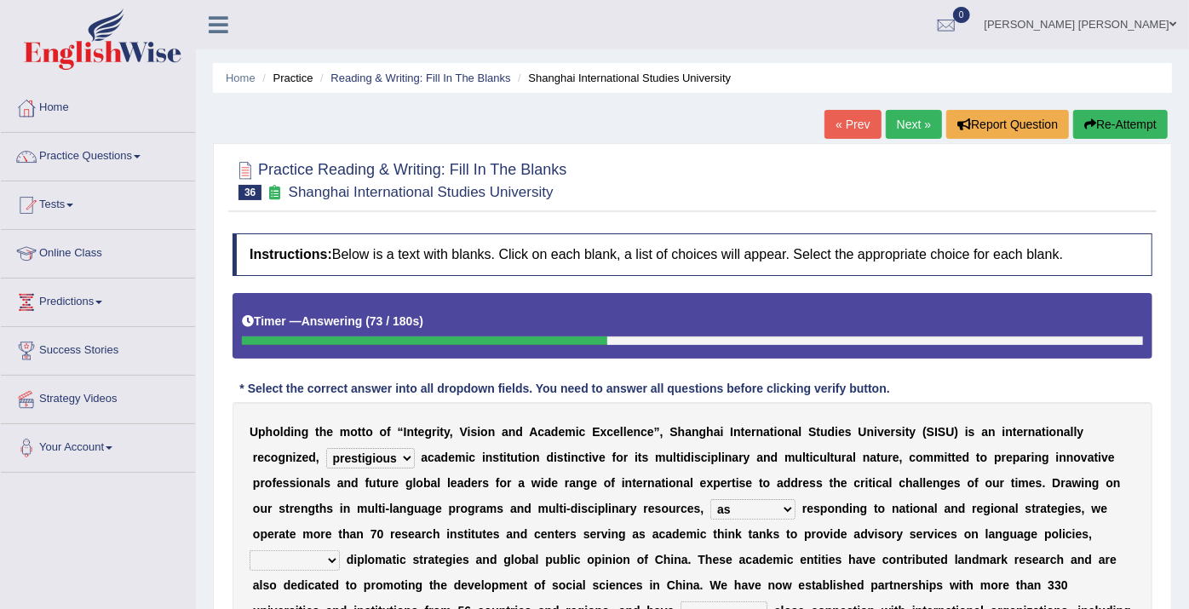
scroll to position [95, 0]
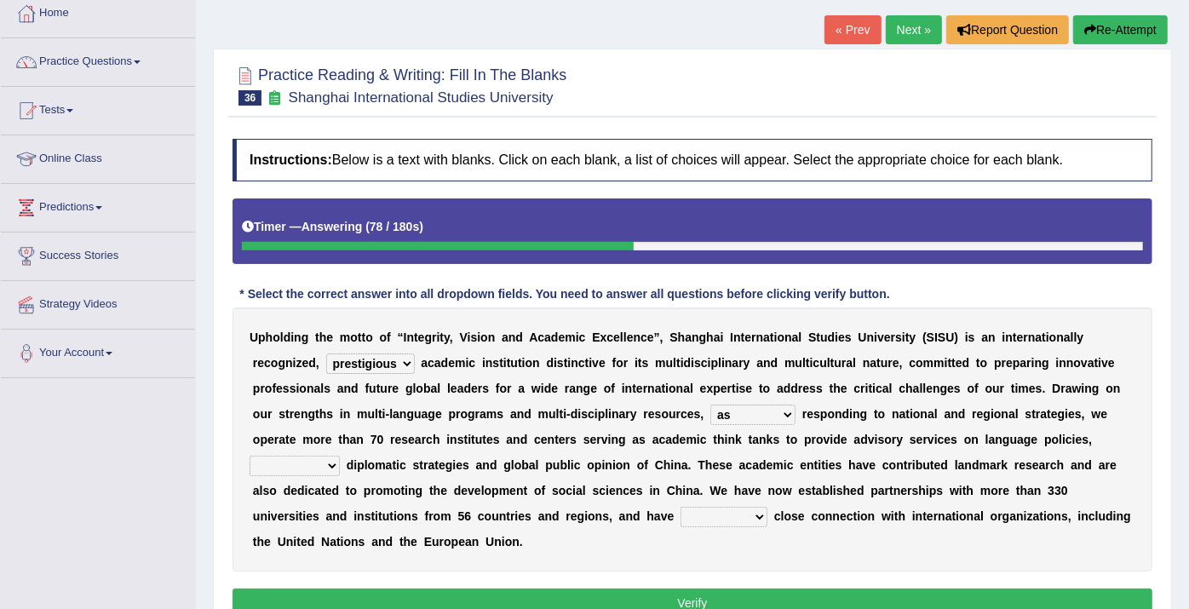
click at [340, 456] on select "city's country's university's province's" at bounding box center [295, 466] width 90 height 20
select select "country's"
click at [340, 456] on select "city's country's university's province's" at bounding box center [295, 466] width 90 height 20
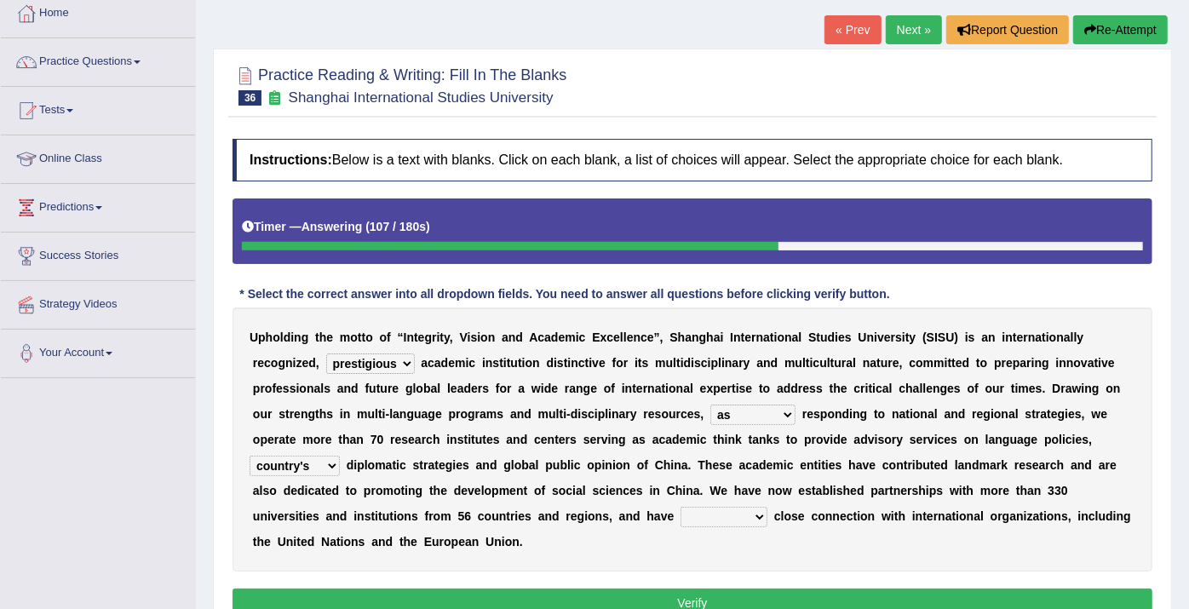
click at [768, 507] on select "maintained disarmed displaced revised" at bounding box center [724, 517] width 87 height 20
select select "maintained"
click at [768, 507] on select "maintained disarmed displaced revised" at bounding box center [724, 517] width 87 height 20
click at [991, 589] on button "Verify" at bounding box center [693, 603] width 920 height 29
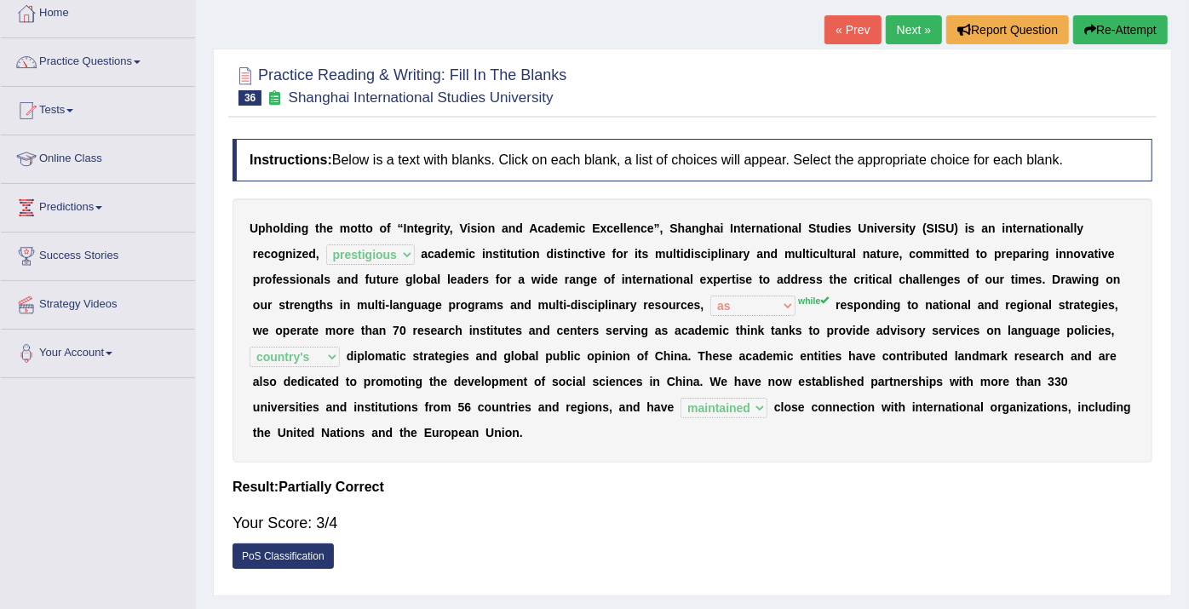
click at [906, 32] on link "Next »" at bounding box center [914, 29] width 56 height 29
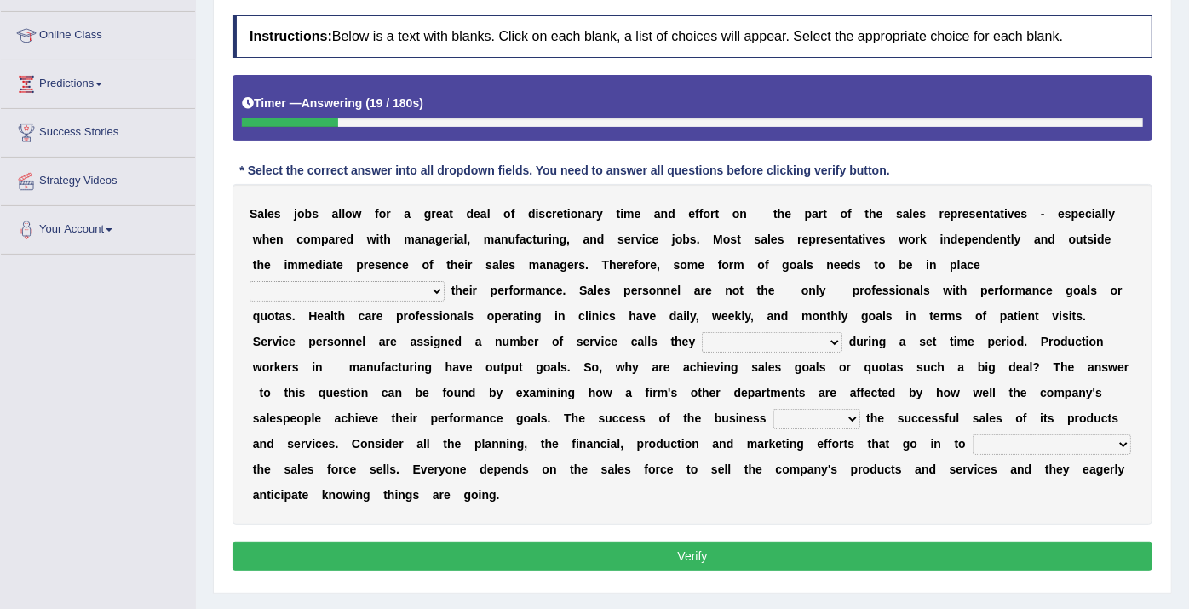
scroll to position [189, 0]
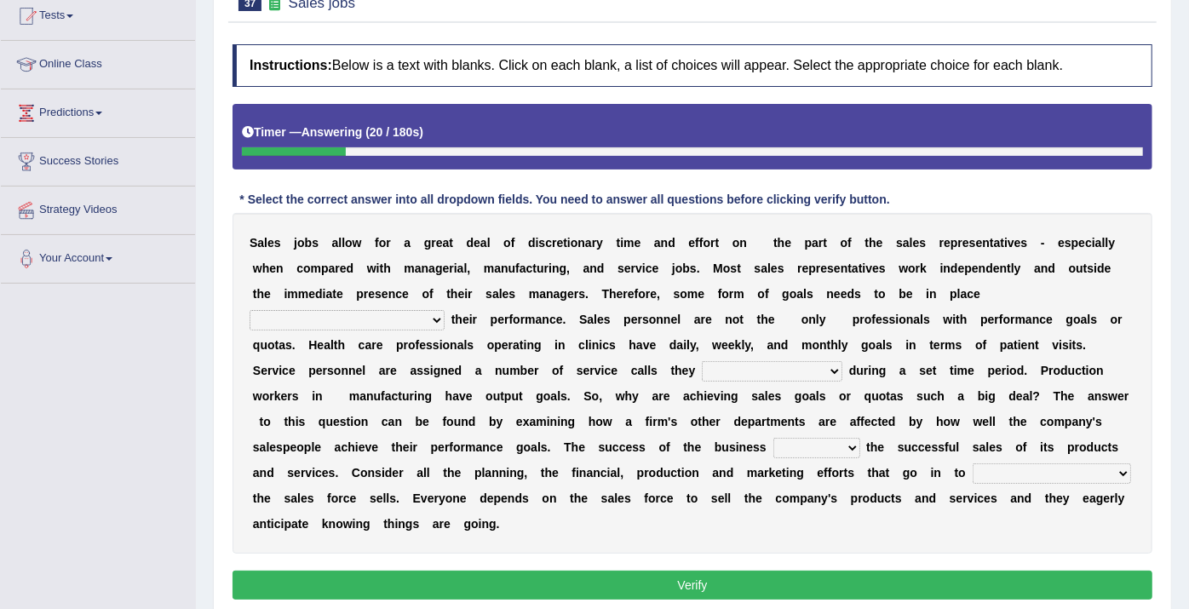
click at [899, 279] on div "S a l e s j o b s a l l o w f o r a g r e a t d e a l o f d i s c r e t i o n a…" at bounding box center [693, 383] width 920 height 341
click at [445, 310] on select "as motive and guide should motivate and guide to help motivate and guide as hel…" at bounding box center [347, 320] width 195 height 20
select select "to help motivate and guide"
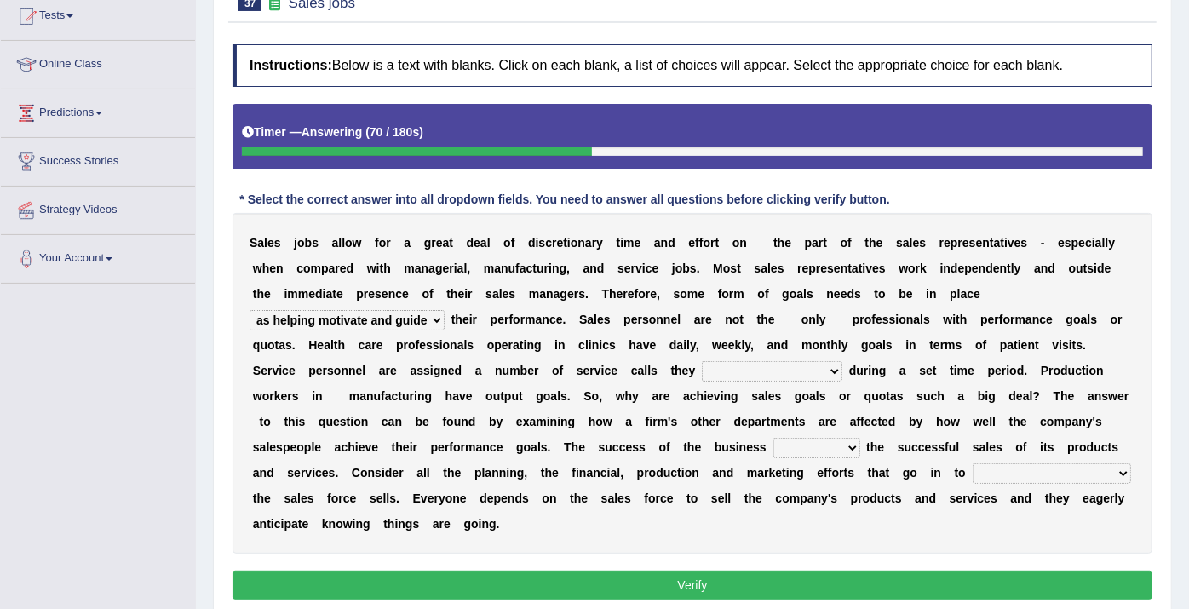
click at [445, 310] on select "as motive and guide should motivate and guide to help motivate and guide as hel…" at bounding box center [347, 320] width 195 height 20
click at [702, 365] on select "can perform must perform often are performed might be performing" at bounding box center [772, 371] width 141 height 20
click at [288, 389] on b "e" at bounding box center [284, 396] width 7 height 14
click at [702, 367] on select "can perform must perform often are performed might be performing" at bounding box center [772, 371] width 141 height 20
select select "can perform"
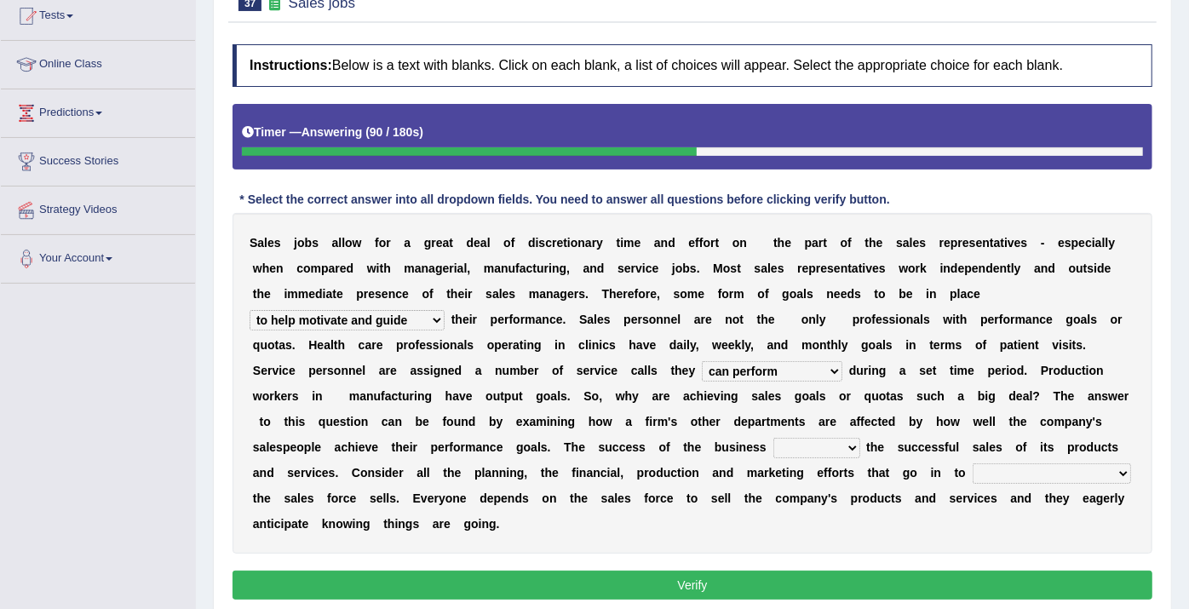
click at [702, 361] on select "can perform must perform often are performed might be performing" at bounding box center [772, 371] width 141 height 20
click at [860, 438] on select "hinges on is set at lasts until look ahead" at bounding box center [817, 448] width 87 height 20
select select "is set at"
click at [860, 438] on select "hinges on is set at lasts until look ahead" at bounding box center [817, 448] width 87 height 20
click at [973, 470] on select "describing how producing what constructing how much analyzing where" at bounding box center [1052, 473] width 158 height 20
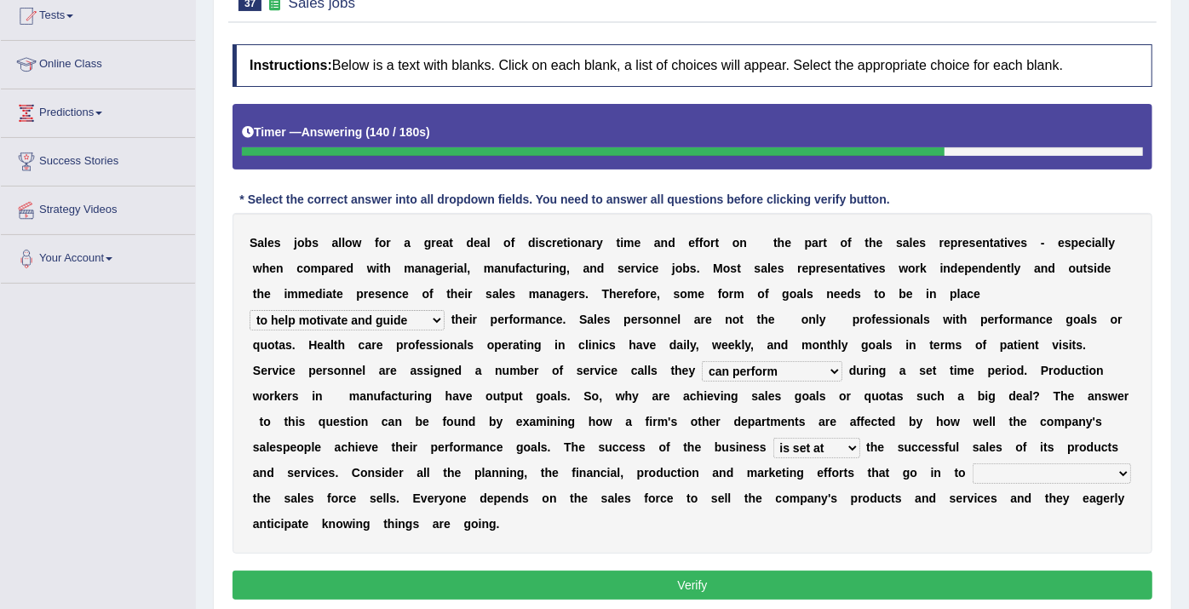
select select "analyzing where"
click at [973, 463] on select "describing how producing what constructing how much analyzing where" at bounding box center [1052, 473] width 158 height 20
click at [406, 571] on button "Verify" at bounding box center [693, 585] width 920 height 29
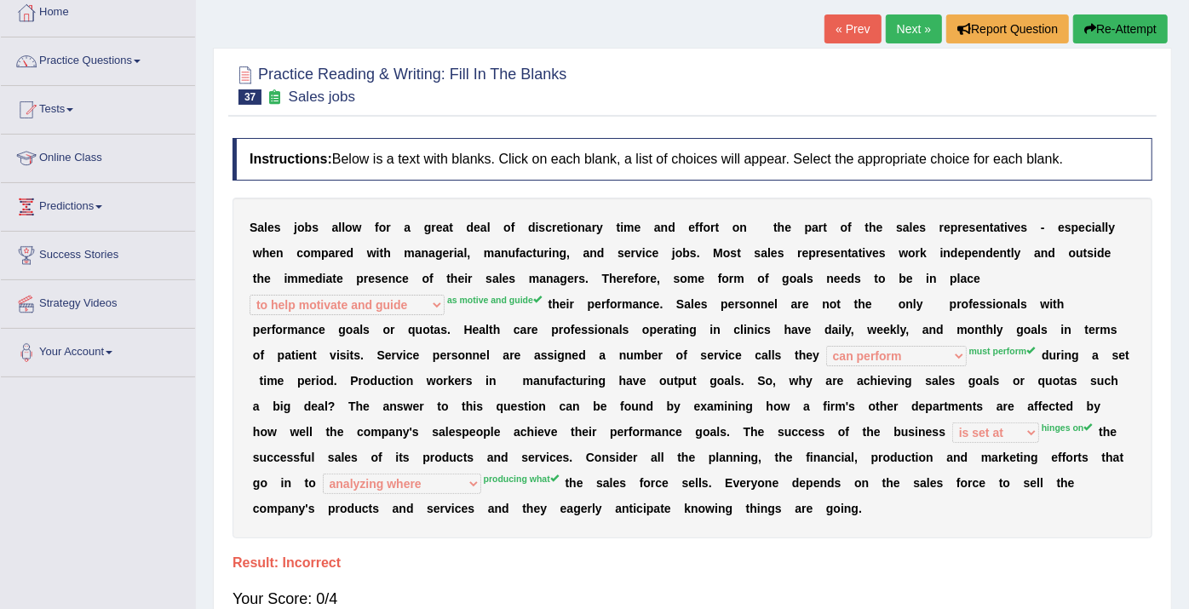
scroll to position [0, 0]
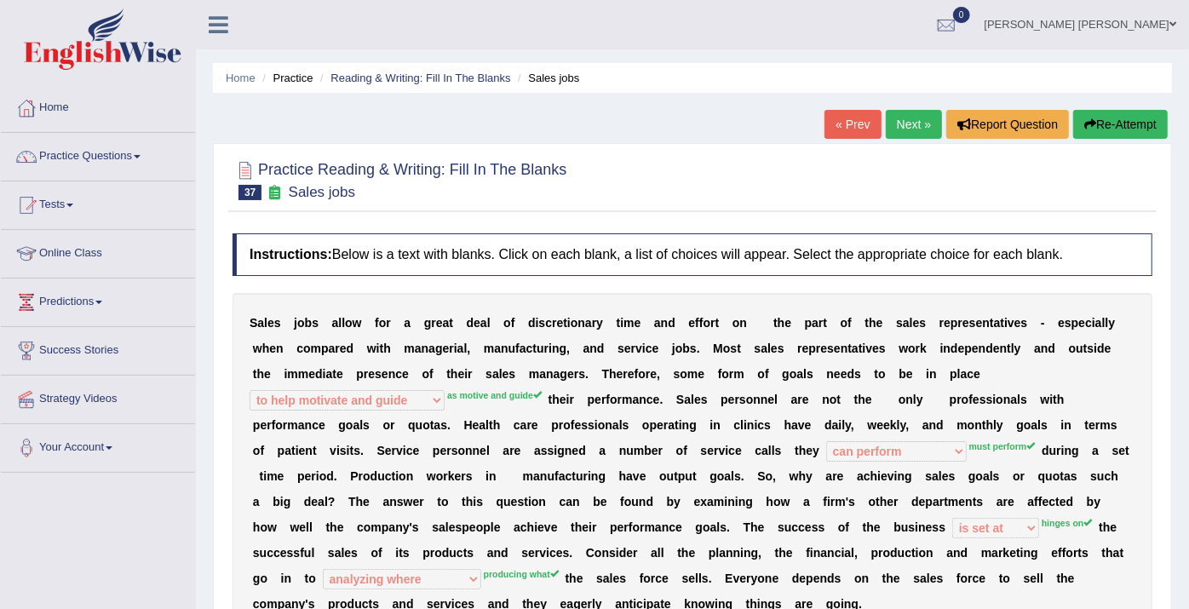
click at [891, 128] on link "Next »" at bounding box center [914, 124] width 56 height 29
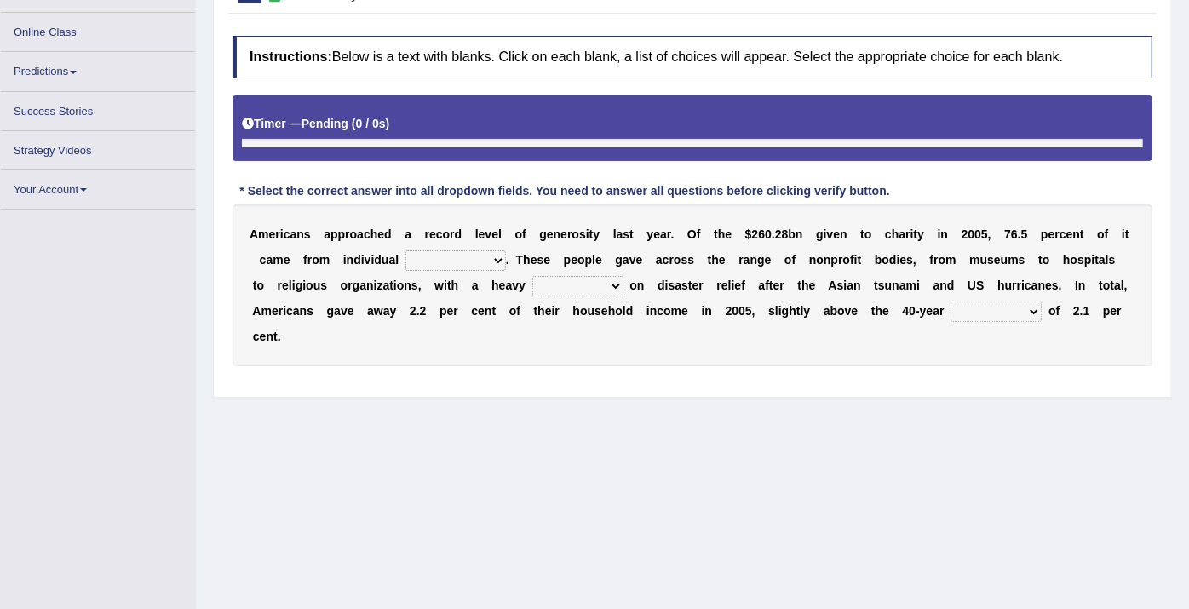
scroll to position [207, 0]
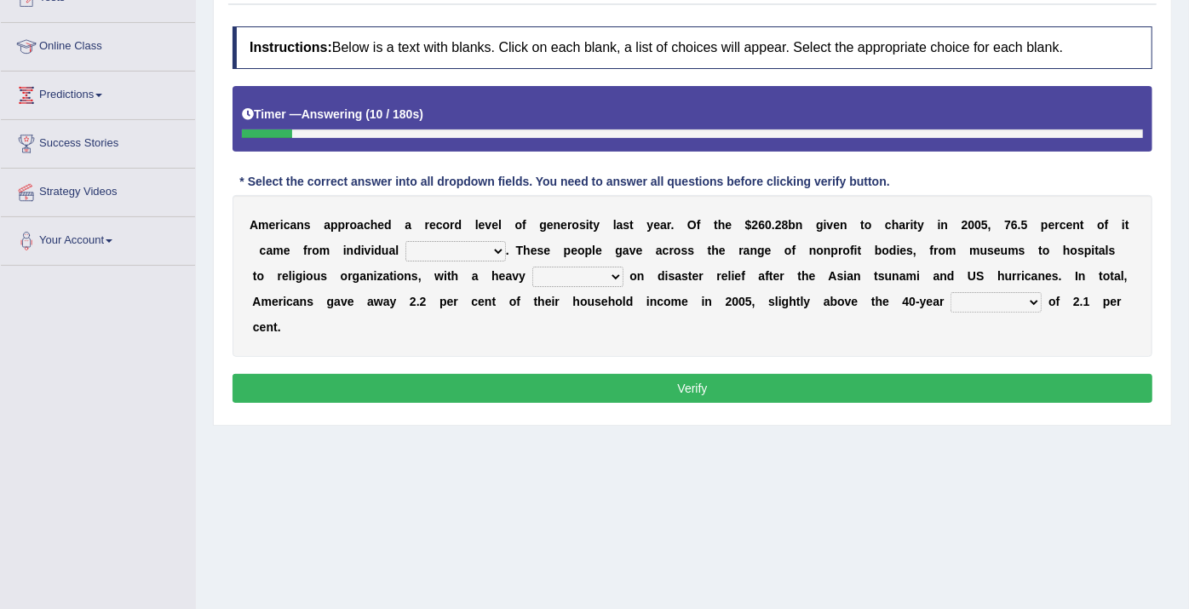
click at [420, 256] on select "donors accounts businessmen honors" at bounding box center [456, 251] width 101 height 20
select select "donors"
click at [406, 241] on select "donors accounts businessmen honors" at bounding box center [456, 251] width 101 height 20
click at [532, 278] on select "analysis imagination emphasis hypothesis" at bounding box center [577, 277] width 91 height 20
click at [741, 269] on b "f" at bounding box center [743, 276] width 4 height 14
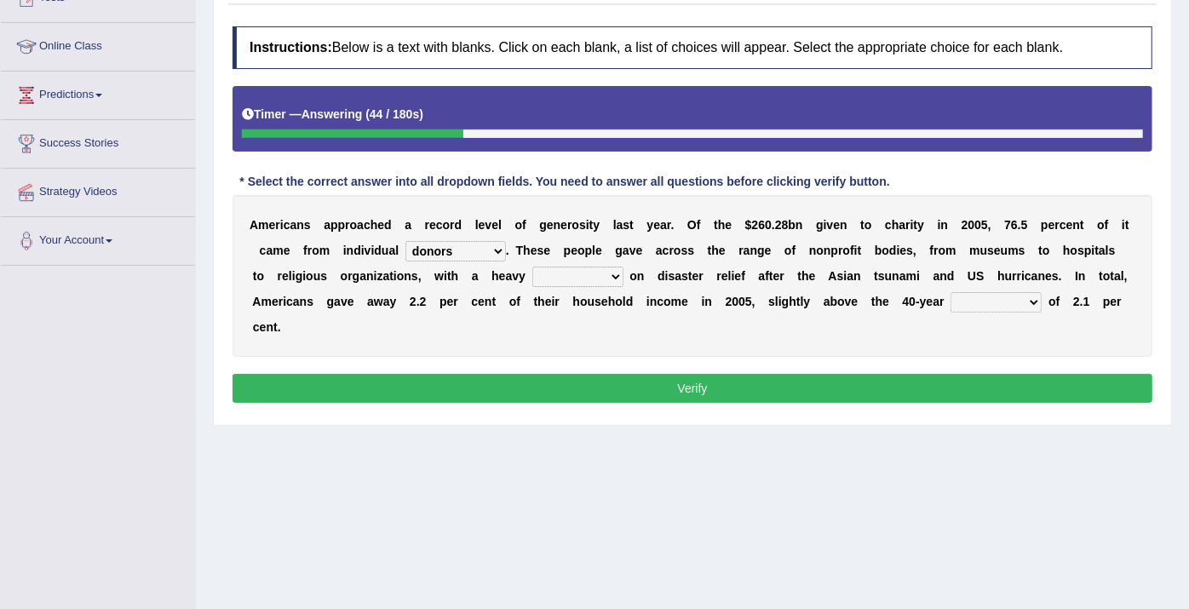
click at [532, 273] on select "analysis imagination emphasis hypothesis" at bounding box center [577, 277] width 91 height 20
select select "emphasis"
click at [532, 267] on select "analysis imagination emphasis hypothesis" at bounding box center [577, 277] width 91 height 20
click at [951, 296] on select "coverage average indebtness sovereignty" at bounding box center [996, 302] width 91 height 20
select select "indebtness"
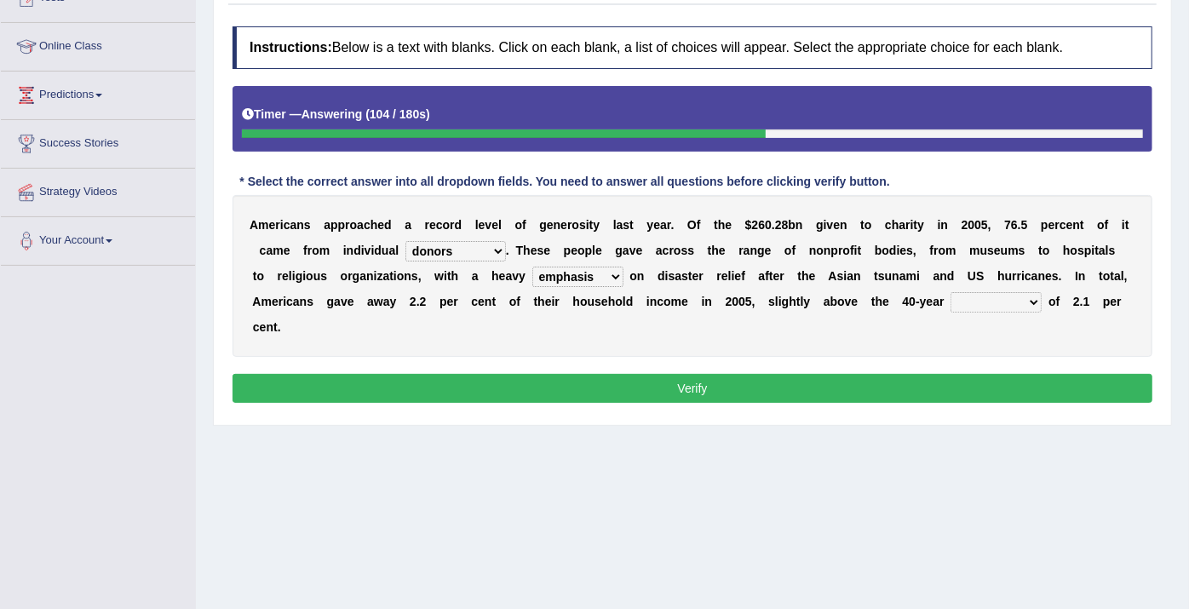
click at [951, 292] on select "coverage average indebtness sovereignty" at bounding box center [996, 302] width 91 height 20
click at [765, 374] on button "Verify" at bounding box center [693, 388] width 920 height 29
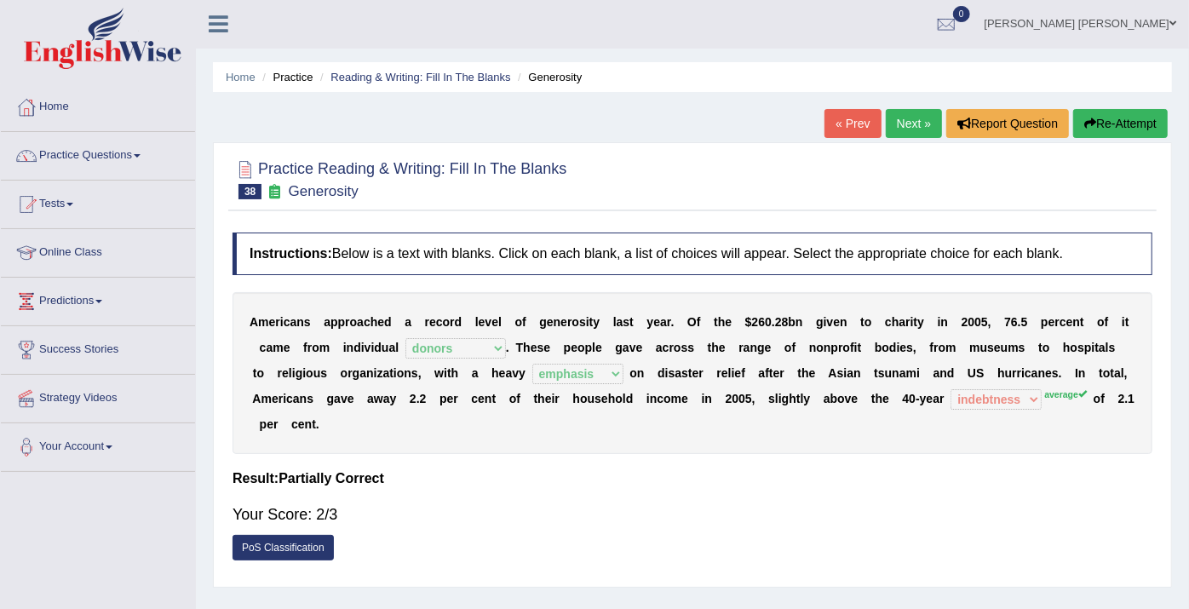
scroll to position [0, 0]
click at [909, 114] on link "Next »" at bounding box center [914, 124] width 56 height 29
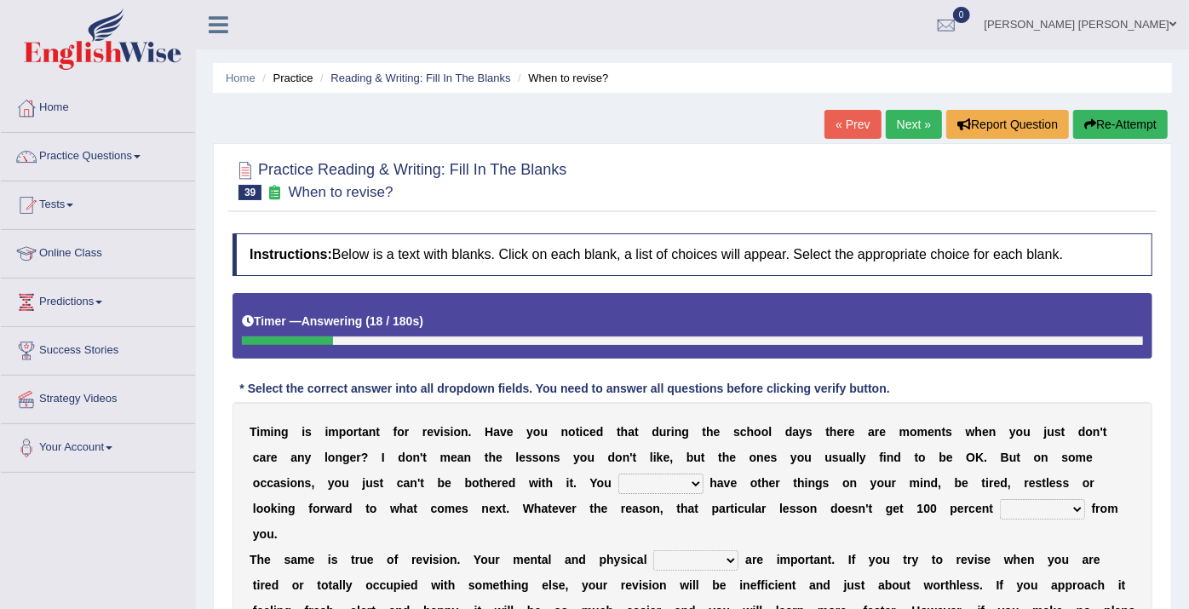
click at [618, 479] on select "may can will must" at bounding box center [660, 484] width 85 height 20
select select "may"
click at [618, 474] on select "may can will must" at bounding box center [660, 484] width 85 height 20
click at [1000, 501] on select "effect afford effort affect" at bounding box center [1042, 509] width 85 height 20
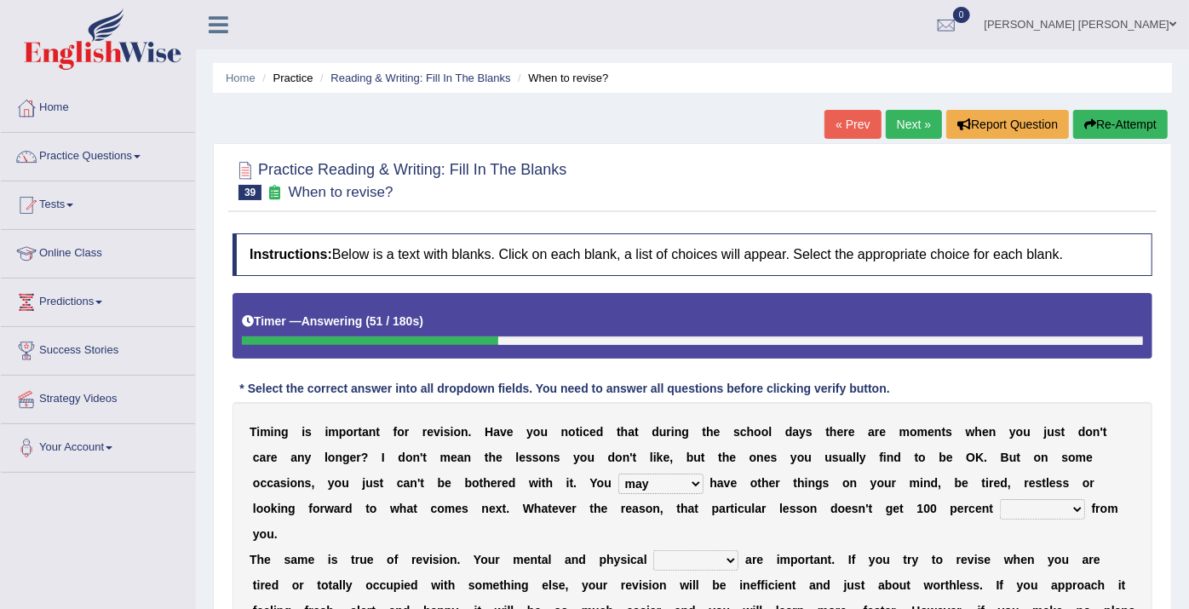
click at [1000, 501] on select "effect afford effort affect" at bounding box center [1042, 509] width 85 height 20
select select "affect"
click at [1000, 499] on select "effect afford effort affect" at bounding box center [1042, 509] width 85 height 20
click at [678, 550] on select "altitude strength attitudes talent" at bounding box center [695, 560] width 85 height 20
select select "strength"
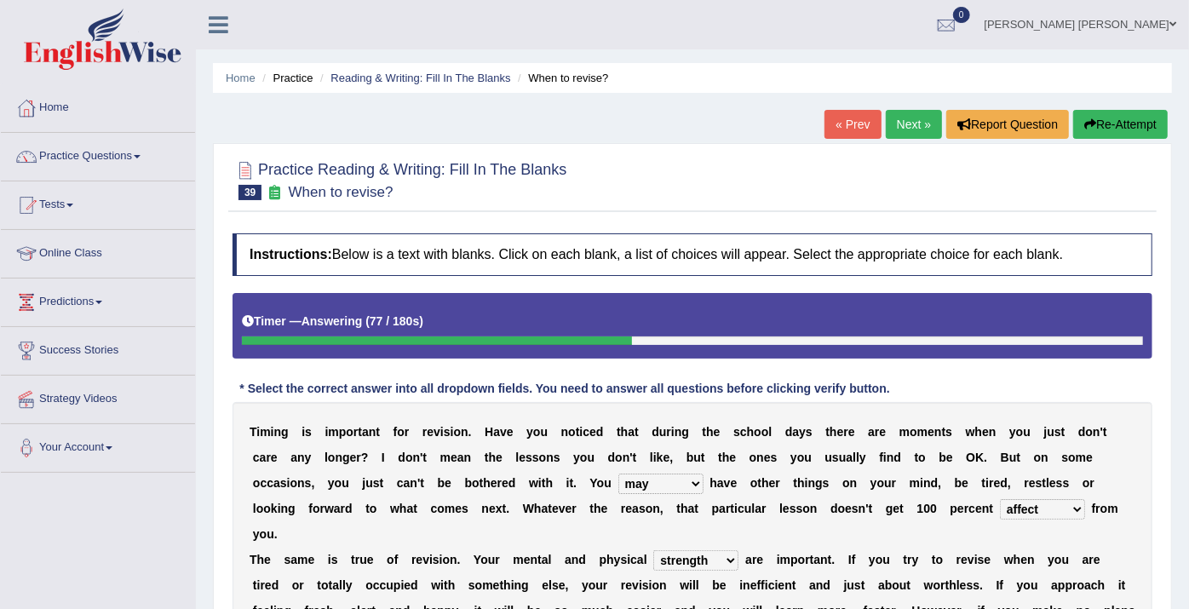
click at [653, 550] on select "altitude strength attitudes talent" at bounding box center [695, 560] width 85 height 20
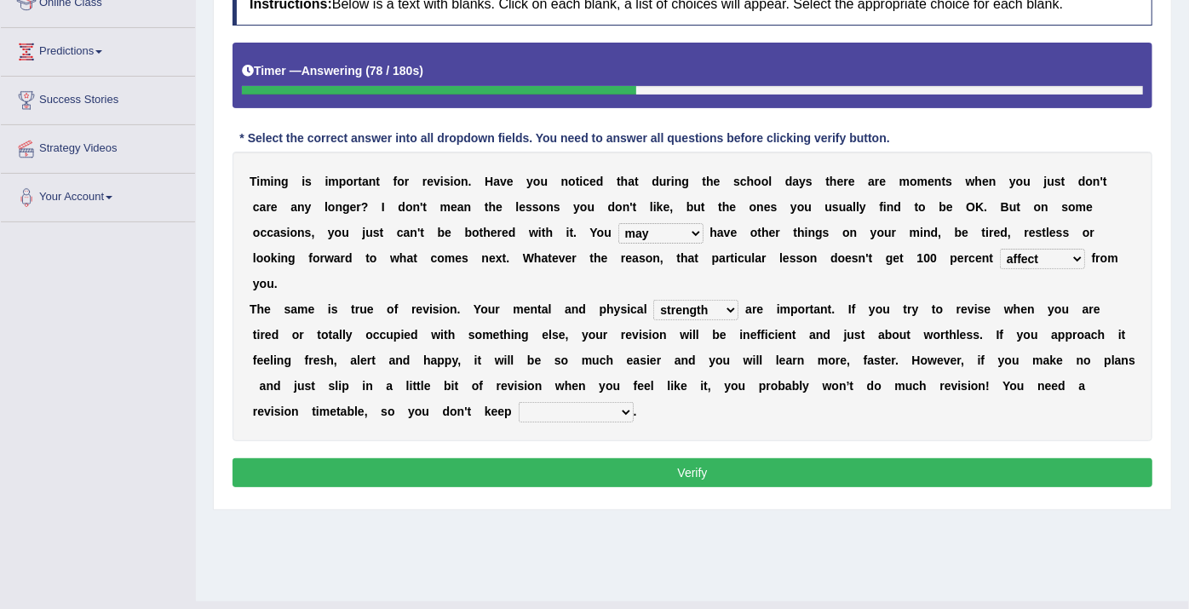
scroll to position [284, 0]
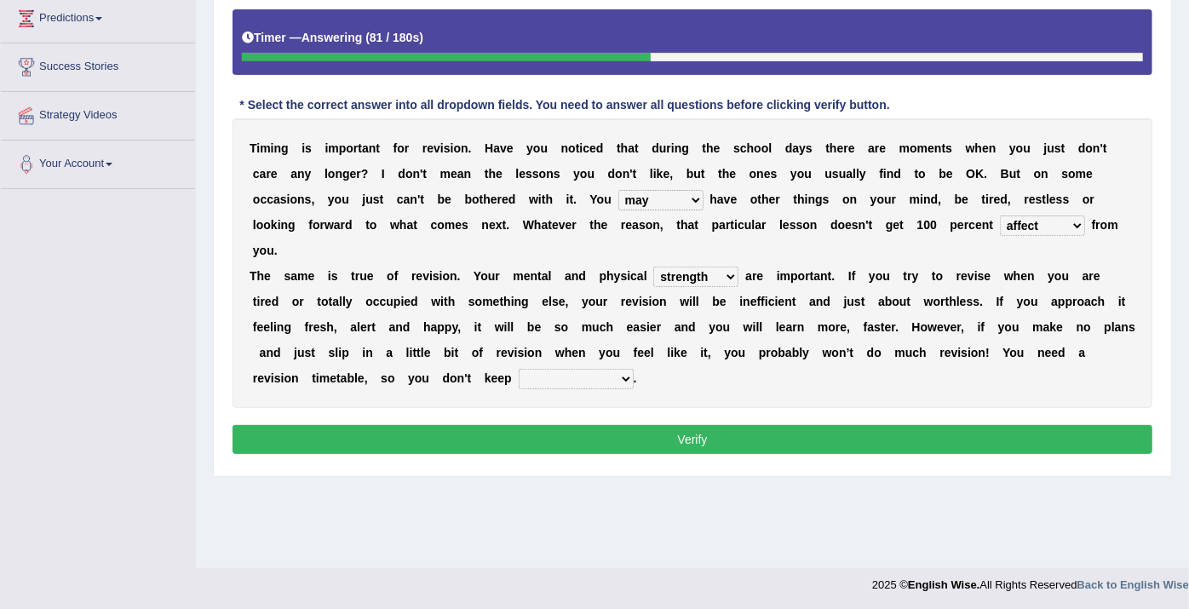
click at [519, 369] on select "stopping it from putting it off giving it out getting it wrong" at bounding box center [576, 379] width 115 height 20
select select "putting it off"
click at [519, 369] on select "stopping it from putting it off giving it out getting it wrong" at bounding box center [576, 379] width 115 height 20
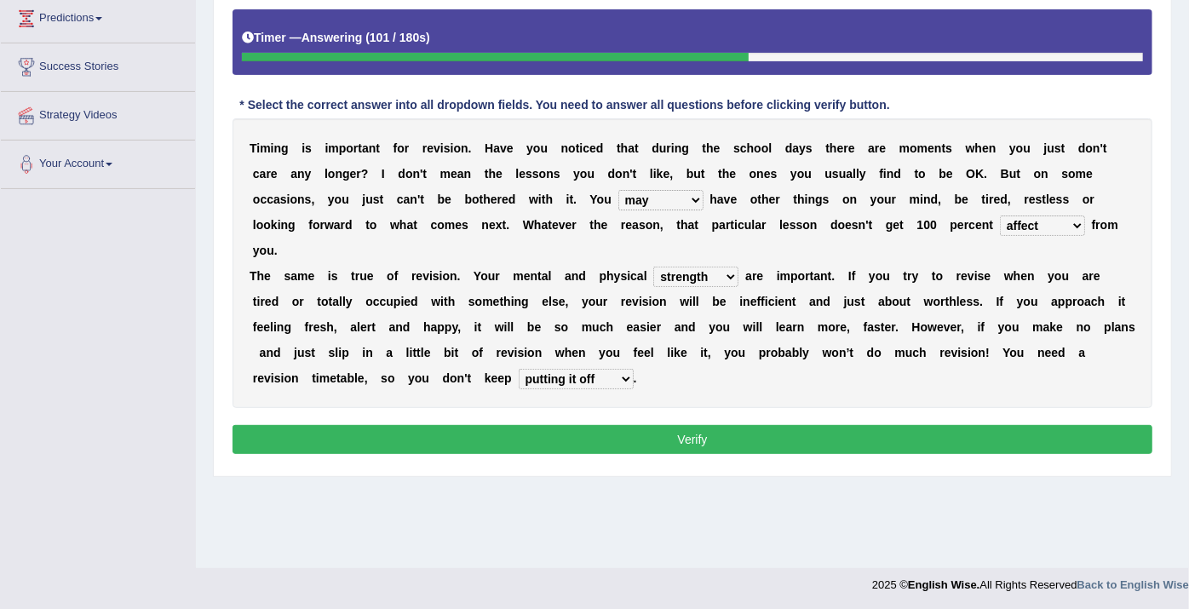
click at [388, 425] on button "Verify" at bounding box center [693, 439] width 920 height 29
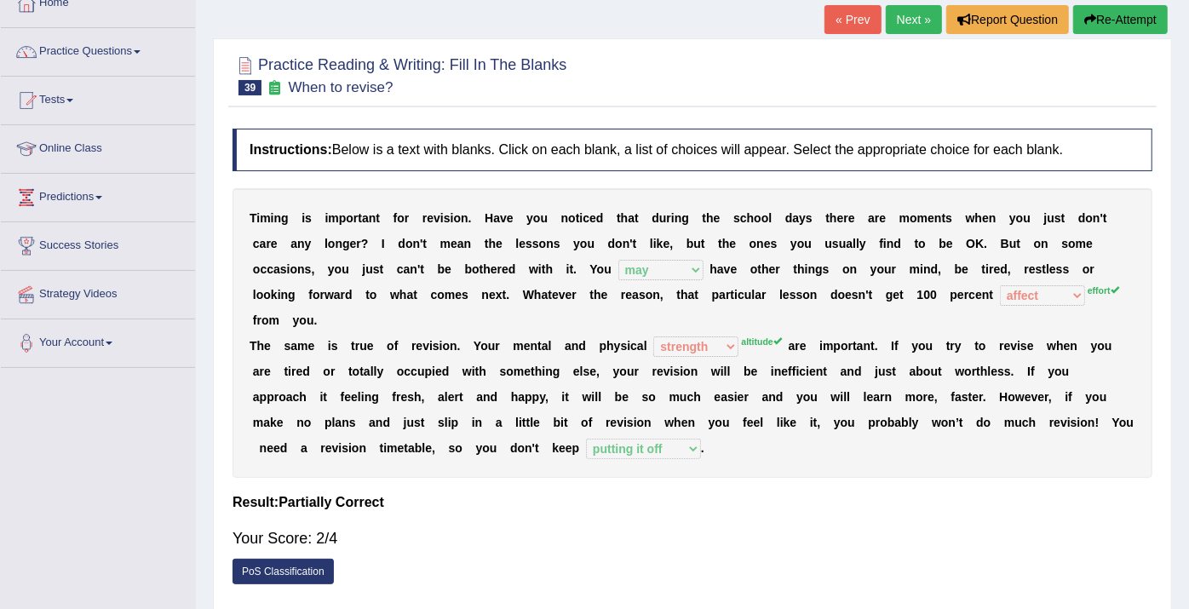
scroll to position [95, 0]
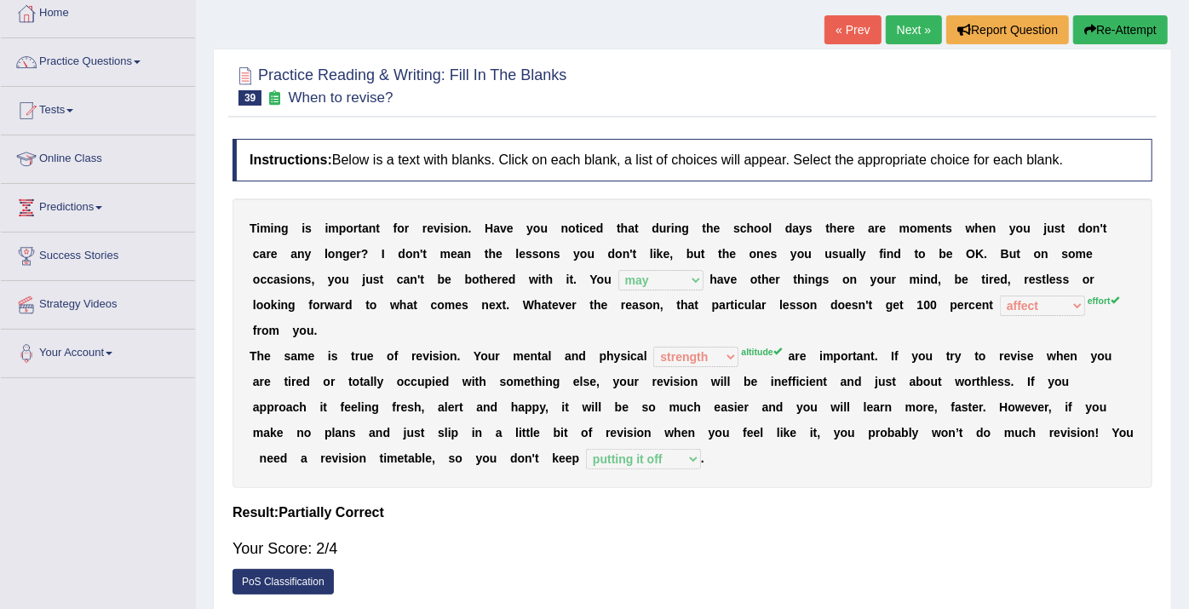
drag, startPoint x: 532, startPoint y: 364, endPoint x: 540, endPoint y: 371, distance: 11.5
click at [540, 371] on div "T i m i n g i s i m p o r t a n t f o r r e v i s i o n . H a v e y o u n o t i…" at bounding box center [693, 343] width 920 height 290
drag, startPoint x: 540, startPoint y: 371, endPoint x: 549, endPoint y: 365, distance: 11.1
click at [549, 365] on div "T i m i n g i s i m p o r t a n t f o r r e v i s i o n . H a v e y o u n o t i…" at bounding box center [693, 343] width 920 height 290
click at [912, 28] on link "Next »" at bounding box center [914, 29] width 56 height 29
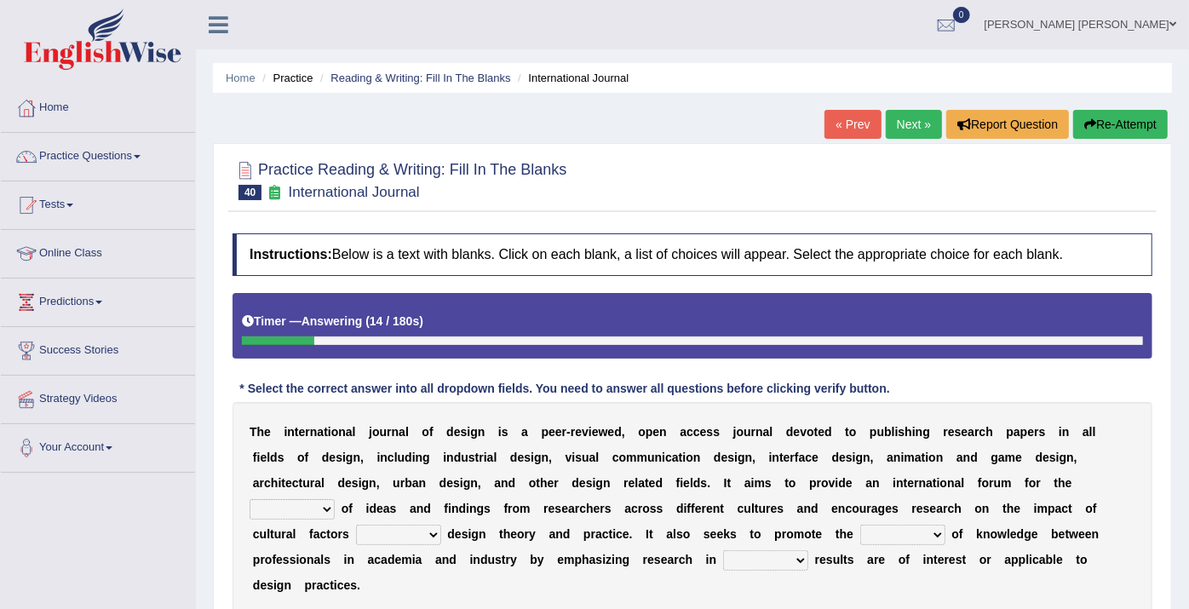
click at [335, 499] on select "infliction change exchange occurence" at bounding box center [292, 509] width 85 height 20
select select "exchange"
click at [335, 499] on select "infliction change exchange occurence" at bounding box center [292, 509] width 85 height 20
click at [441, 525] on select "on without inside at" at bounding box center [398, 535] width 85 height 20
select select "on"
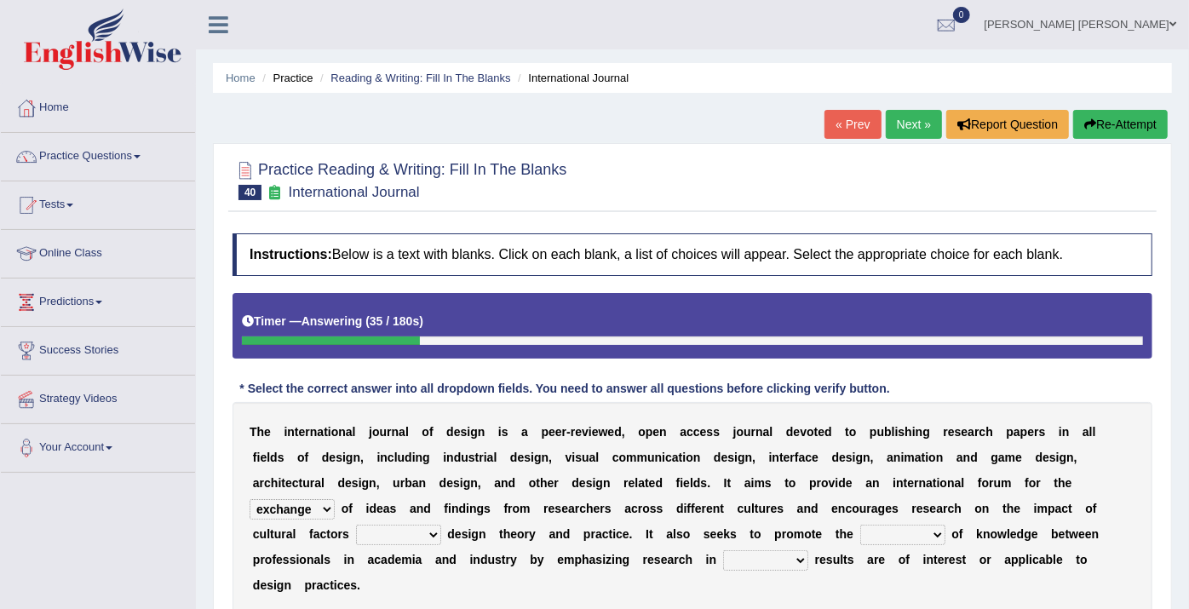
click at [441, 525] on select "on without inside at" at bounding box center [398, 535] width 85 height 20
click at [998, 561] on b at bounding box center [1001, 560] width 7 height 14
click at [441, 525] on select "on without inside at" at bounding box center [398, 535] width 85 height 20
click at [331, 553] on b "s" at bounding box center [327, 560] width 7 height 14
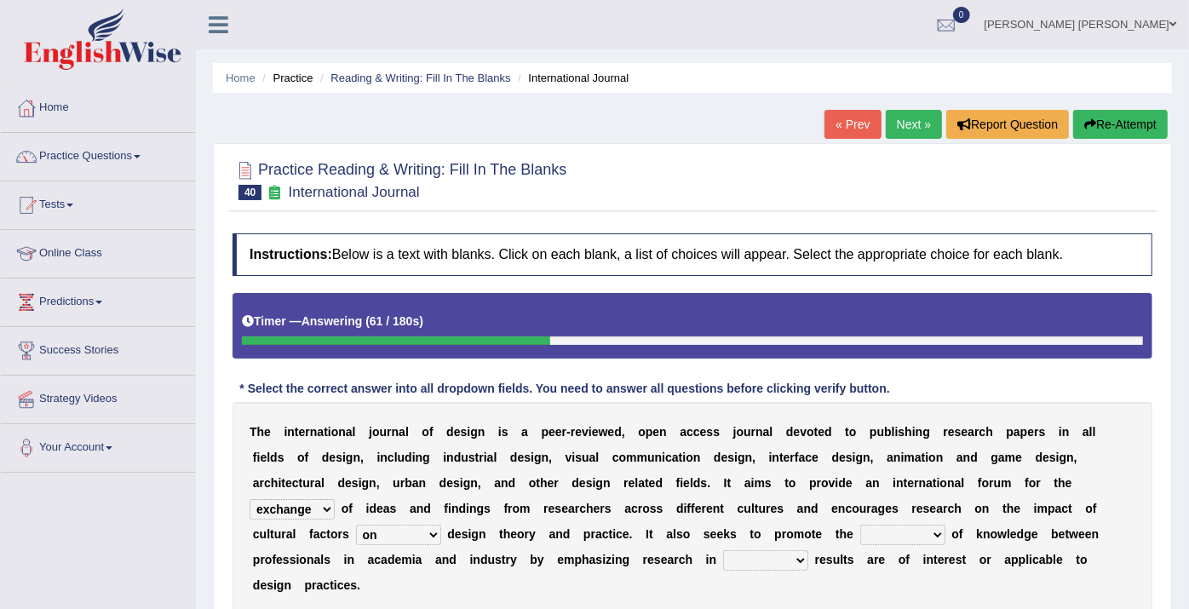
drag, startPoint x: 594, startPoint y: 547, endPoint x: 540, endPoint y: 653, distance: 119.2
drag, startPoint x: 540, startPoint y: 653, endPoint x: 466, endPoint y: 528, distance: 145.5
click at [812, 528] on b "t" at bounding box center [814, 534] width 4 height 14
click at [860, 535] on select "overlap transplant transfer estimation" at bounding box center [902, 535] width 85 height 20
select select "transfer"
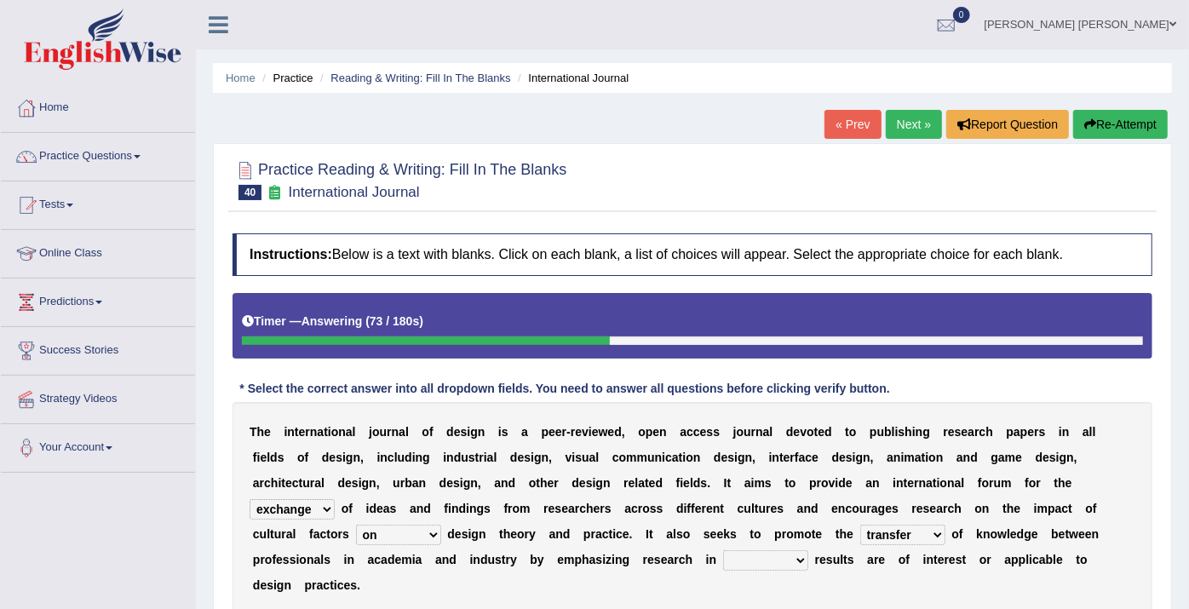
click at [860, 525] on select "overlap transplant transfer estimation" at bounding box center [902, 535] width 85 height 20
click at [723, 564] on select "the which that what" at bounding box center [765, 560] width 85 height 20
select select "which"
click at [723, 550] on select "the which that what" at bounding box center [765, 560] width 85 height 20
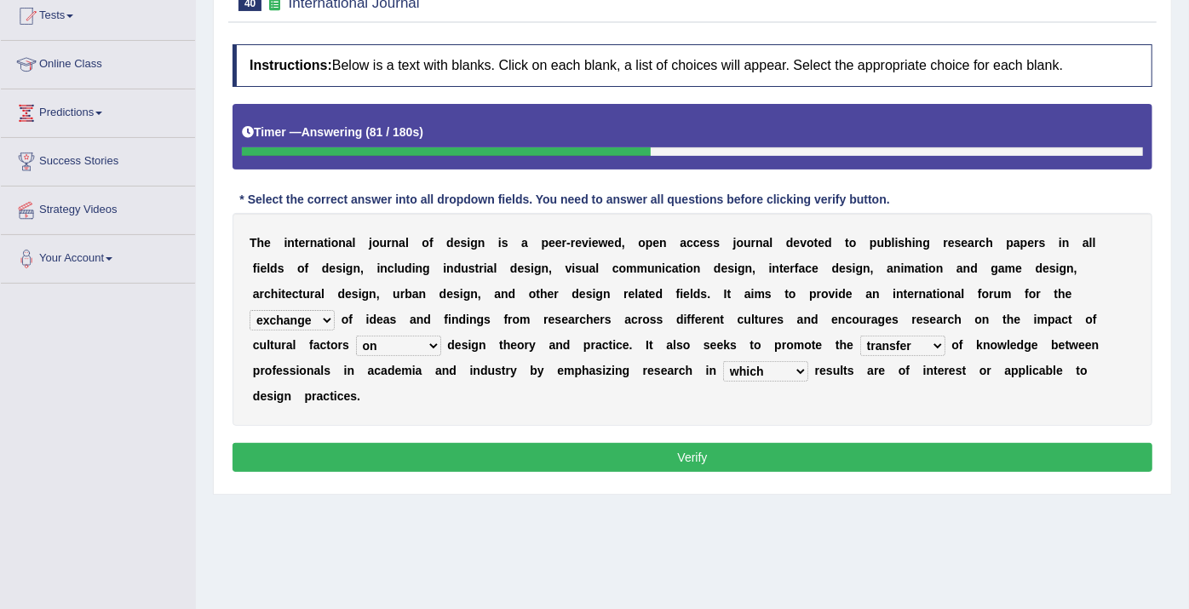
click at [365, 443] on button "Verify" at bounding box center [693, 457] width 920 height 29
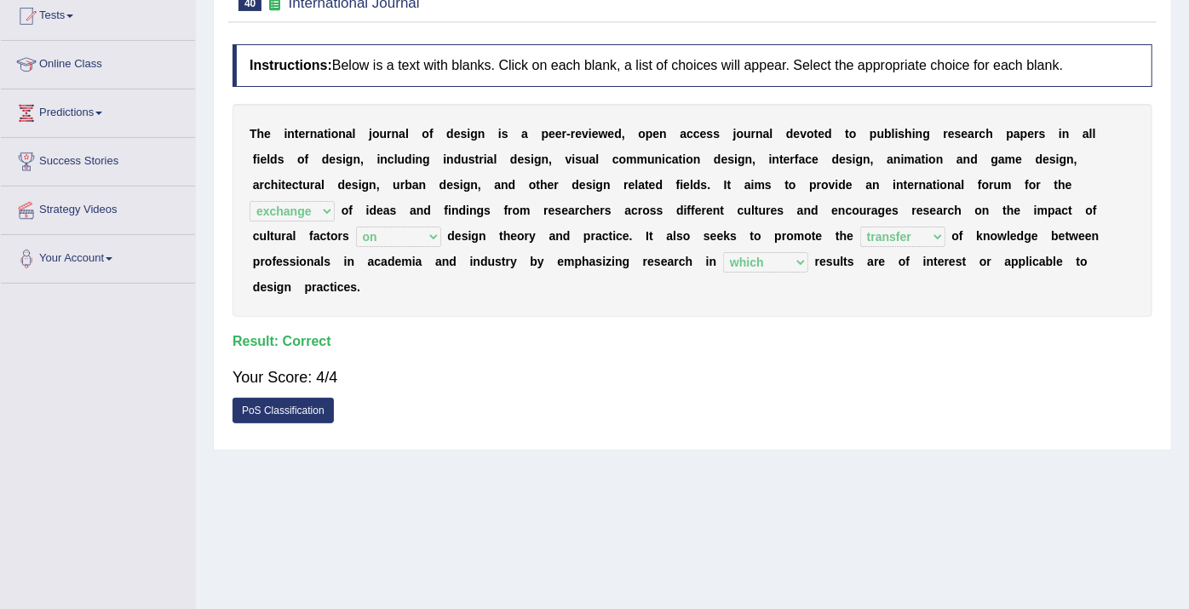
scroll to position [0, 0]
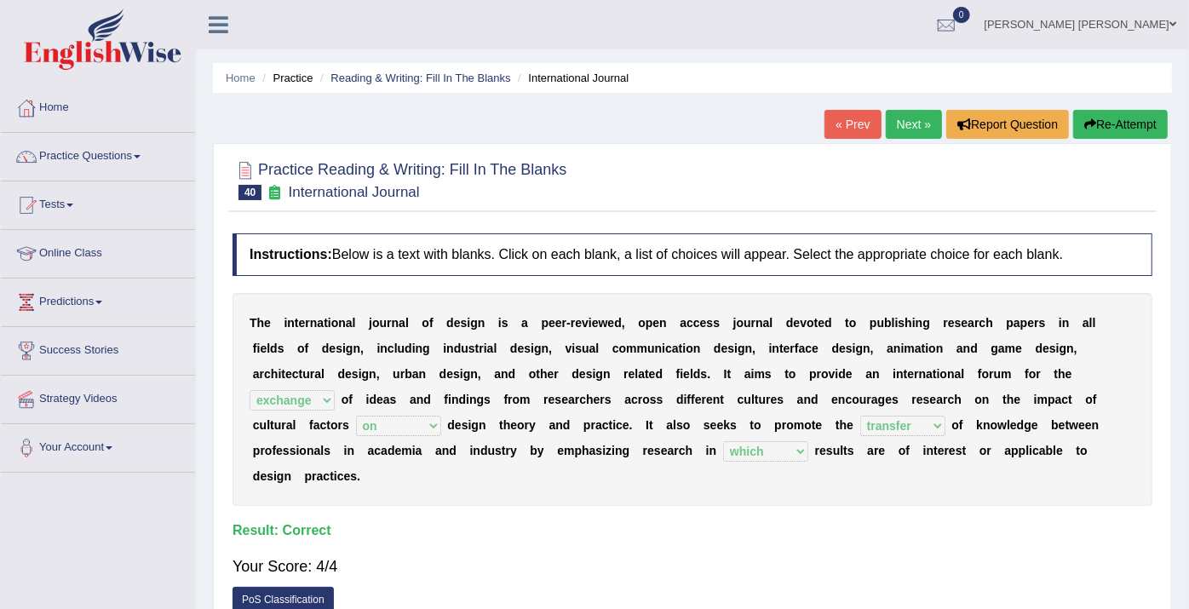
click at [910, 131] on link "Next »" at bounding box center [914, 124] width 56 height 29
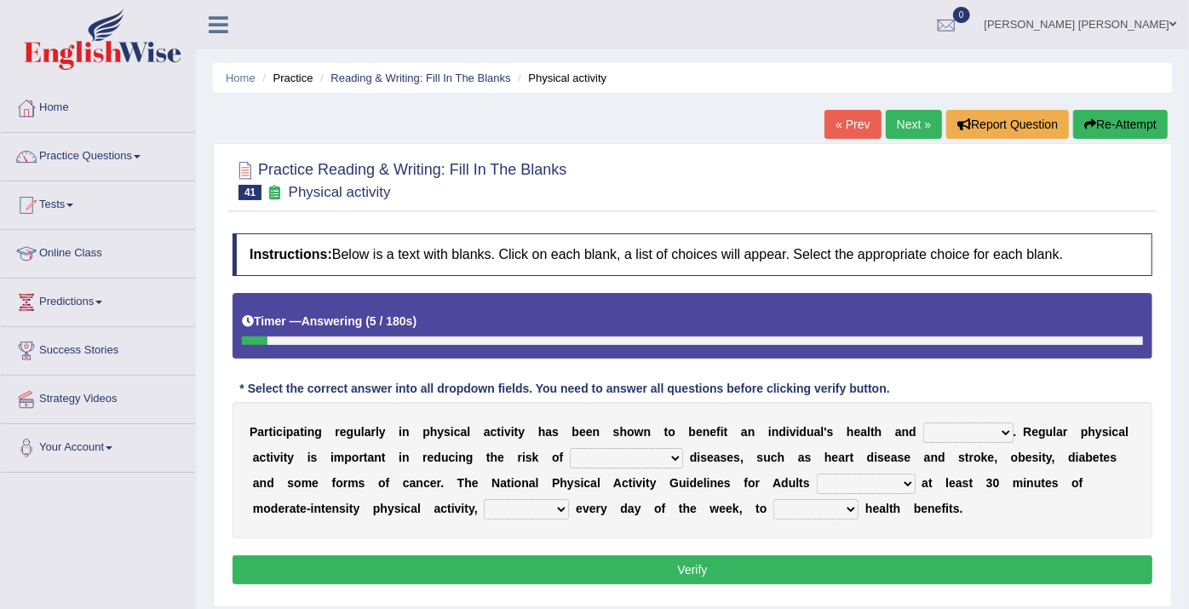
click at [923, 440] on select "values immortality expectation wellbeing" at bounding box center [968, 433] width 90 height 20
click at [923, 423] on select "values immortality expectation wellbeing" at bounding box center [968, 433] width 90 height 20
click at [937, 430] on select "values immortality expectation wellbeing" at bounding box center [968, 433] width 90 height 20
select select "values"
click at [923, 423] on select "values immortality expectation wellbeing" at bounding box center [968, 433] width 90 height 20
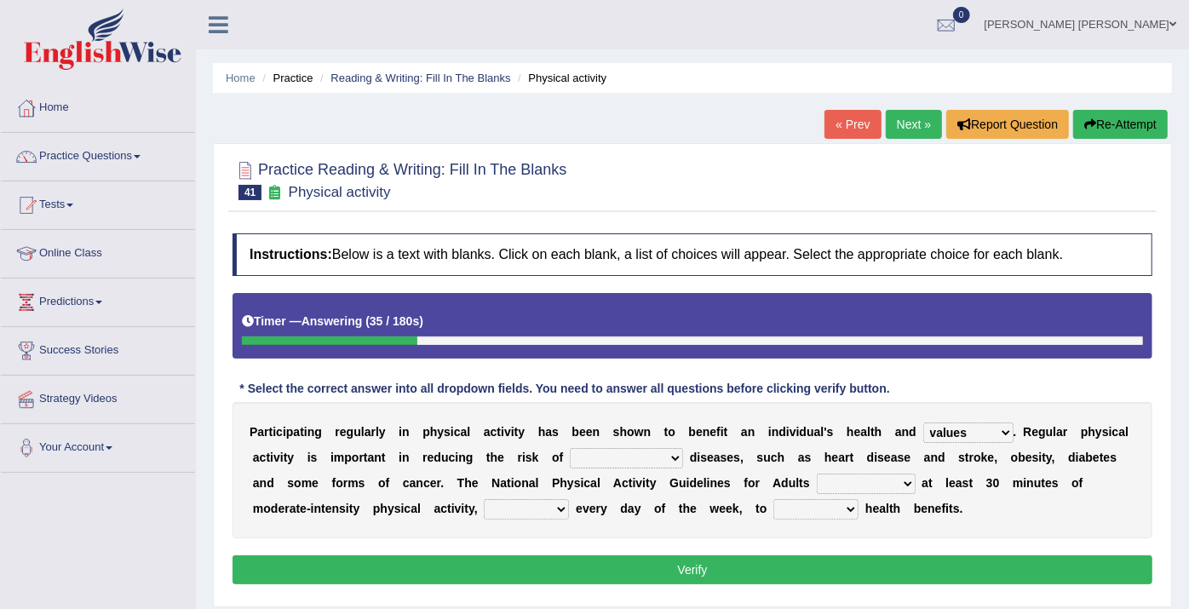
click at [570, 455] on select "chronic contraindicated untouched detectable" at bounding box center [626, 458] width 113 height 20
click at [570, 448] on select "chronic contraindicated untouched detectable" at bounding box center [626, 458] width 113 height 20
click at [574, 458] on select "chronic contraindicated untouched detectable" at bounding box center [626, 458] width 113 height 20
select select "chronic"
click at [570, 448] on select "chronic contraindicated untouched detectable" at bounding box center [626, 458] width 113 height 20
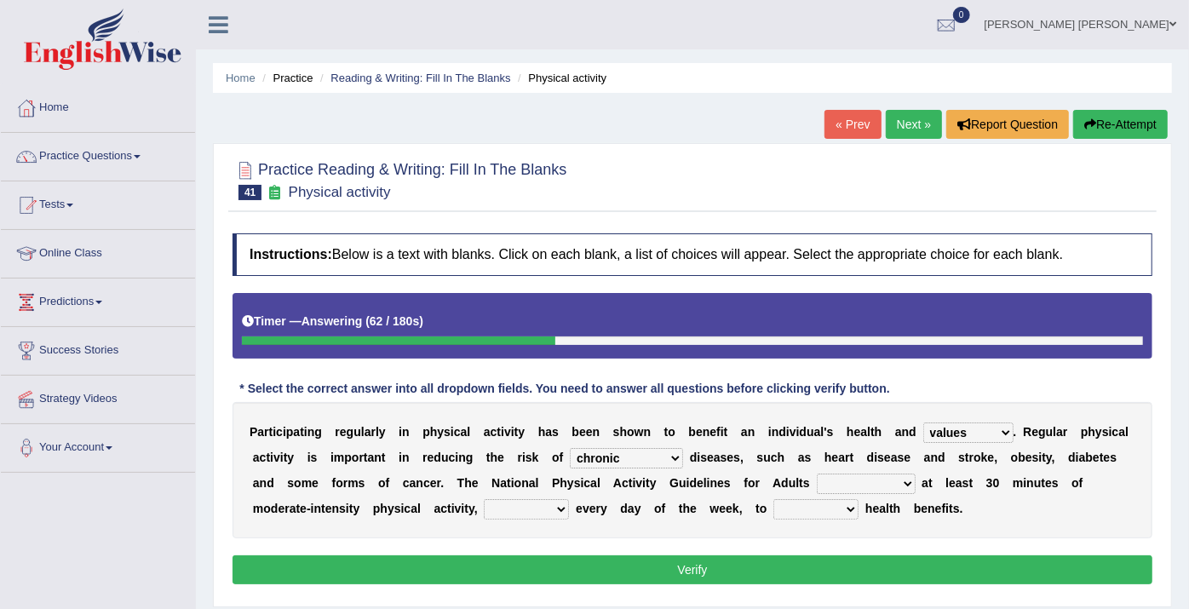
click at [817, 487] on select "excludes recommends denotes defies" at bounding box center [866, 484] width 99 height 20
click at [932, 497] on div "P a r t i c i p a t i n g r e g u l a r l y i n p h y s i c a l a c t i v i t y…" at bounding box center [693, 470] width 920 height 136
click at [817, 479] on select "excludes recommends denotes defies" at bounding box center [866, 484] width 99 height 20
select select "recommends"
click at [817, 474] on select "excludes recommends denotes defies" at bounding box center [866, 484] width 99 height 20
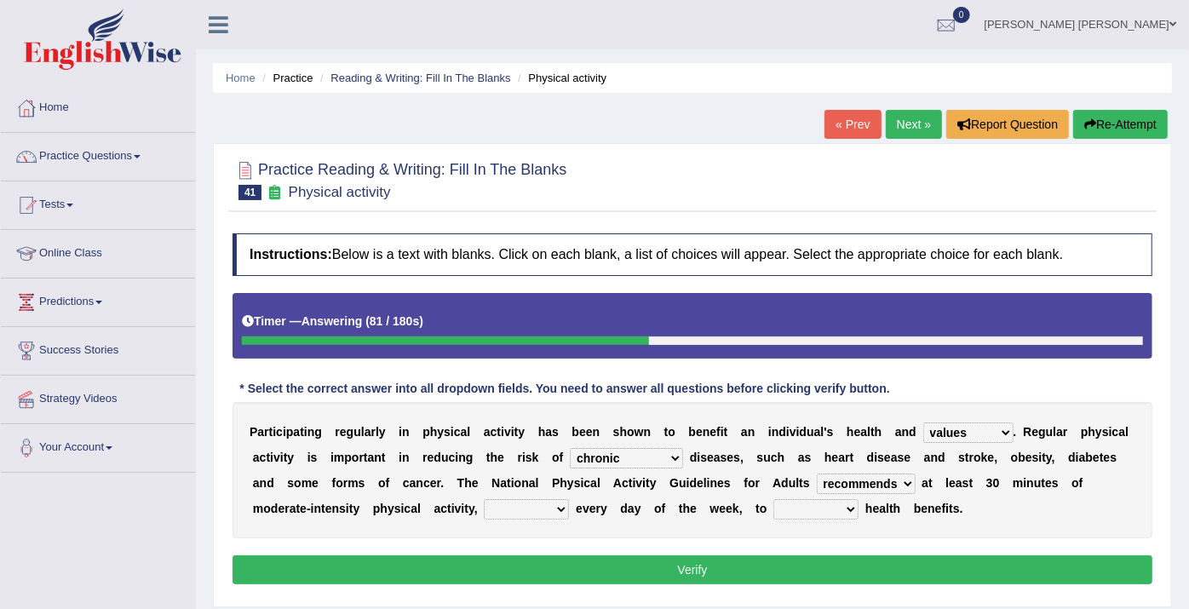
click at [484, 507] on select "relatively absolutely preferably namely" at bounding box center [526, 509] width 85 height 20
select select "preferably"
click at [484, 499] on select "relatively absolutely preferably namely" at bounding box center [526, 509] width 85 height 20
click at [774, 501] on select "charge obtain weigh estimate" at bounding box center [816, 509] width 85 height 20
select select "obtain"
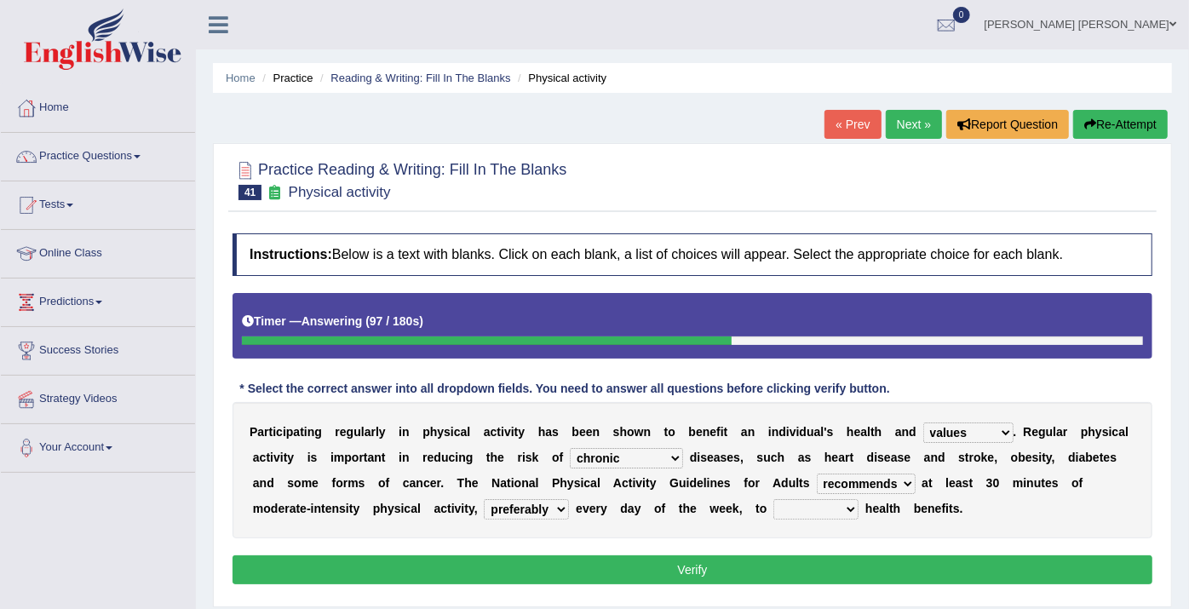
click at [774, 499] on select "charge obtain weigh estimate" at bounding box center [816, 509] width 85 height 20
click at [644, 563] on button "Verify" at bounding box center [693, 569] width 920 height 29
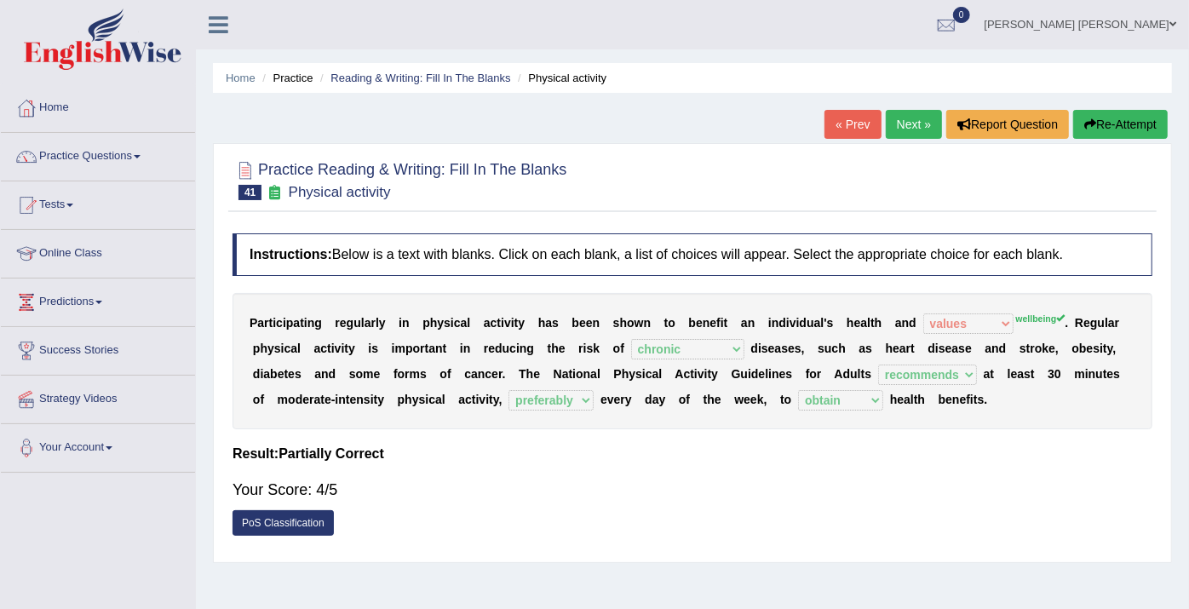
click at [895, 119] on link "Next »" at bounding box center [914, 124] width 56 height 29
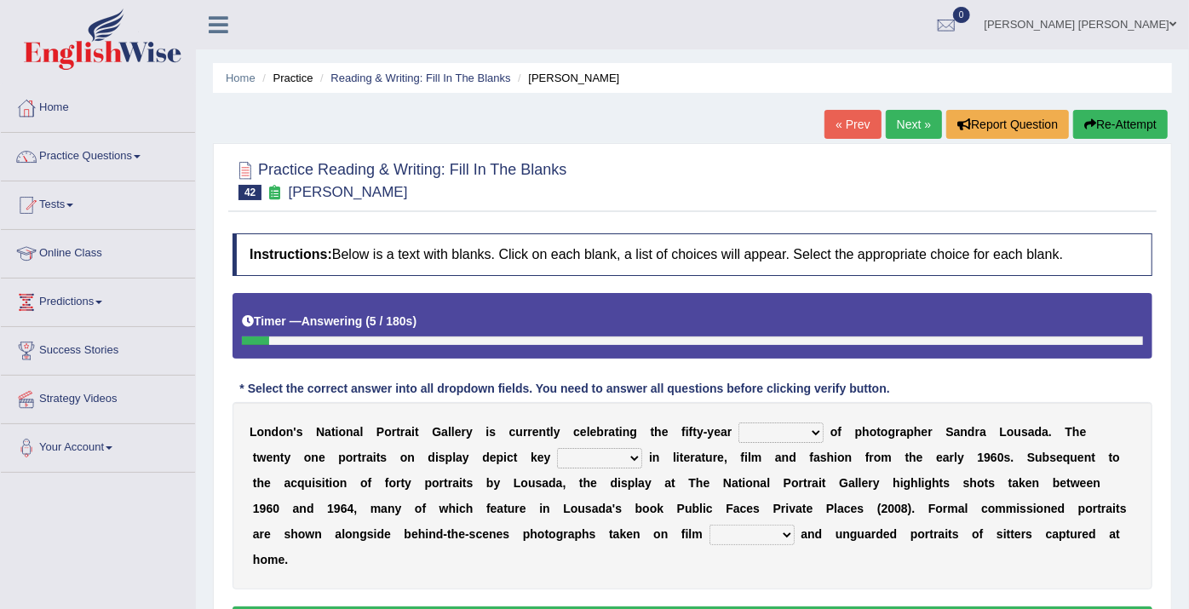
click at [739, 435] on select "invitation promotion training career" at bounding box center [781, 433] width 85 height 20
click at [760, 502] on b at bounding box center [763, 509] width 7 height 14
click at [557, 459] on select "figures gadgets fashions genres" at bounding box center [599, 458] width 85 height 20
select select "genres"
click at [557, 448] on select "figures gadgets fashions genres" at bounding box center [599, 458] width 85 height 20
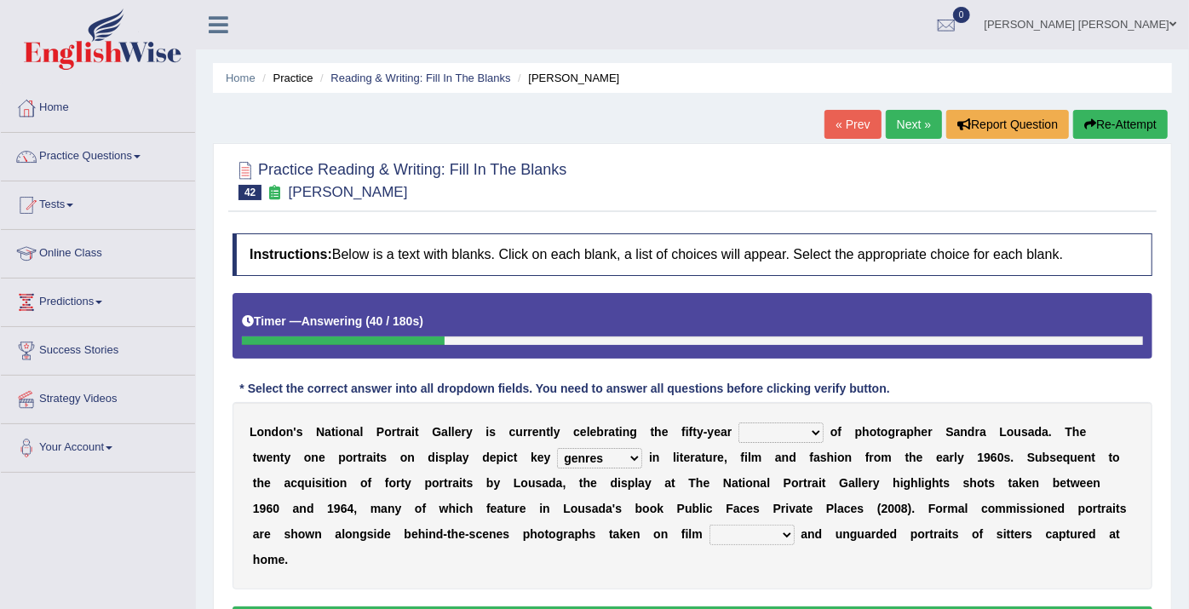
click at [710, 535] on select "gists sets tickets aisles" at bounding box center [752, 535] width 85 height 20
click at [871, 505] on b at bounding box center [874, 509] width 7 height 14
click at [710, 530] on select "gists sets tickets aisles" at bounding box center [752, 535] width 85 height 20
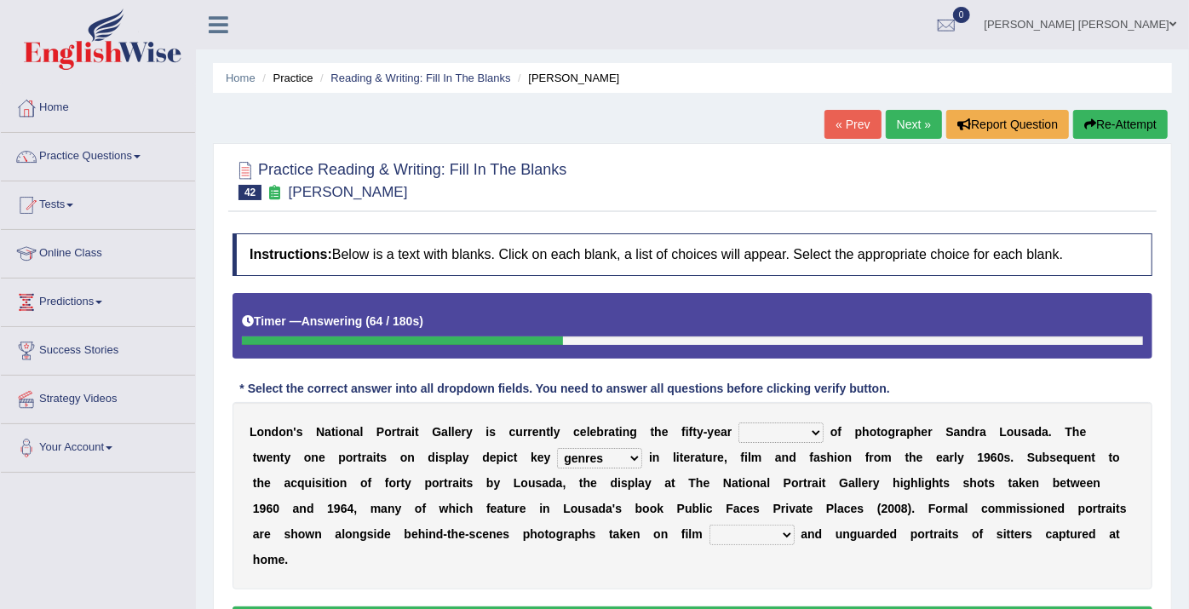
select select "sets"
click at [710, 525] on select "gists sets tickets aisles" at bounding box center [752, 535] width 85 height 20
click at [767, 423] on div "L o n d o n ' s N a t i o n a l P o r t r a i t G a l l e r y i s c u r r e n t…" at bounding box center [693, 495] width 920 height 187
click at [767, 431] on select "invitation promotion training career" at bounding box center [781, 433] width 85 height 20
select select "promotion"
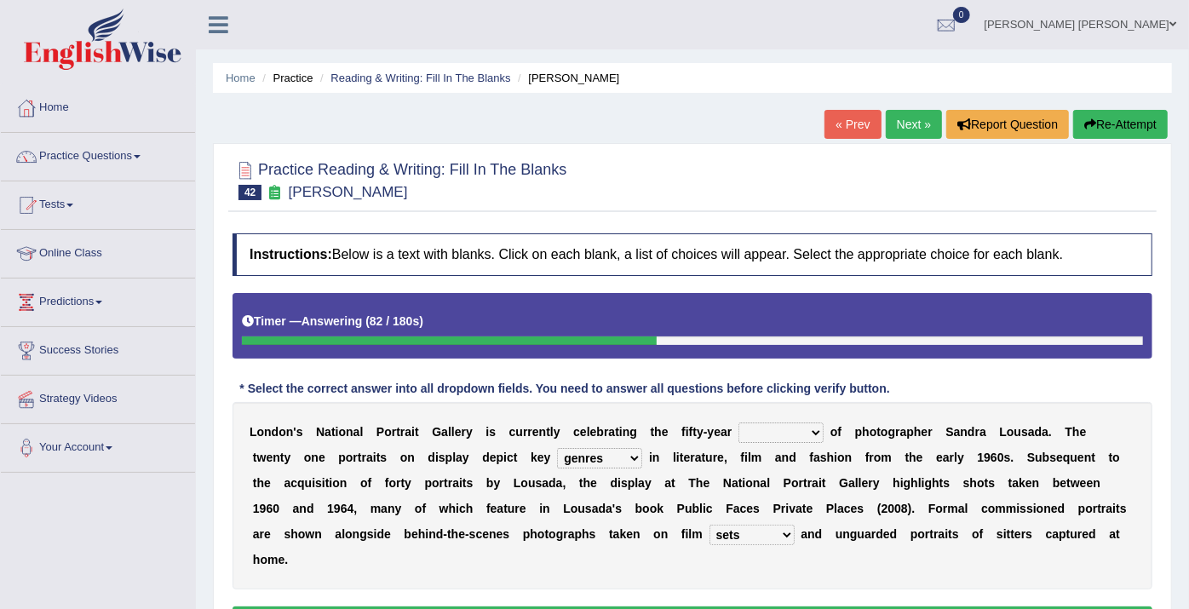
click at [739, 423] on select "invitation promotion training career" at bounding box center [781, 433] width 85 height 20
click at [779, 428] on select "invitation promotion training career" at bounding box center [781, 433] width 85 height 20
click at [557, 451] on select "figures gadgets fashions genres" at bounding box center [599, 458] width 85 height 20
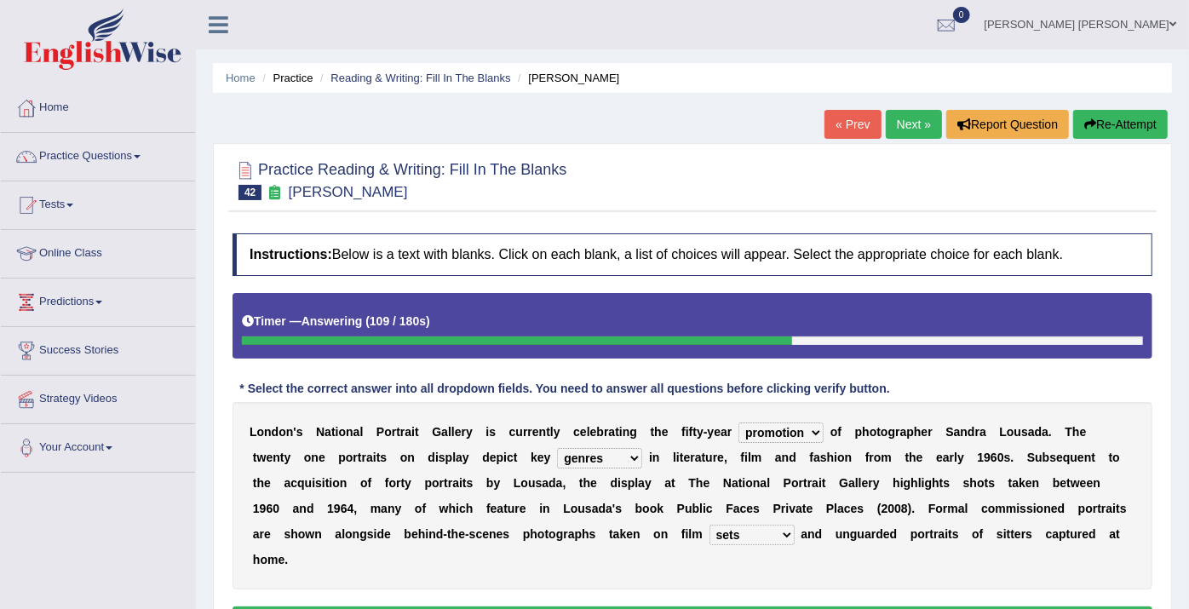
click at [710, 527] on select "gists sets tickets aisles" at bounding box center [752, 535] width 85 height 20
click at [674, 607] on button "Verify" at bounding box center [693, 621] width 920 height 29
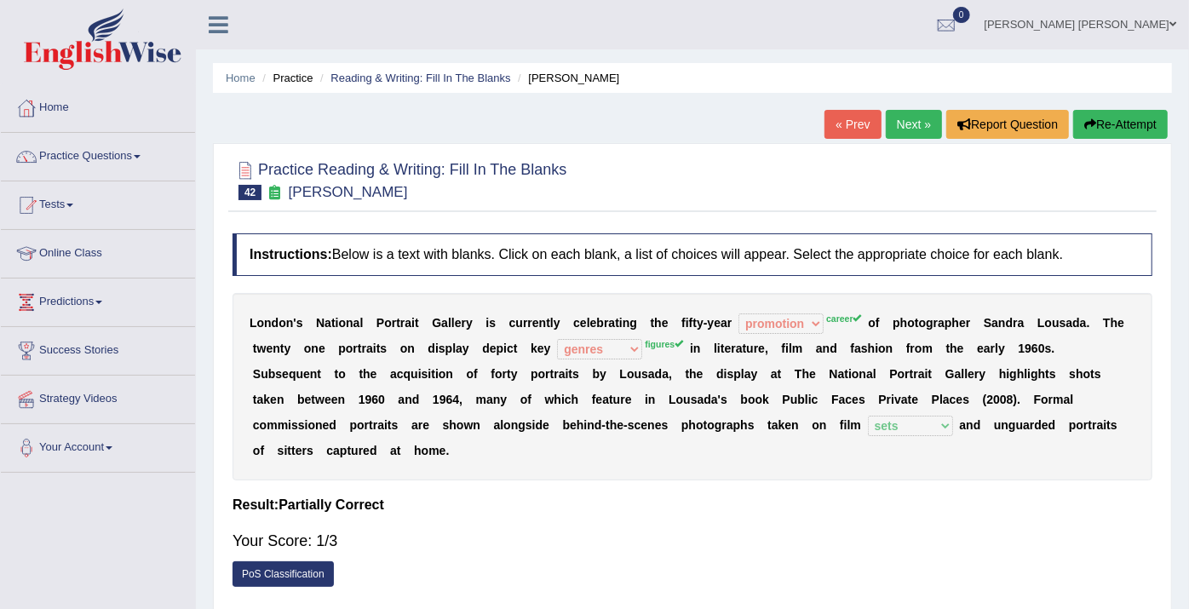
click at [924, 124] on link "Next »" at bounding box center [914, 124] width 56 height 29
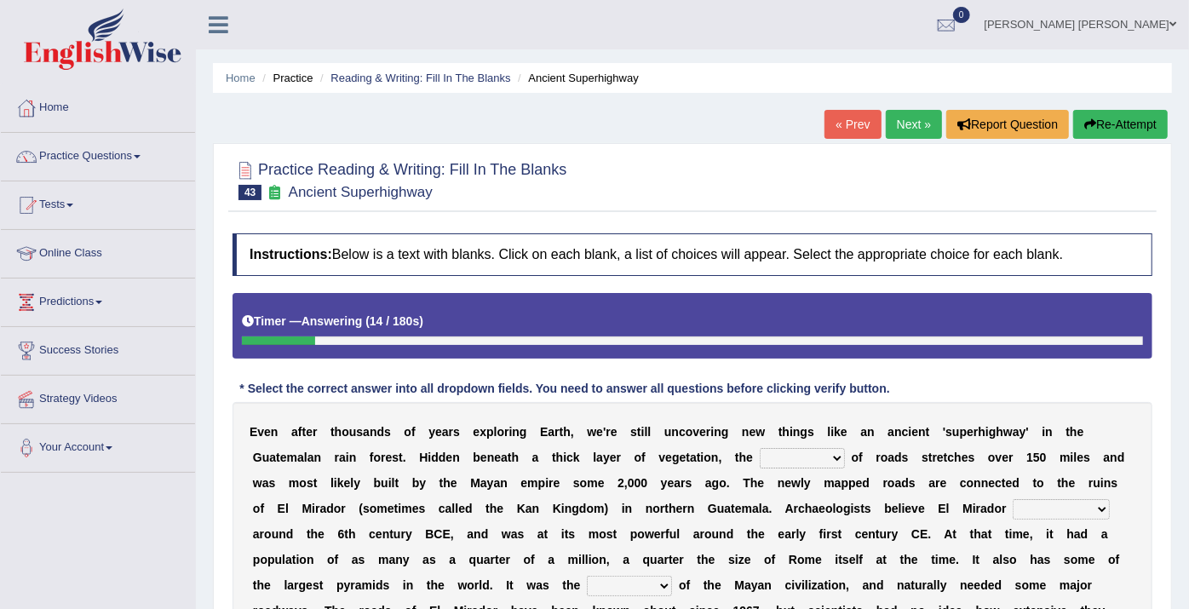
click at [760, 459] on select "network surface interface width" at bounding box center [802, 458] width 85 height 20
select select "network"
click at [760, 448] on select "network surface interface width" at bounding box center [802, 458] width 85 height 20
click at [1013, 513] on select "has founded founded was founded was found" at bounding box center [1061, 509] width 97 height 20
select select "was founded"
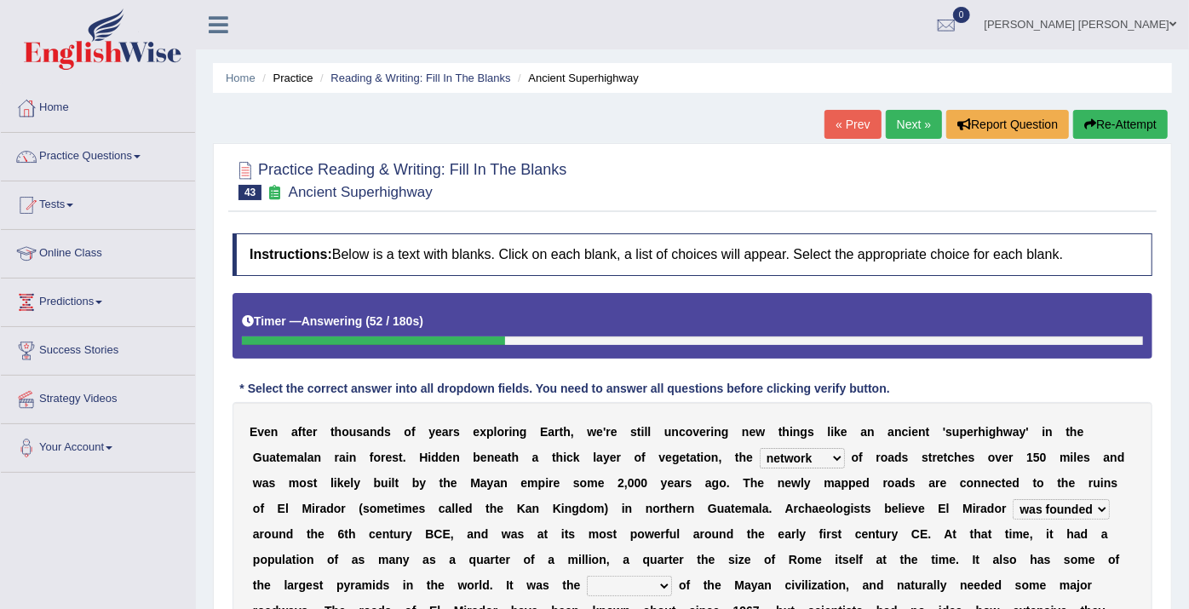
click at [1013, 499] on select "has founded founded was founded was found" at bounding box center [1061, 509] width 97 height 20
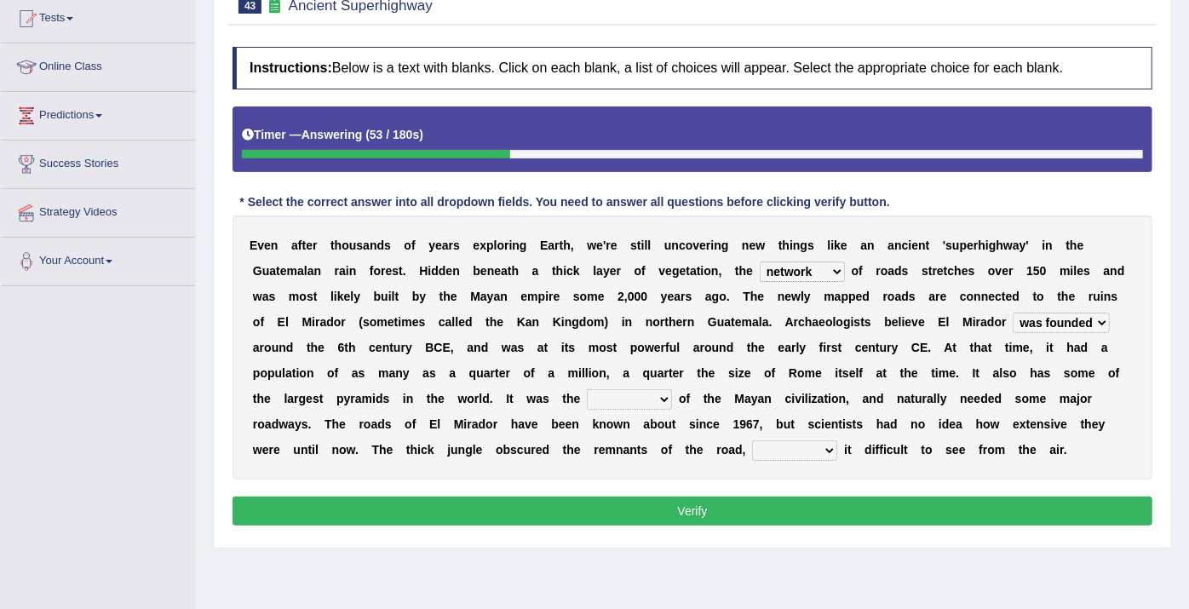
scroll to position [189, 0]
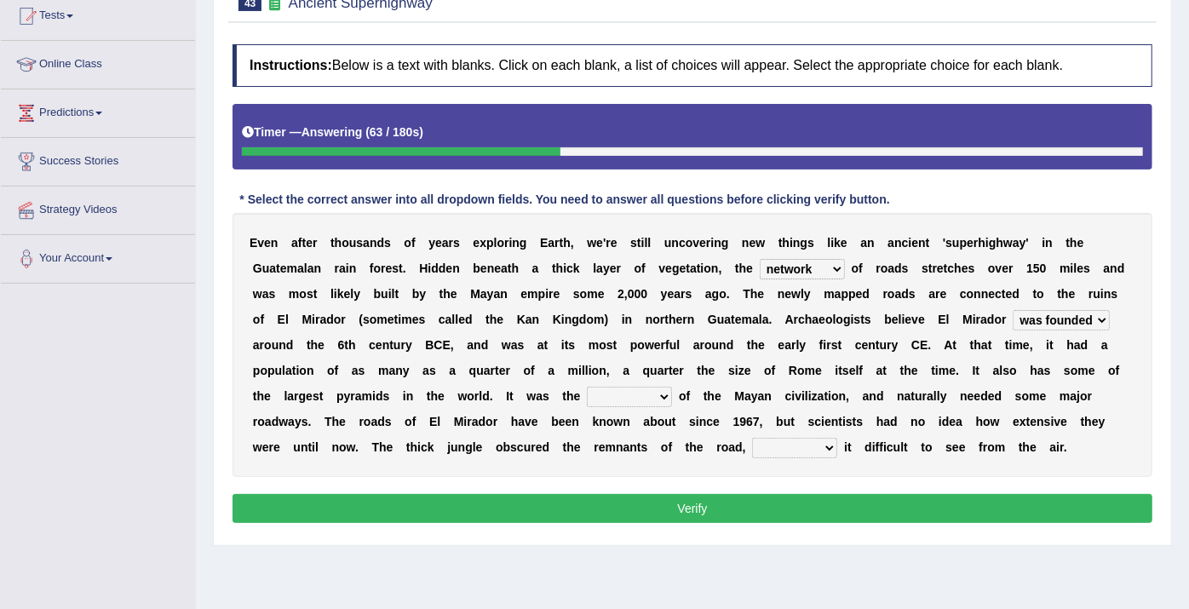
click at [672, 387] on select "volume heart column facet" at bounding box center [629, 397] width 85 height 20
click at [588, 440] on b at bounding box center [584, 447] width 7 height 14
click at [672, 387] on select "volume heart column facet" at bounding box center [629, 397] width 85 height 20
select select "heart"
click at [672, 387] on select "volume heart column facet" at bounding box center [629, 397] width 85 height 20
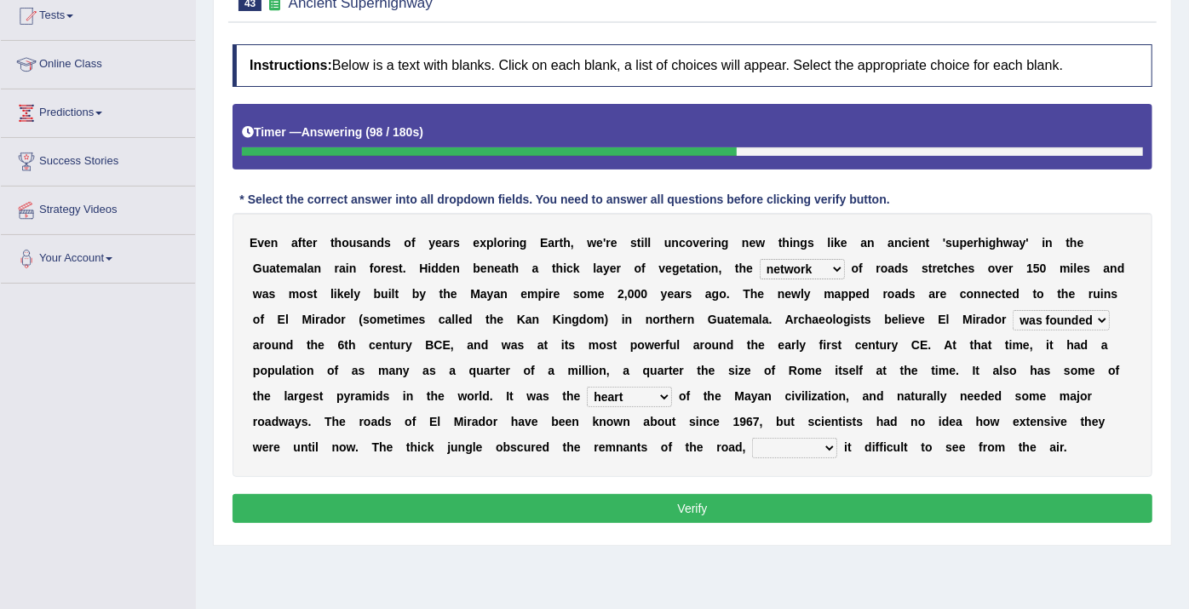
click at [837, 438] on select "makes making make made" at bounding box center [794, 448] width 85 height 20
select select "makes"
click at [837, 438] on select "makes making make made" at bounding box center [794, 448] width 85 height 20
click at [1007, 506] on button "Verify" at bounding box center [693, 508] width 920 height 29
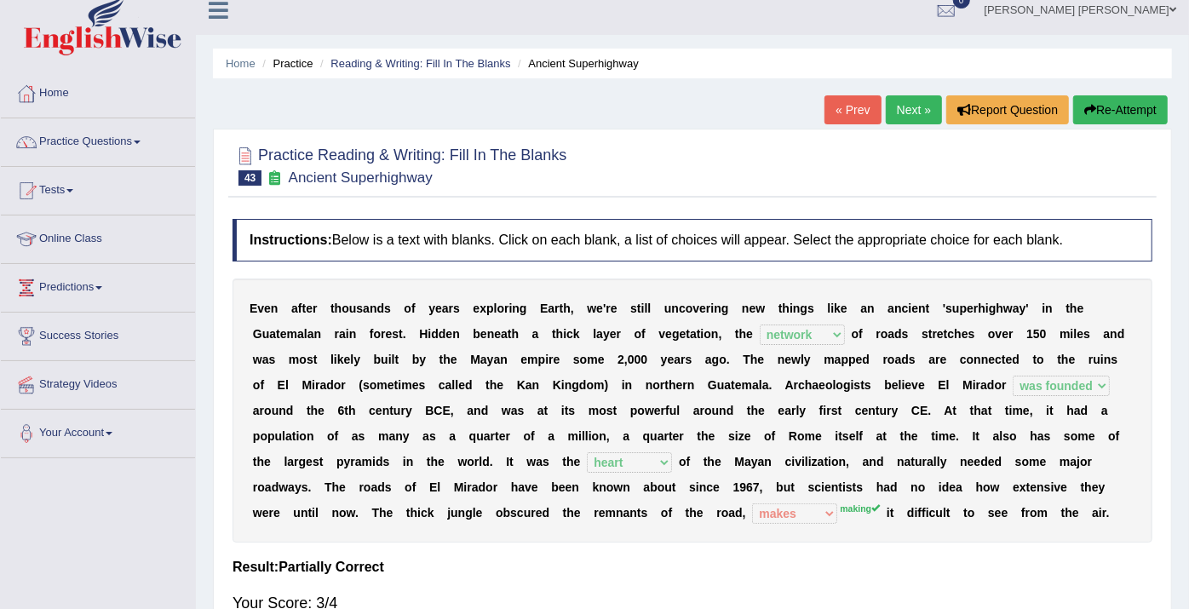
scroll to position [0, 0]
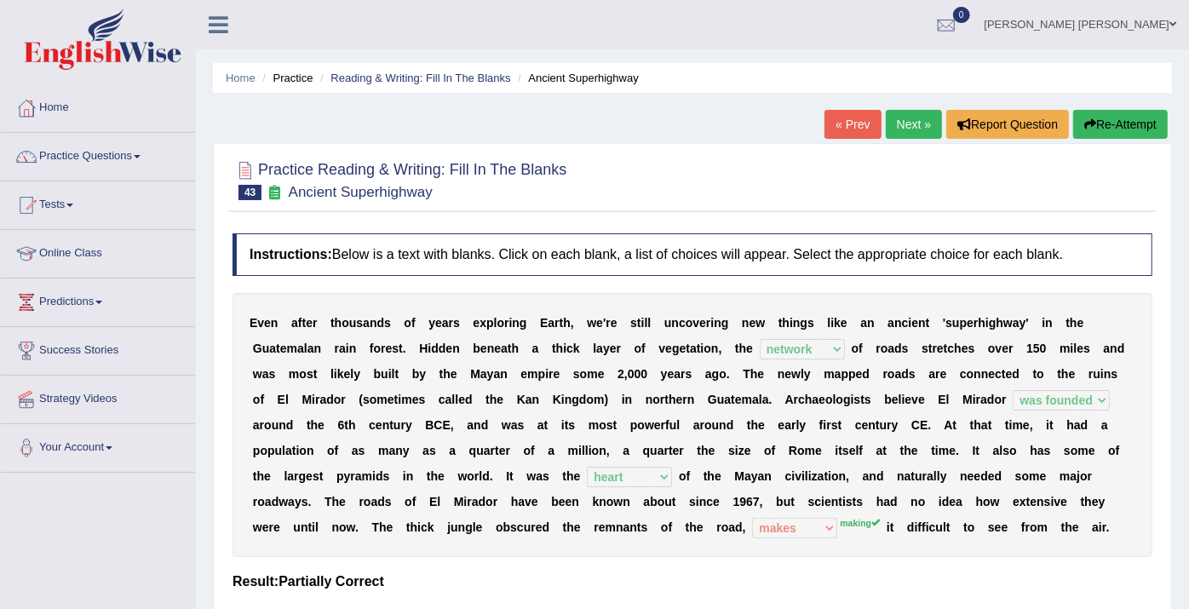
click at [907, 127] on link "Next »" at bounding box center [914, 124] width 56 height 29
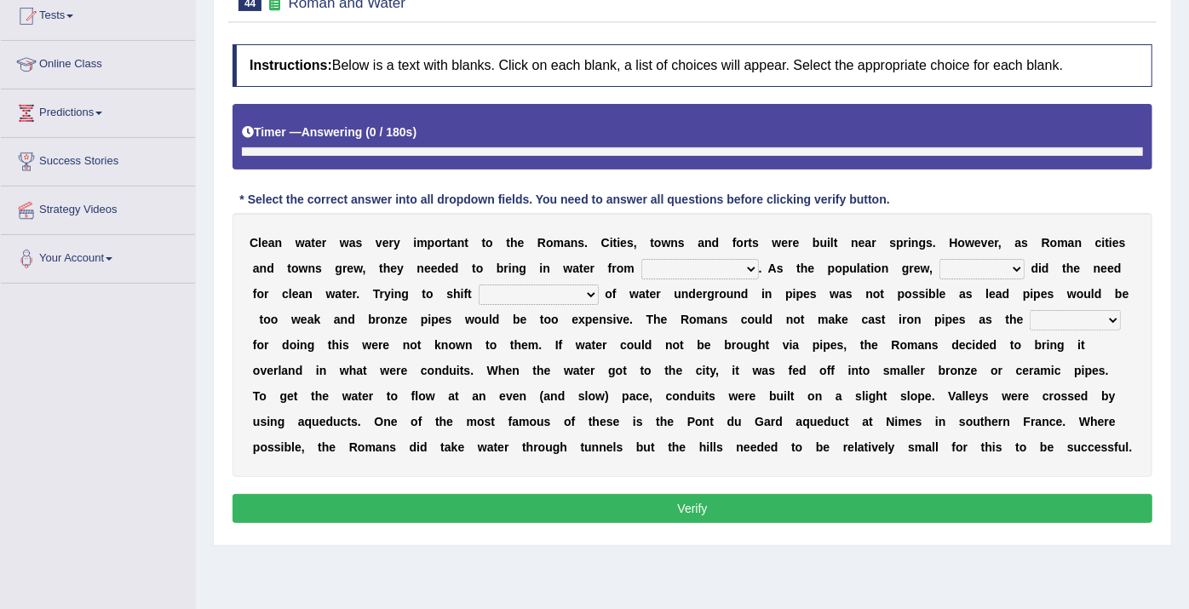
scroll to position [207, 0]
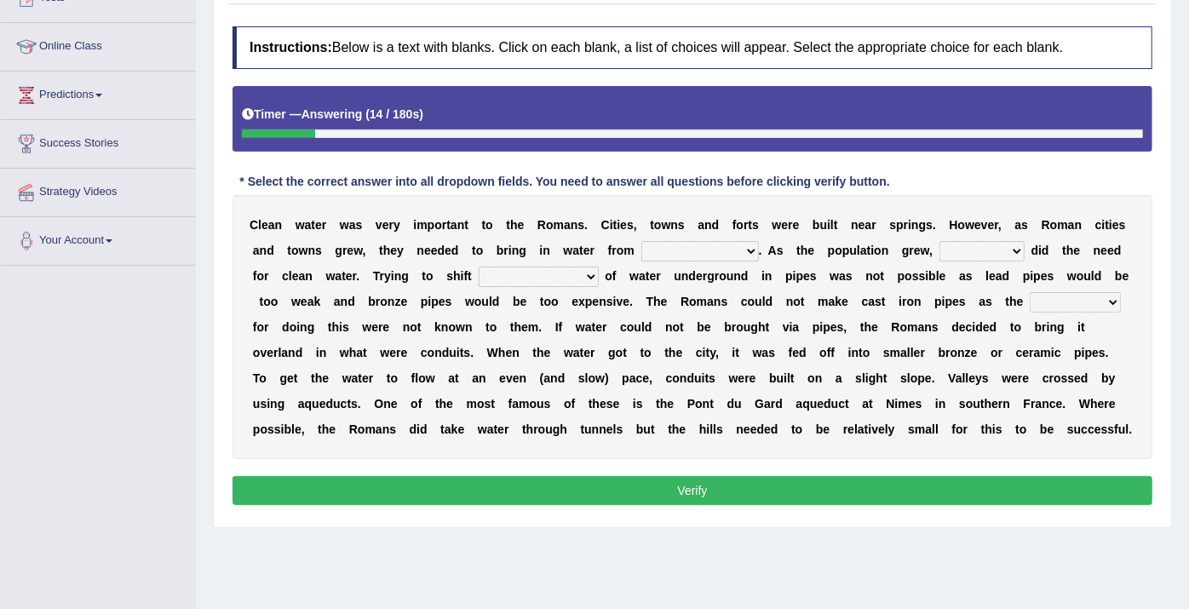
click at [683, 241] on select "further afield these origins different parts specific sources" at bounding box center [700, 251] width 118 height 20
select select "different parts"
click at [641, 241] on select "further afield these origins different parts specific sources" at bounding box center [700, 251] width 118 height 20
click at [940, 255] on select "as well so how thus" at bounding box center [982, 251] width 85 height 20
select select "so"
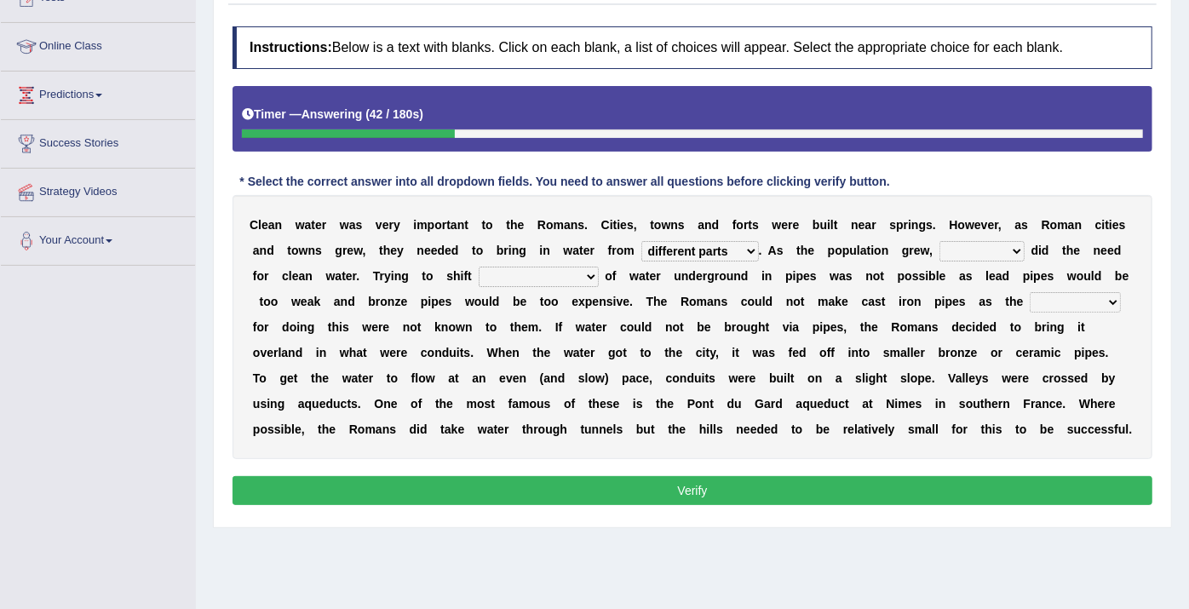
click at [940, 241] on select "as well so how thus" at bounding box center [982, 251] width 85 height 20
click at [482, 271] on select "few loads improper intakes relative levels large volumes" at bounding box center [539, 277] width 120 height 20
select select "large volumes"
click at [479, 267] on select "few loads improper intakes relative levels large volumes" at bounding box center [539, 277] width 120 height 20
click at [1030, 302] on select "spans scales proportions techniques" at bounding box center [1075, 302] width 91 height 20
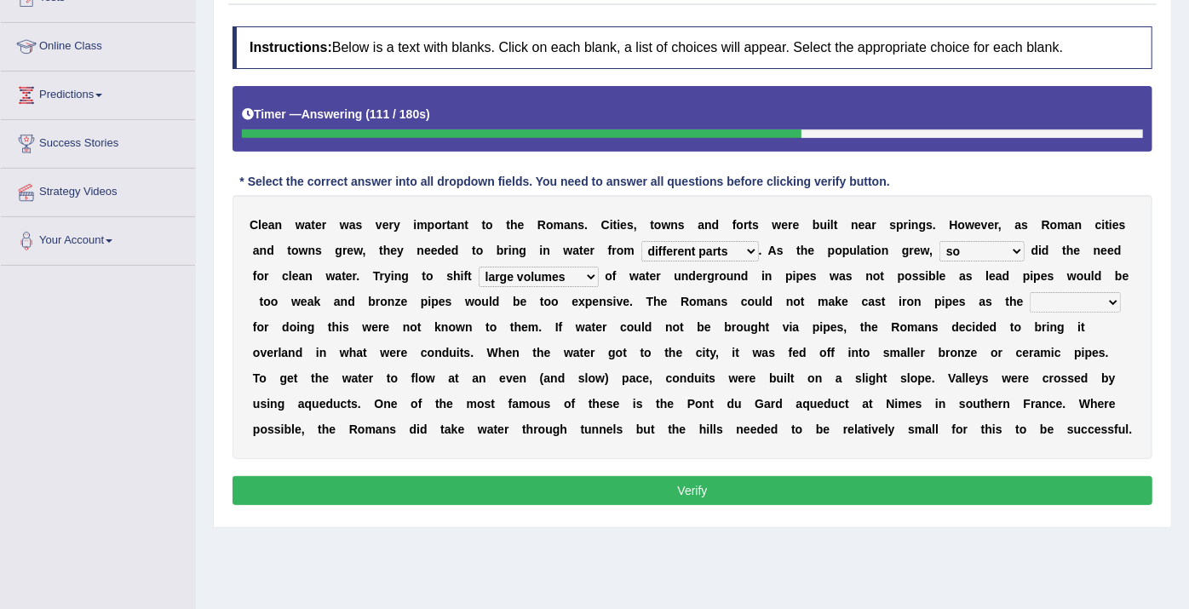
select select "scales"
click at [1030, 292] on select "spans scales proportions techniques" at bounding box center [1075, 302] width 91 height 20
click at [910, 489] on button "Verify" at bounding box center [693, 490] width 920 height 29
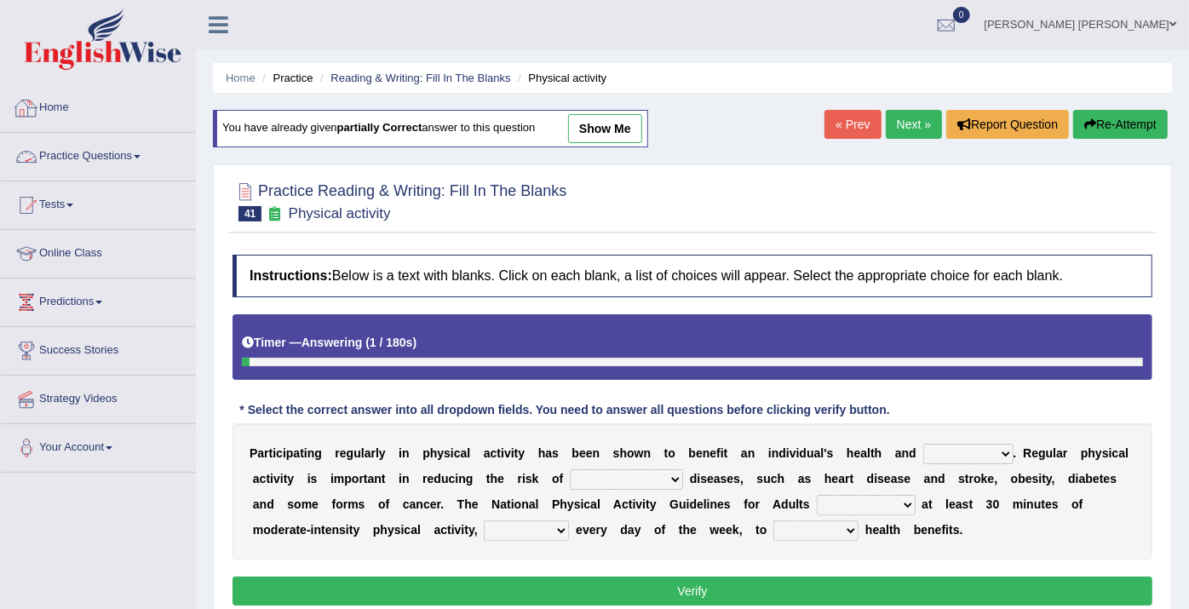
click at [51, 155] on link "Practice Questions" at bounding box center [98, 154] width 194 height 43
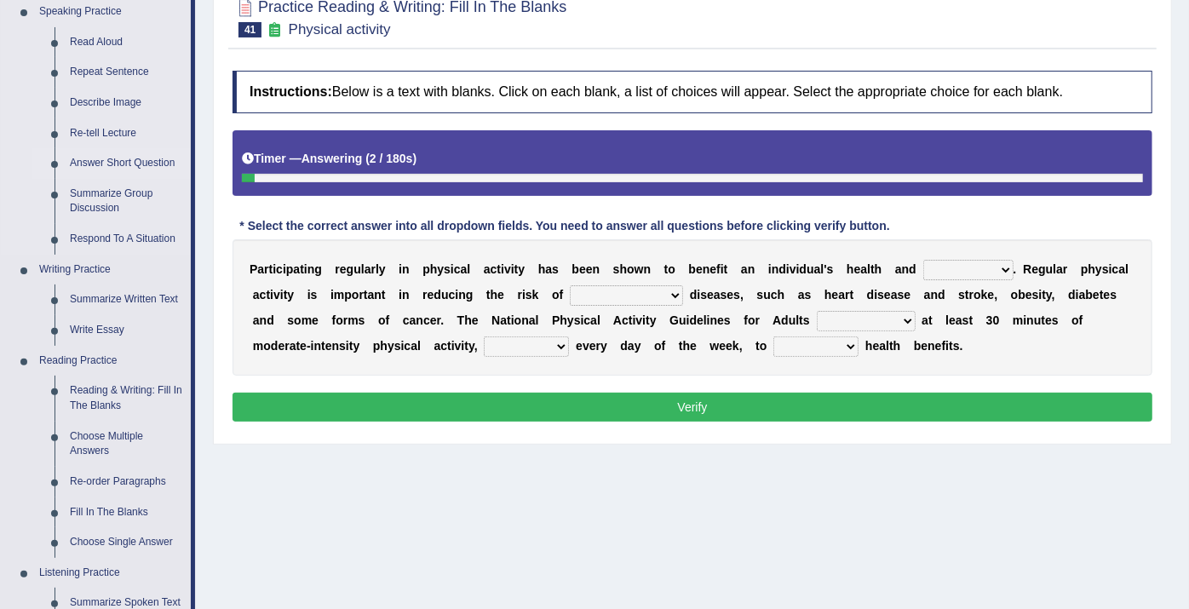
scroll to position [189, 0]
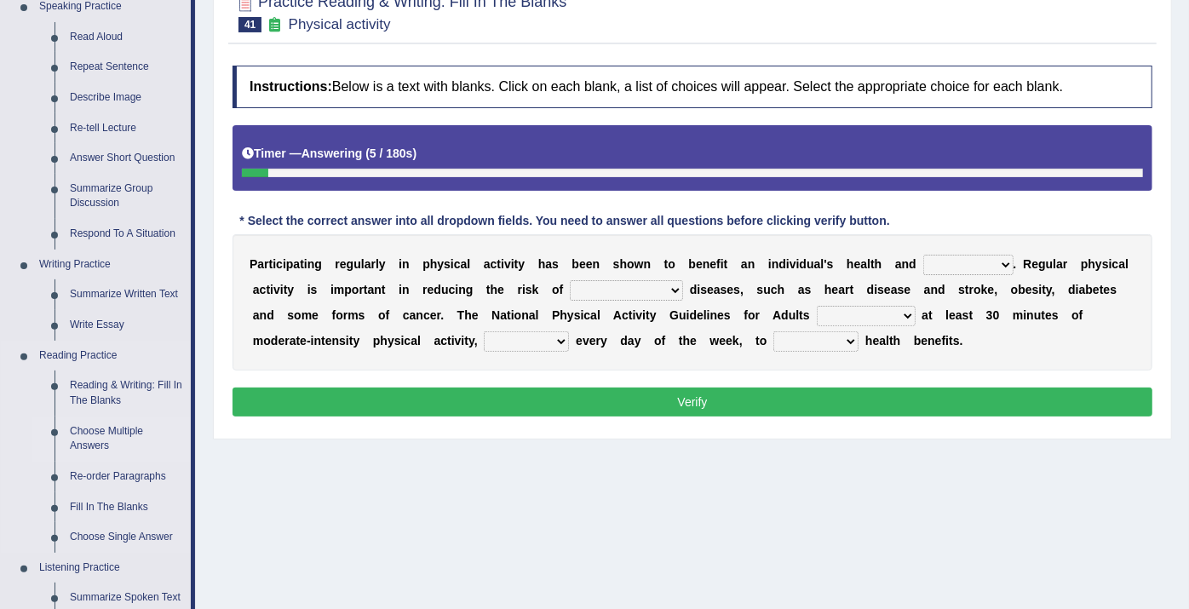
click at [87, 431] on link "Choose Multiple Answers" at bounding box center [126, 439] width 129 height 45
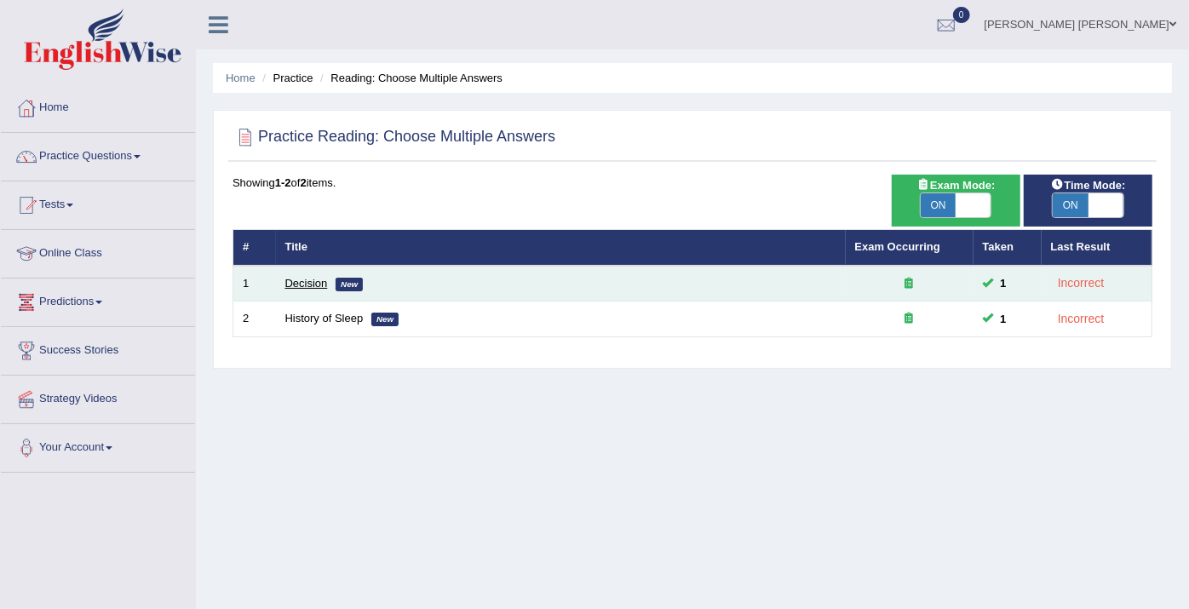
click at [289, 286] on link "Decision" at bounding box center [306, 283] width 43 height 13
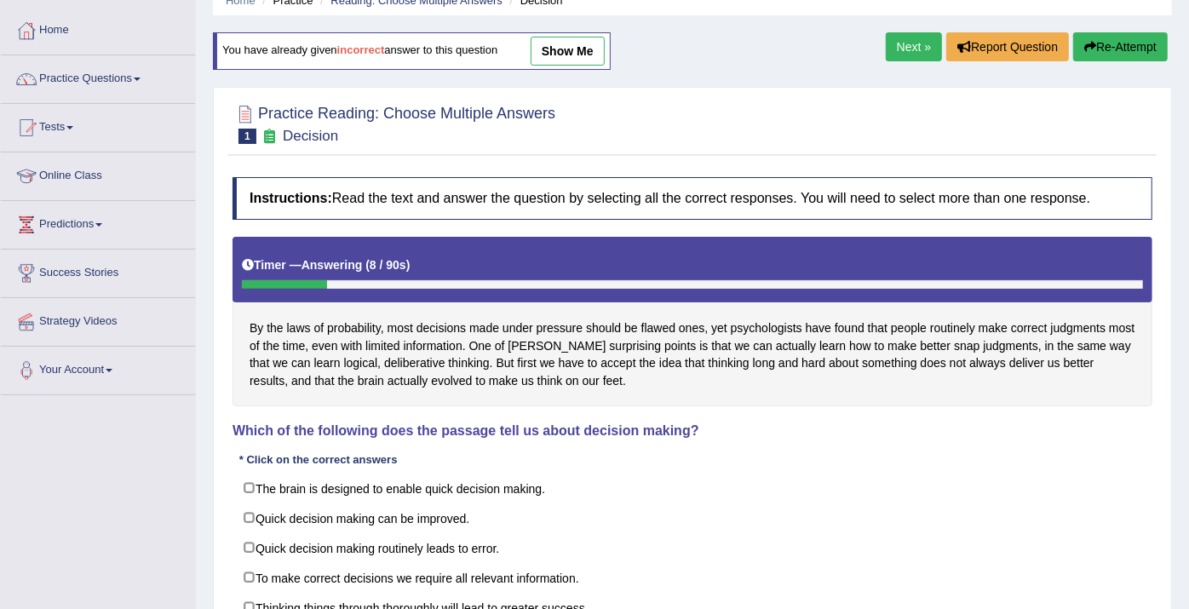
scroll to position [189, 0]
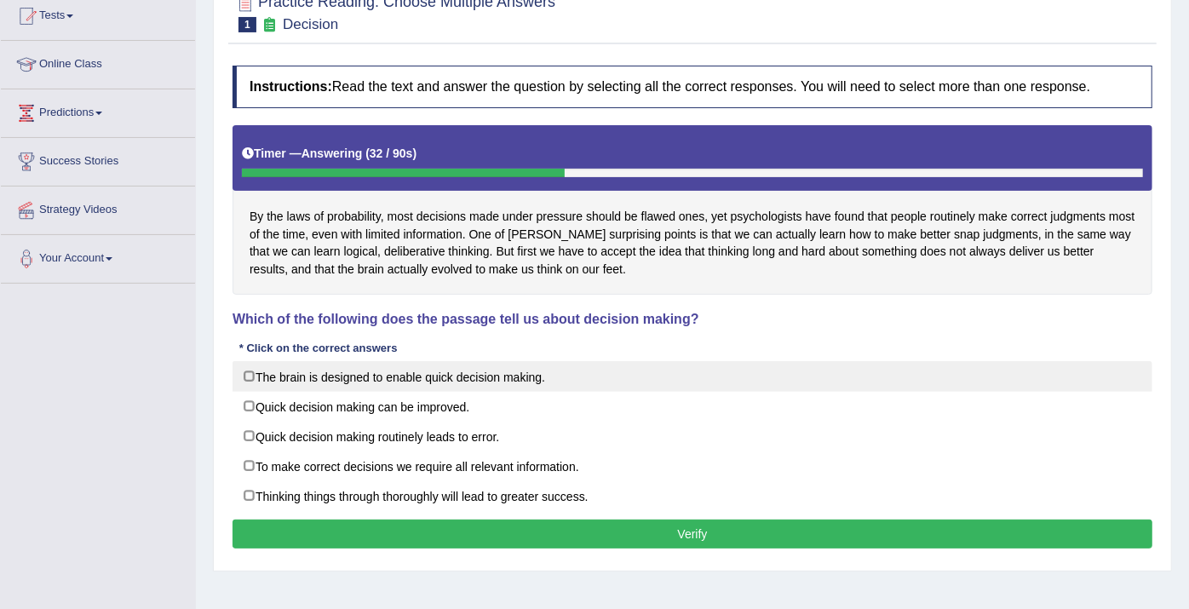
click at [479, 375] on label "The brain is designed to enable quick decision making." at bounding box center [693, 376] width 920 height 31
checkbox input "true"
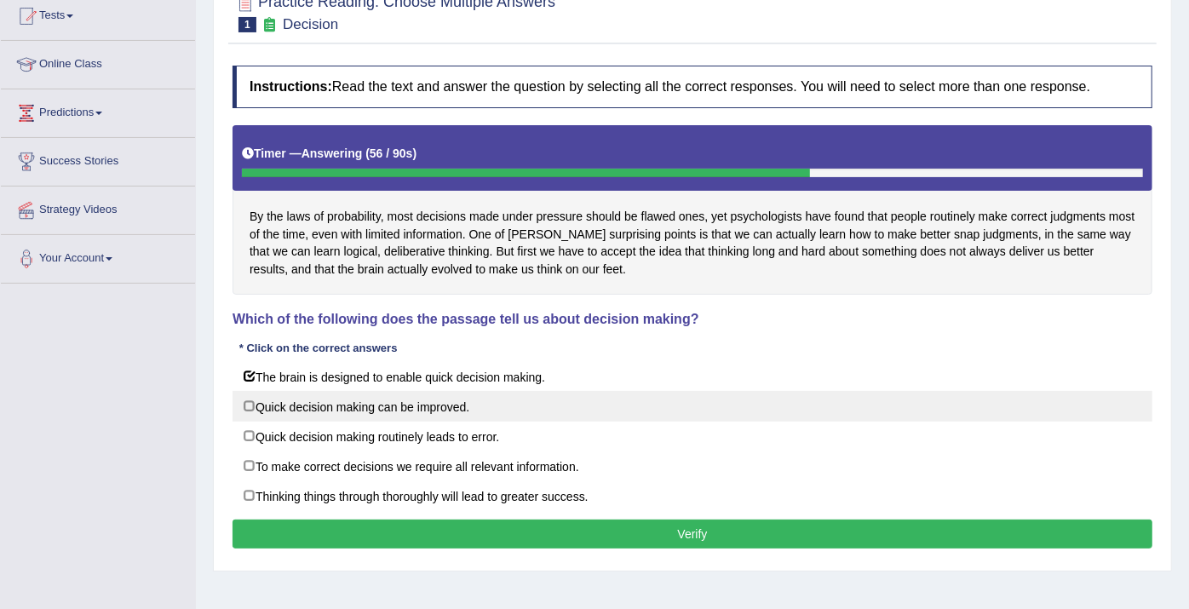
click at [418, 406] on label "Quick decision making can be improved." at bounding box center [693, 406] width 920 height 31
checkbox input "true"
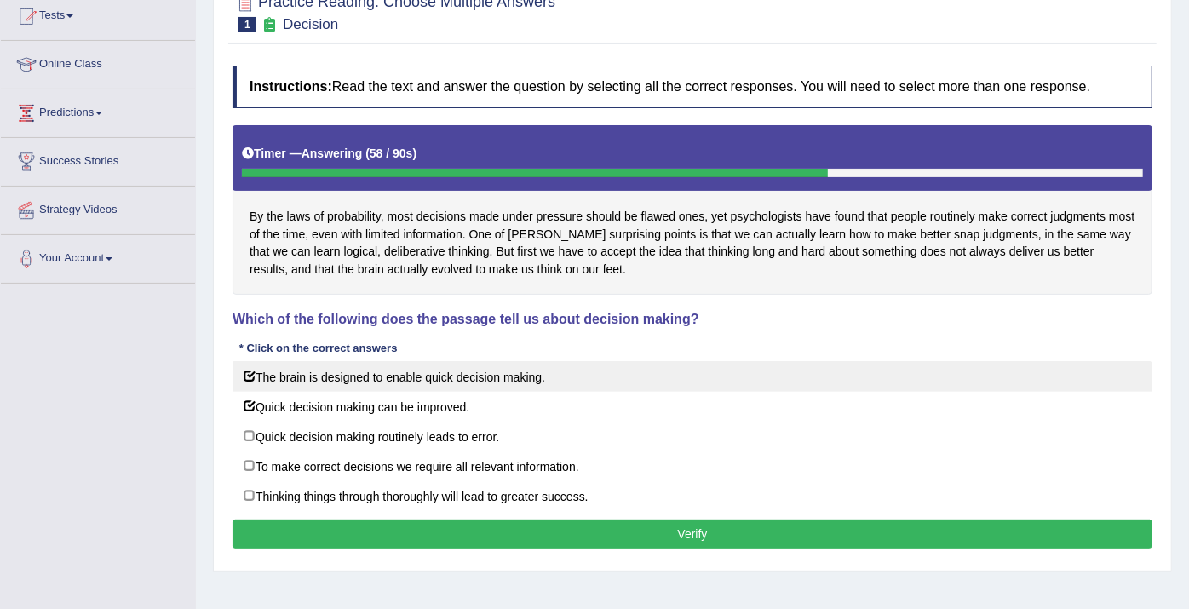
click at [431, 379] on label "The brain is designed to enable quick decision making." at bounding box center [693, 376] width 920 height 31
checkbox input "true"
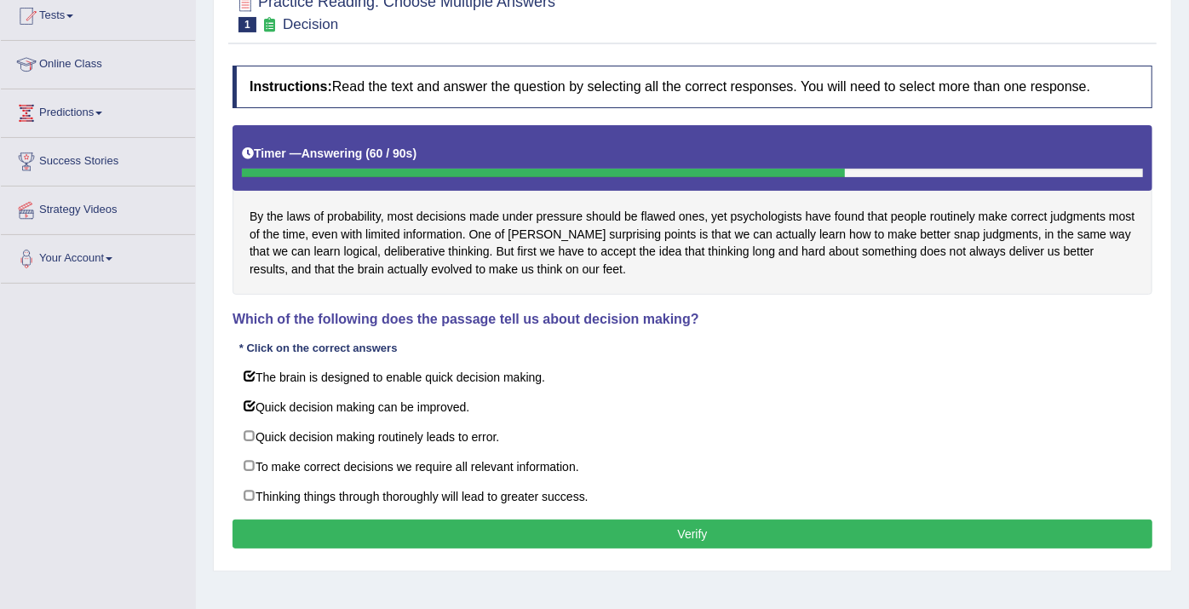
click at [540, 523] on button "Verify" at bounding box center [693, 534] width 920 height 29
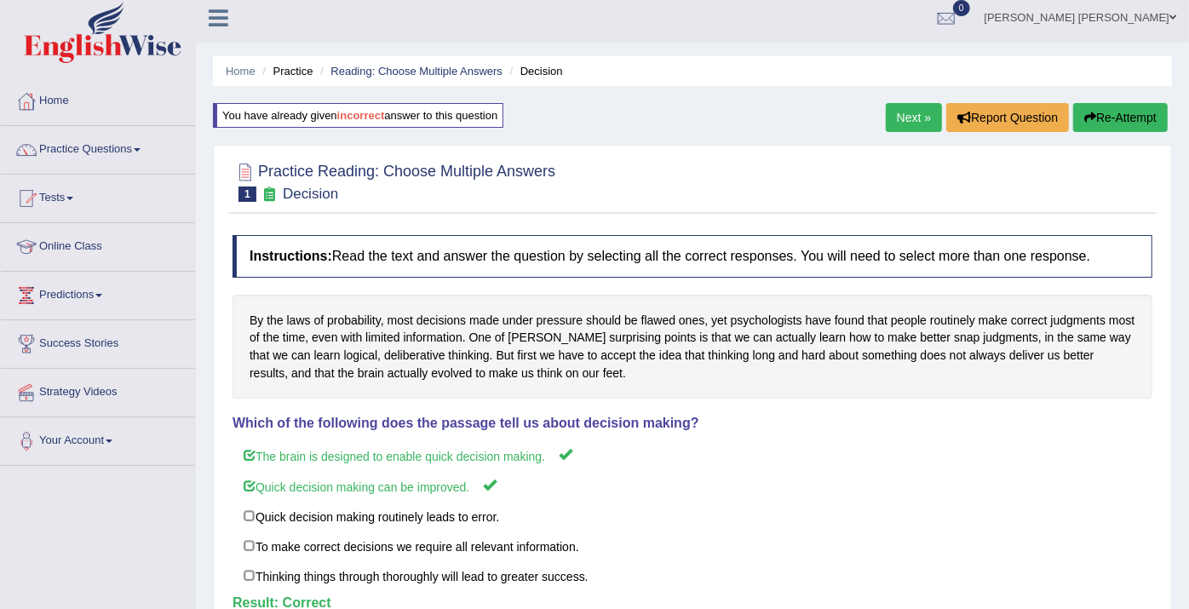
scroll to position [0, 0]
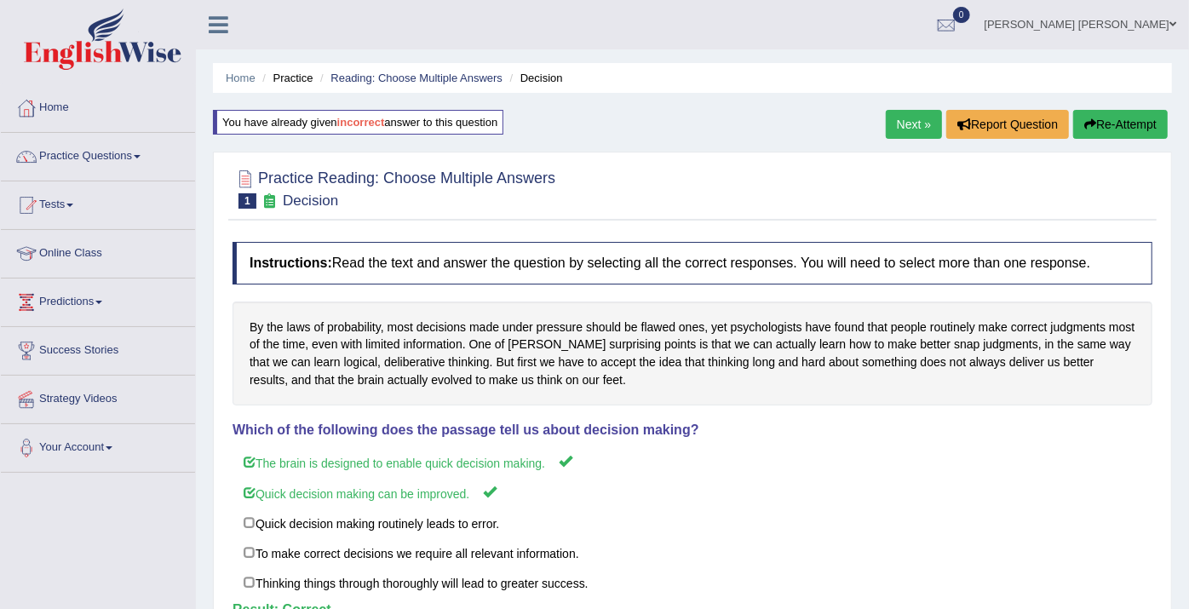
click at [384, 134] on div "You have already given incorrect answer to this question" at bounding box center [360, 131] width 294 height 42
click at [911, 116] on link "Next »" at bounding box center [914, 124] width 56 height 29
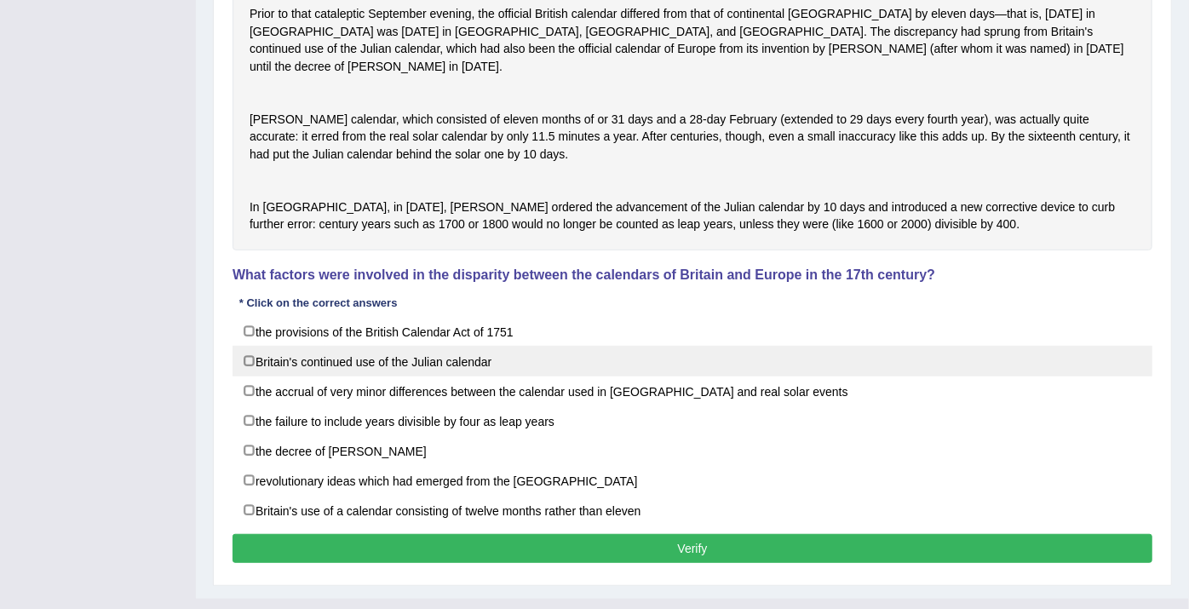
scroll to position [538, 0]
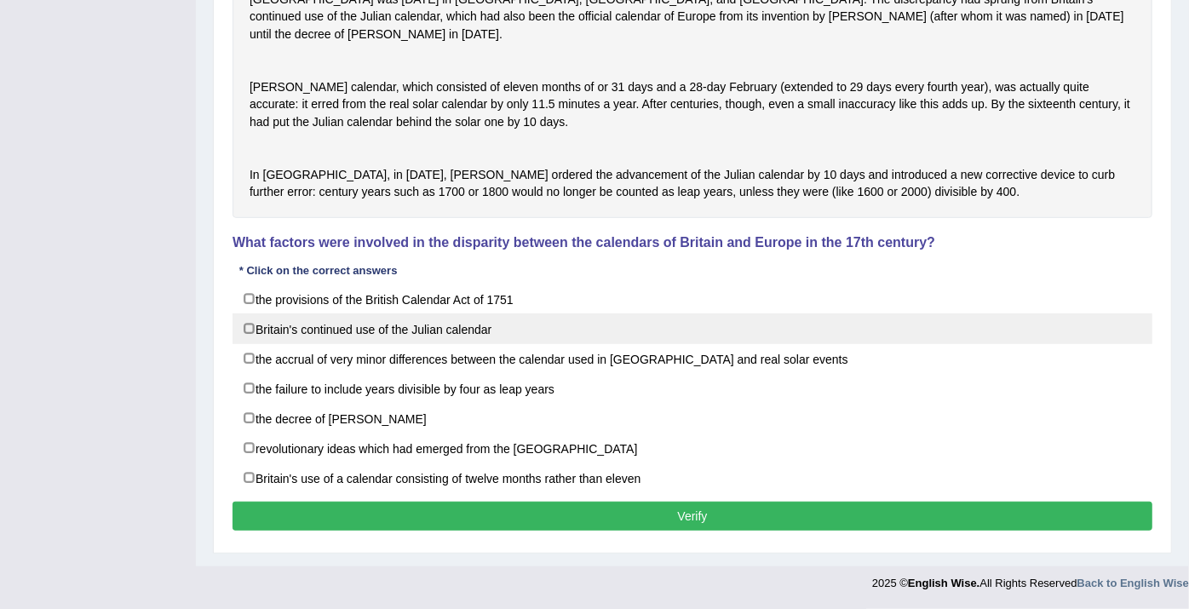
click at [435, 337] on label "Britain's continued use of the Julian calendar" at bounding box center [693, 328] width 920 height 31
click at [435, 338] on label "Britain's continued use of the Julian calendar" at bounding box center [693, 328] width 920 height 31
checkbox input "false"
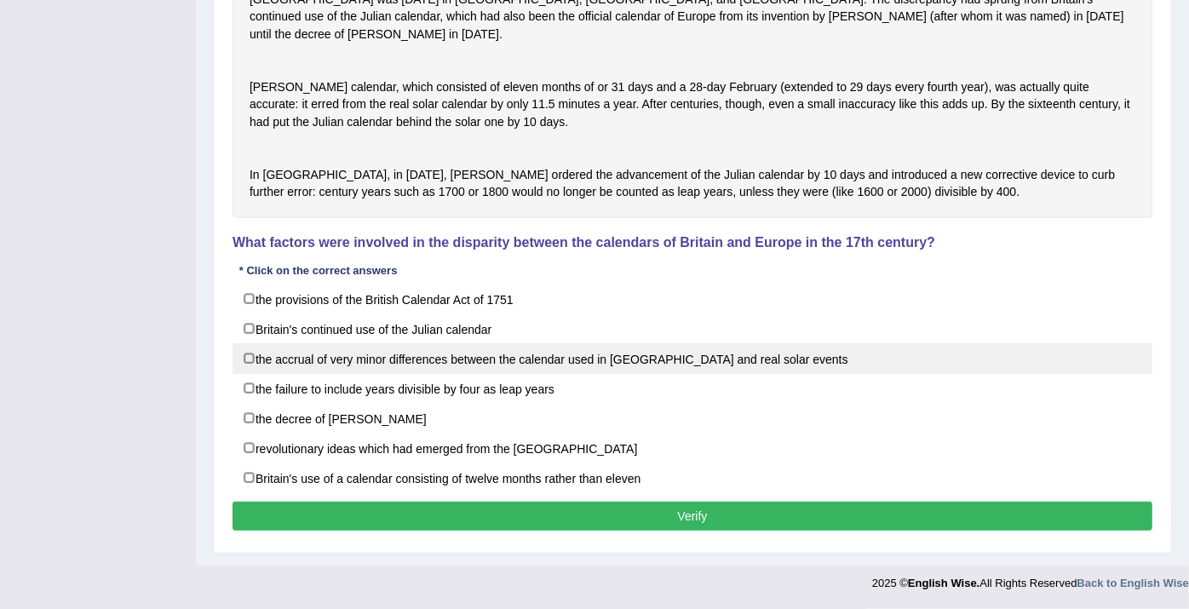
click at [417, 365] on label "the accrual of very minor differences between the calendar used in Britain and …" at bounding box center [693, 358] width 920 height 31
checkbox input "true"
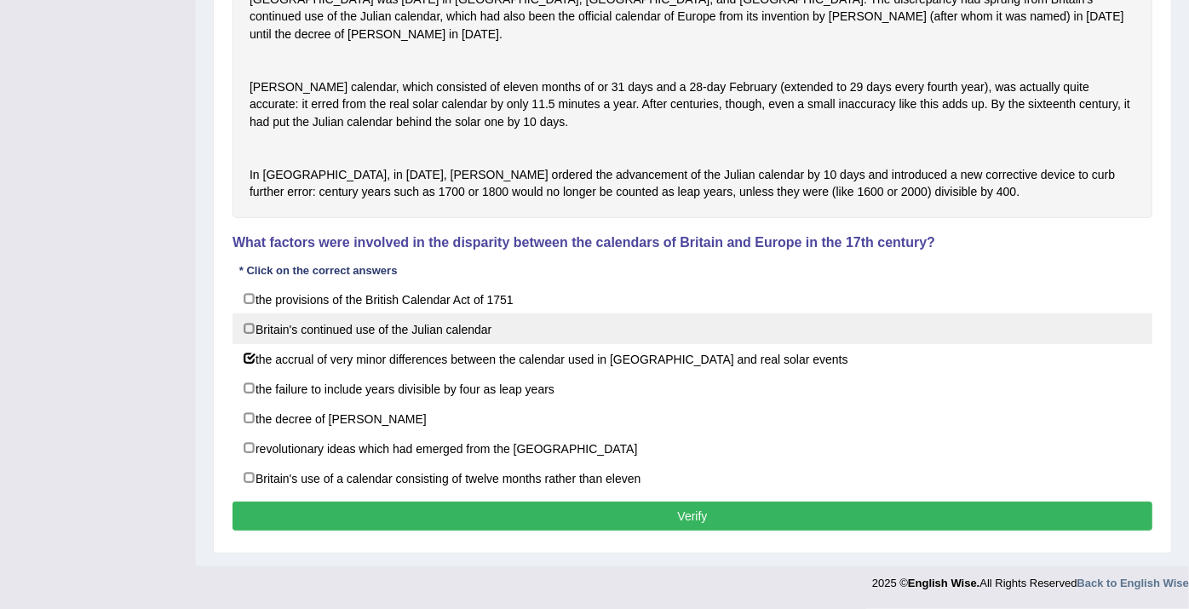
click at [421, 341] on label "Britain's continued use of the Julian calendar" at bounding box center [693, 328] width 920 height 31
checkbox input "true"
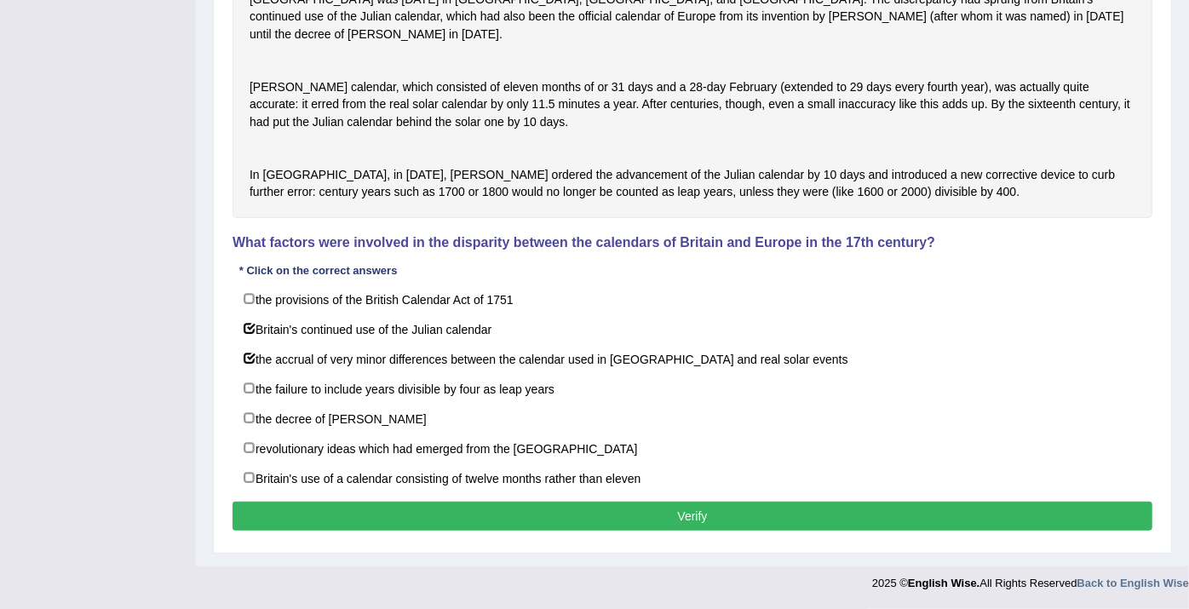
click at [506, 520] on button "Verify" at bounding box center [693, 516] width 920 height 29
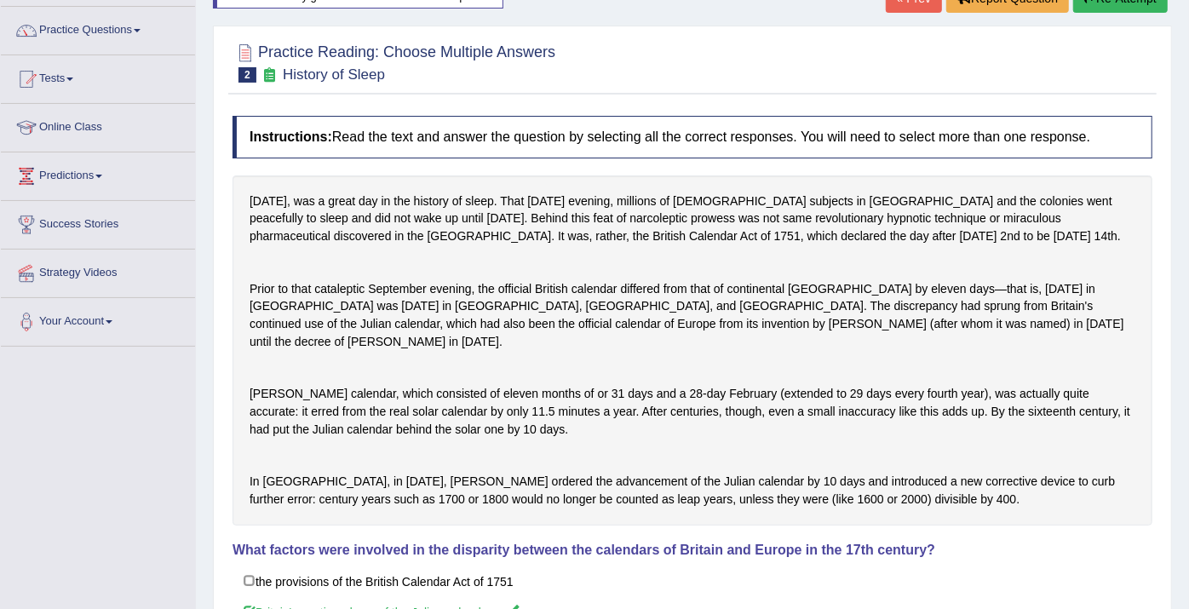
scroll to position [0, 0]
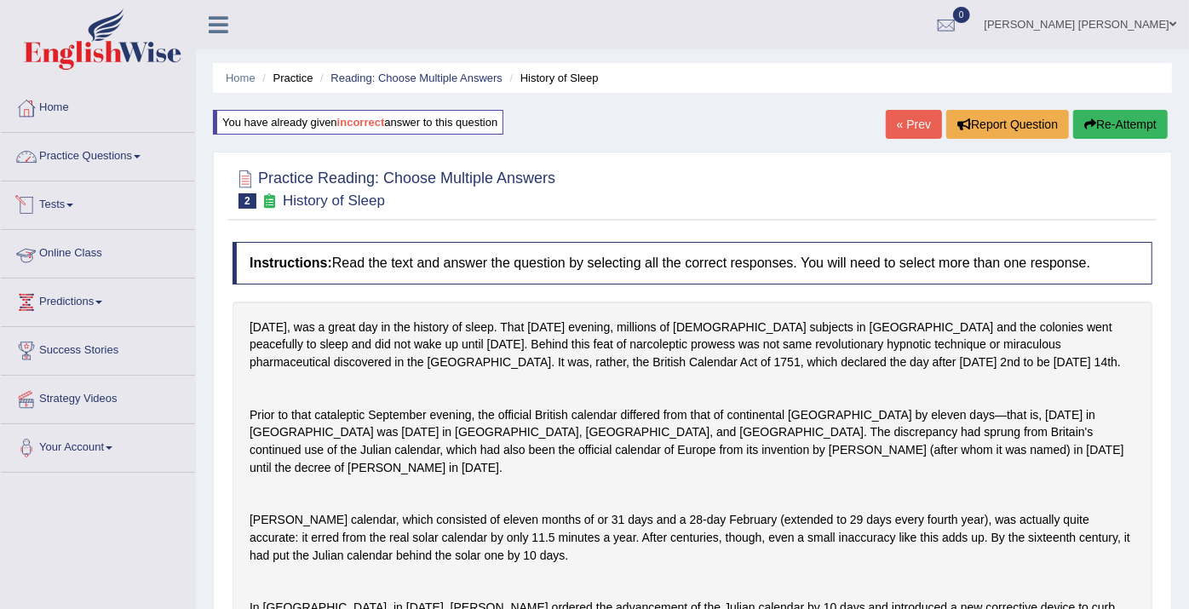
click at [129, 164] on link "Practice Questions" at bounding box center [98, 154] width 194 height 43
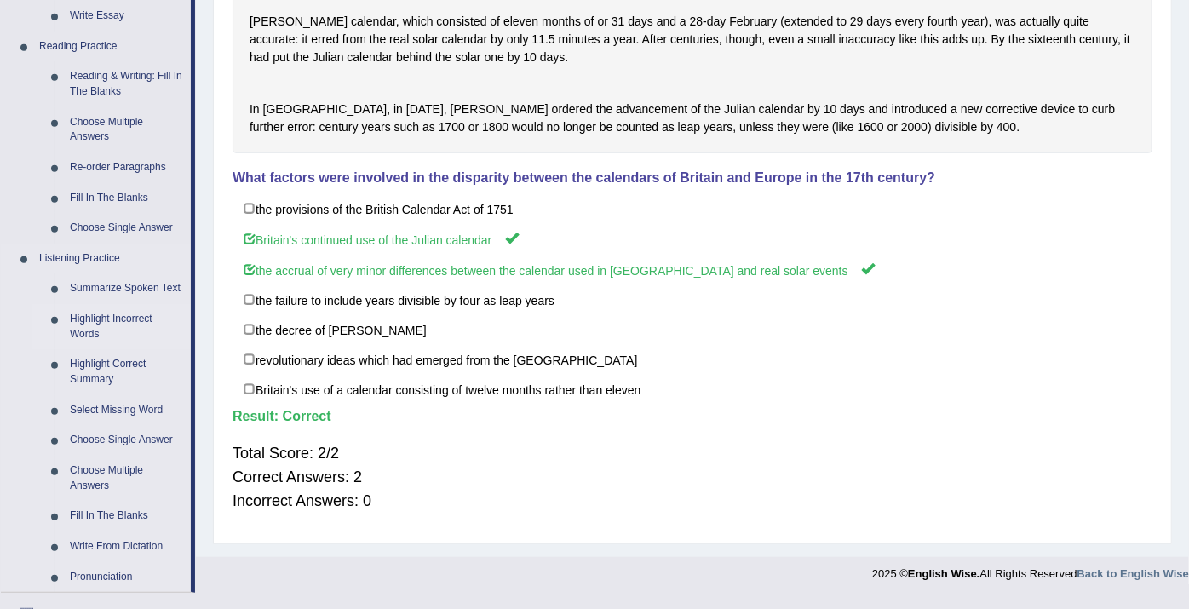
scroll to position [473, 0]
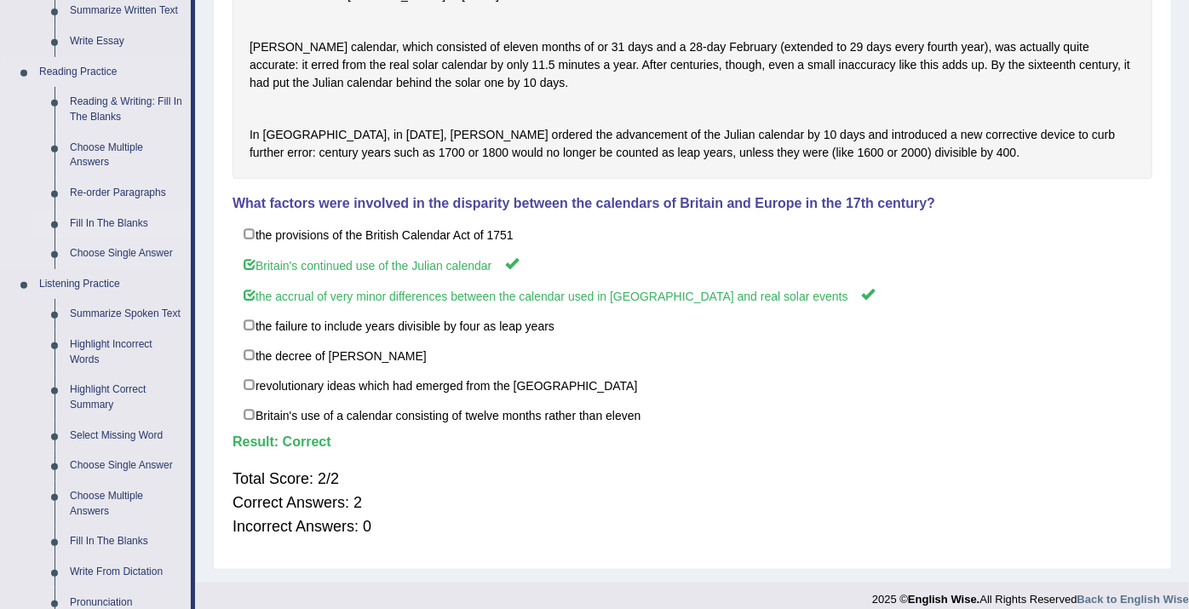
click at [106, 226] on link "Fill In The Blanks" at bounding box center [126, 224] width 129 height 31
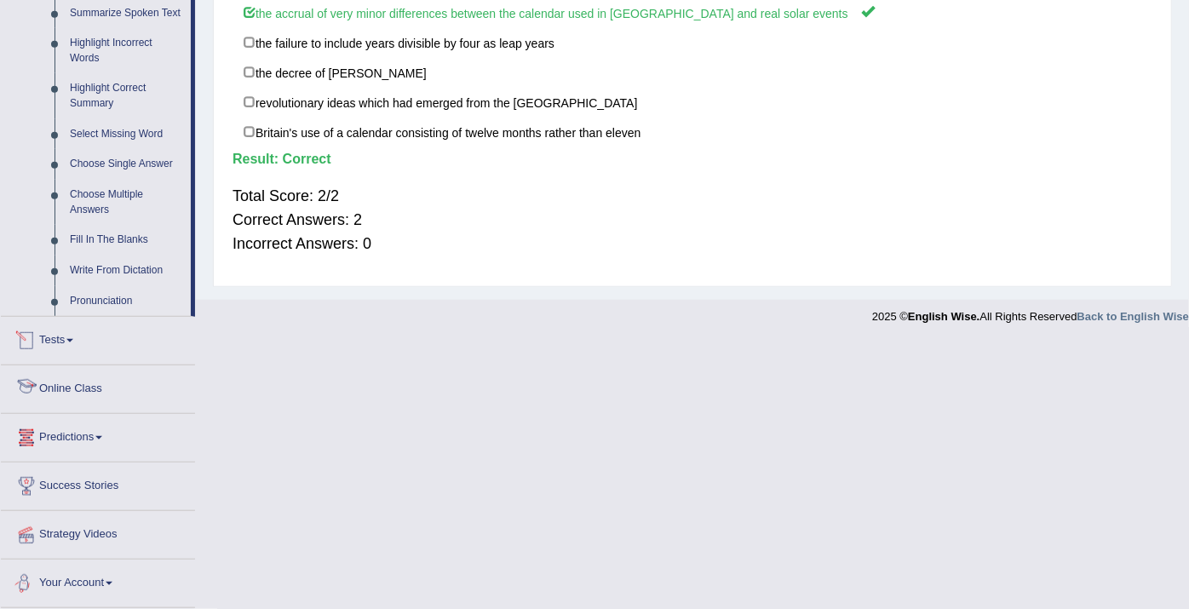
scroll to position [726, 0]
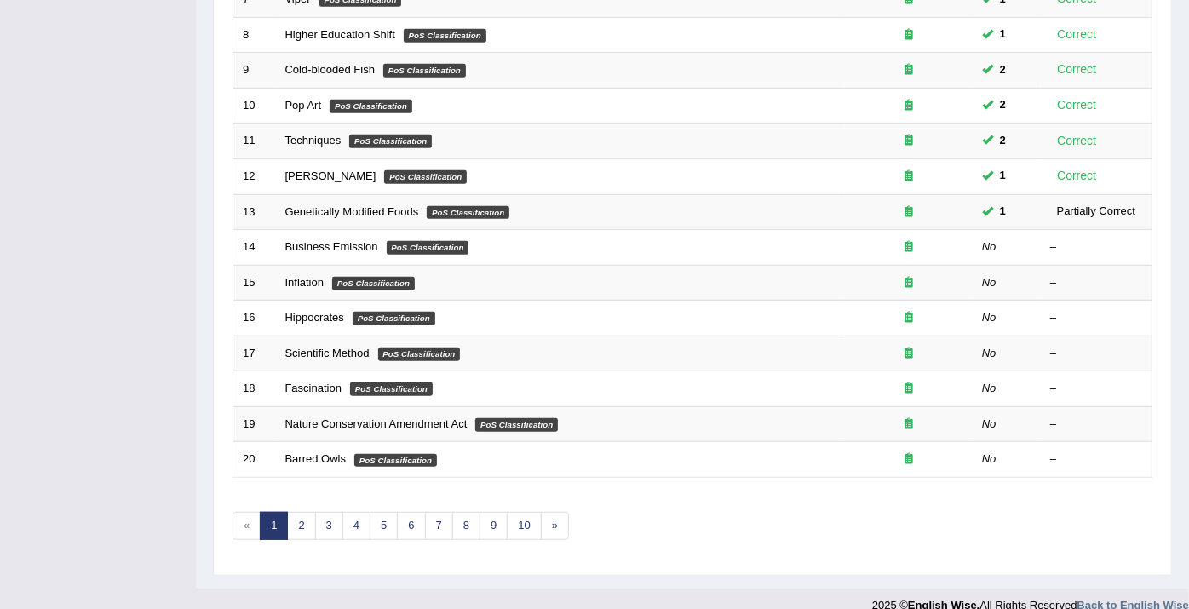
scroll to position [511, 0]
